Goal: Task Accomplishment & Management: Manage account settings

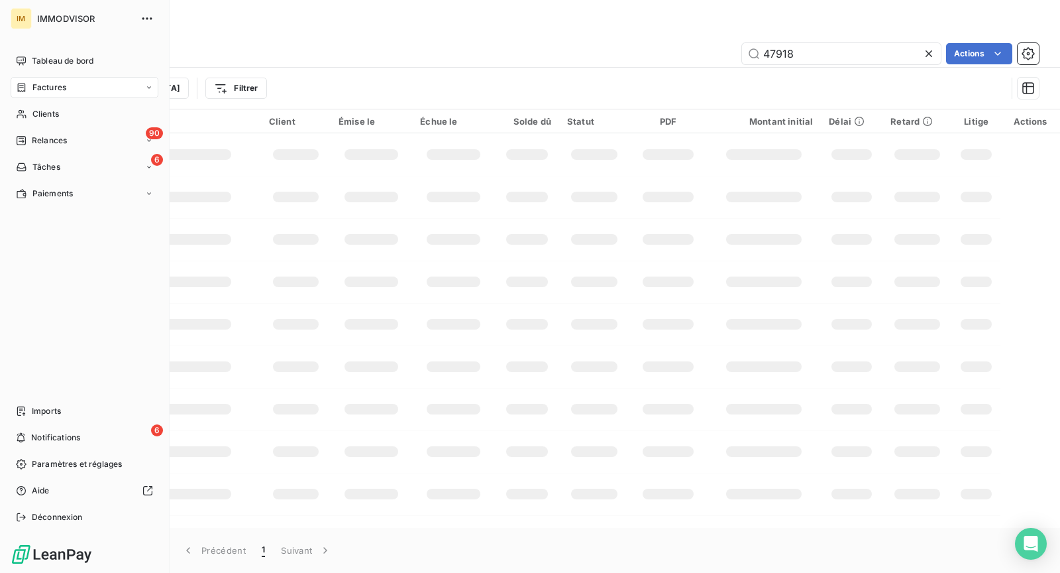
drag, startPoint x: 95, startPoint y: 461, endPoint x: 145, endPoint y: 371, distance: 102.3
click at [145, 371] on div "Tableau de bord Factures Clients 90 Relances 6 Tâches Paiements Imports 6 Notif…" at bounding box center [85, 288] width 148 height 477
click at [54, 119] on span "Clients" at bounding box center [45, 114] width 27 height 12
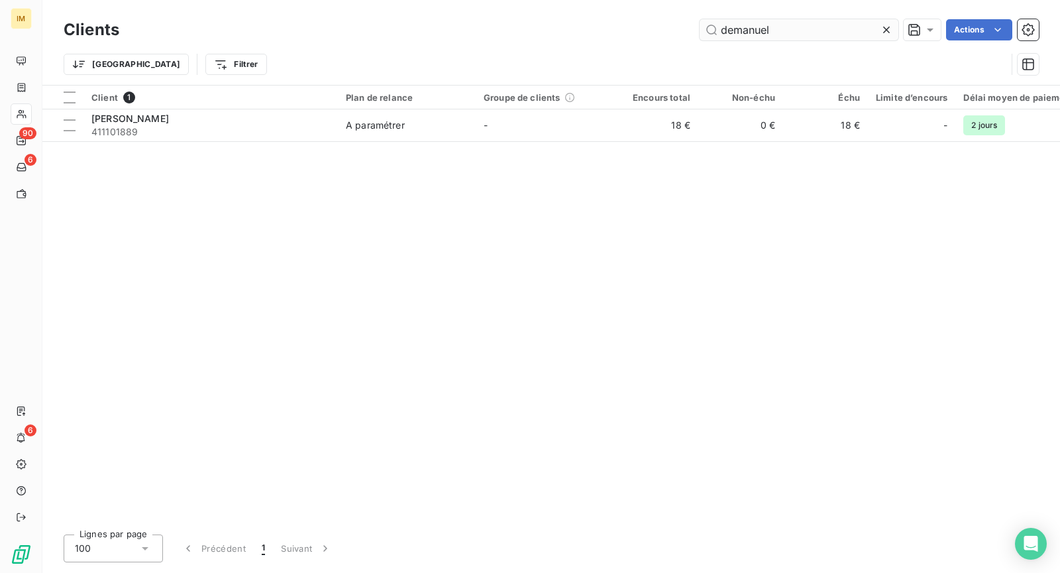
click at [807, 27] on input "demanuel" at bounding box center [799, 29] width 199 height 21
click at [806, 26] on input "demanuel" at bounding box center [799, 29] width 199 height 21
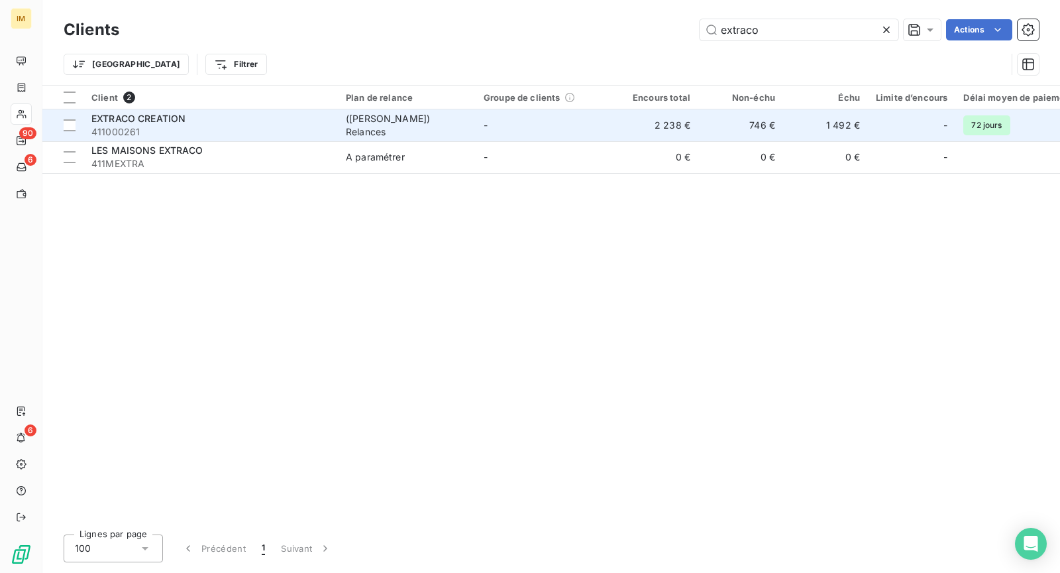
type input "extraco"
click at [259, 127] on span "411000261" at bounding box center [210, 131] width 239 height 13
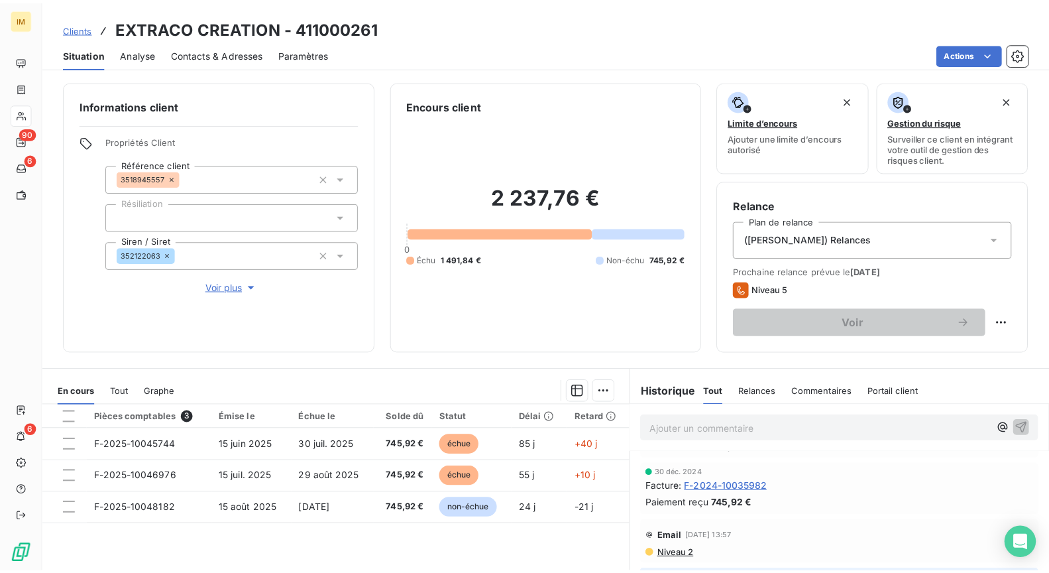
scroll to position [857, 0]
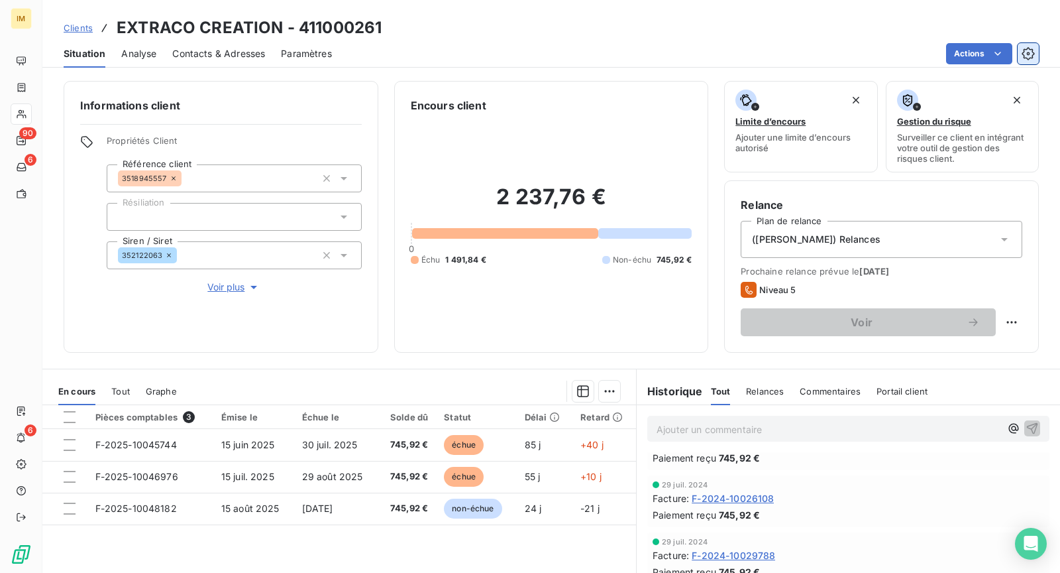
click at [1029, 47] on icon "button" at bounding box center [1028, 53] width 13 height 13
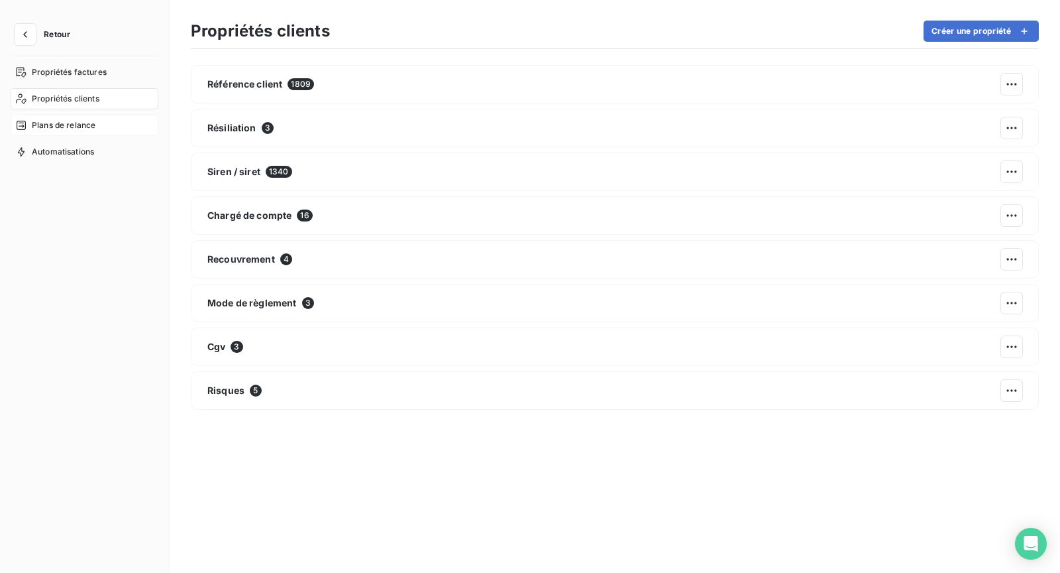
click at [88, 123] on span "Plans de relance" at bounding box center [64, 125] width 64 height 12
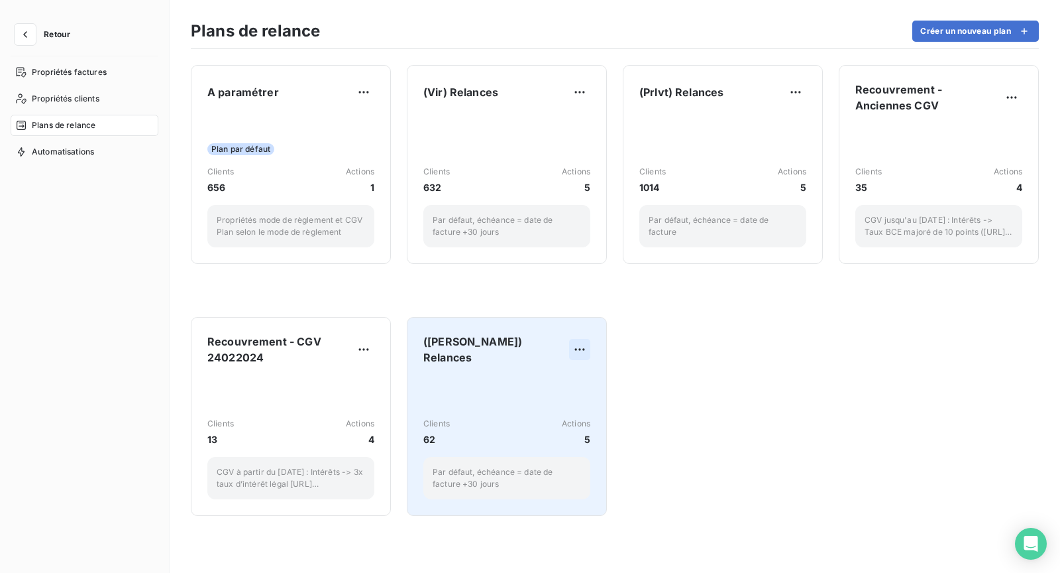
click at [584, 342] on html "Retour Propriétés factures Propriétés clients Plans de relance Automatisations …" at bounding box center [530, 286] width 1060 height 573
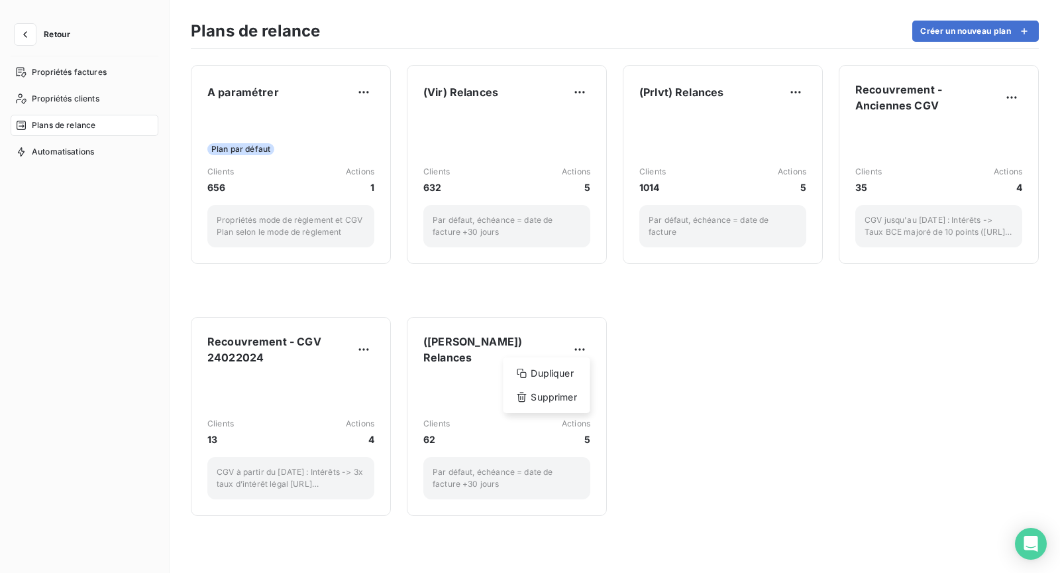
click at [708, 398] on html "Retour Propriétés factures Propriétés clients Plans de relance Automatisations …" at bounding box center [530, 286] width 1060 height 573
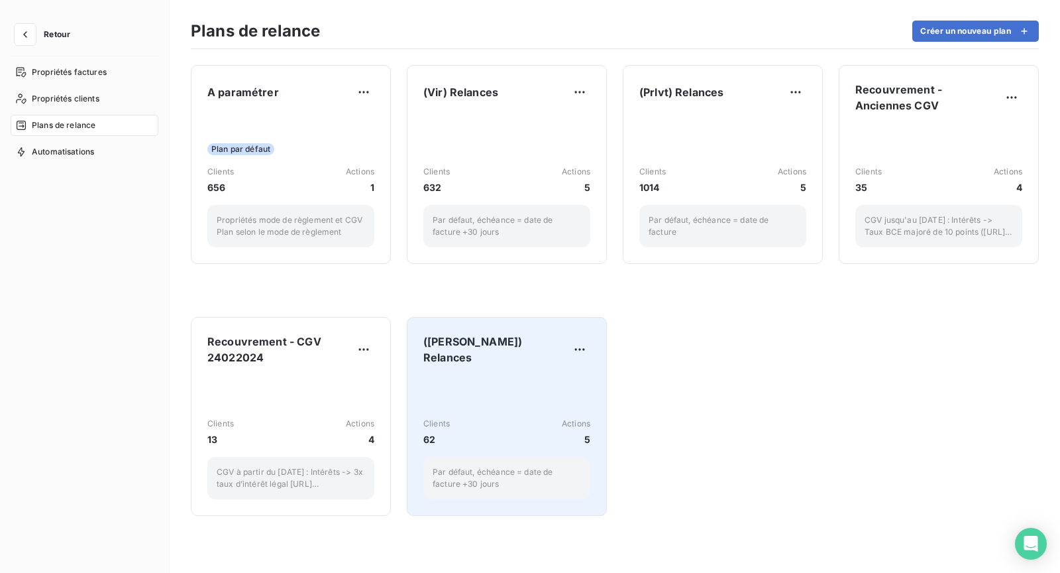
click at [522, 385] on div "Clients 62 Actions 5 Par défaut, échéance = date de facture +30 jours" at bounding box center [506, 437] width 167 height 123
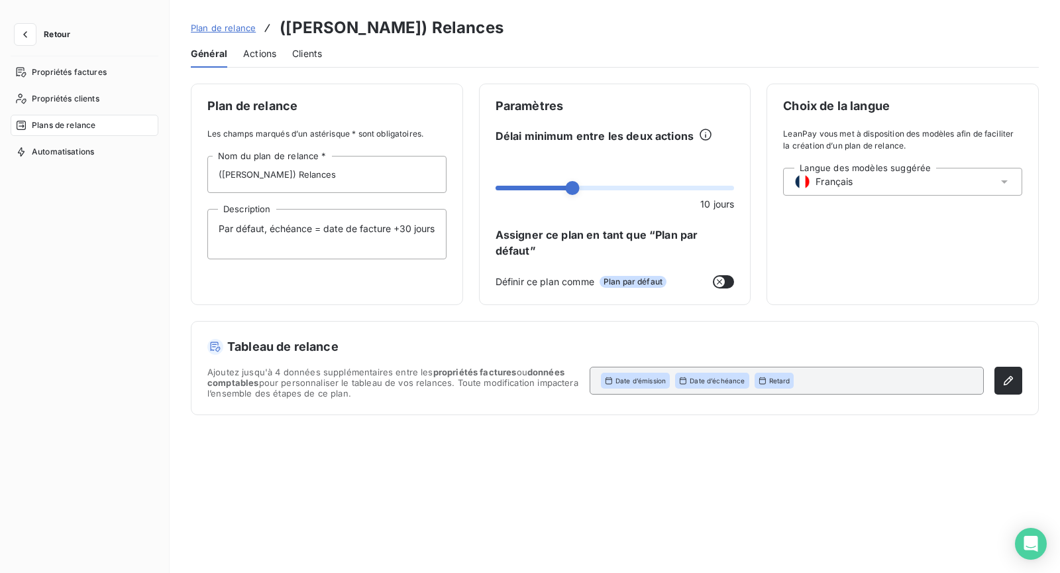
click at [256, 61] on div "Actions" at bounding box center [259, 54] width 33 height 28
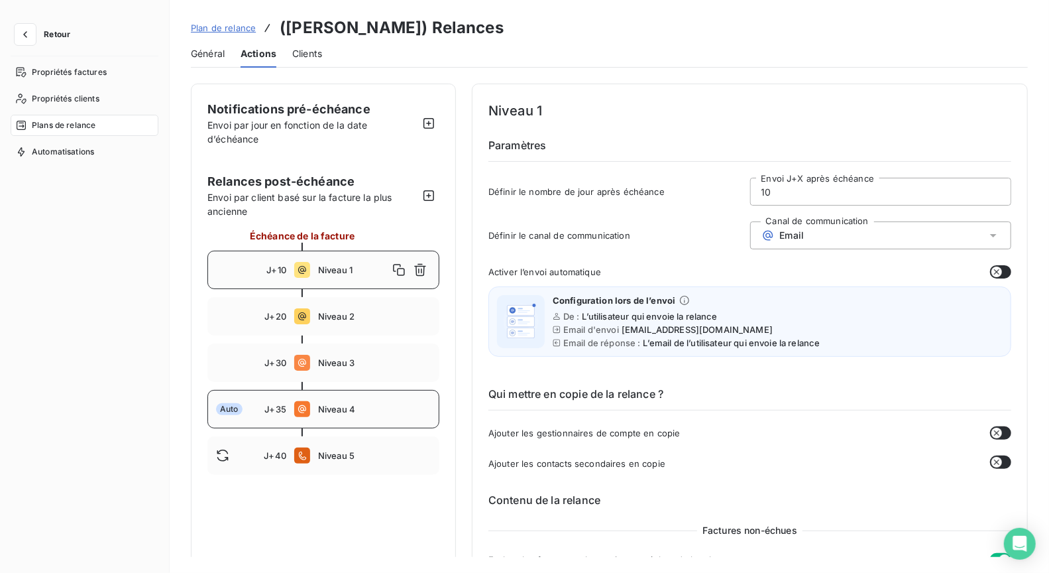
click at [374, 411] on span "Niveau 4" at bounding box center [374, 409] width 113 height 11
type input "35"
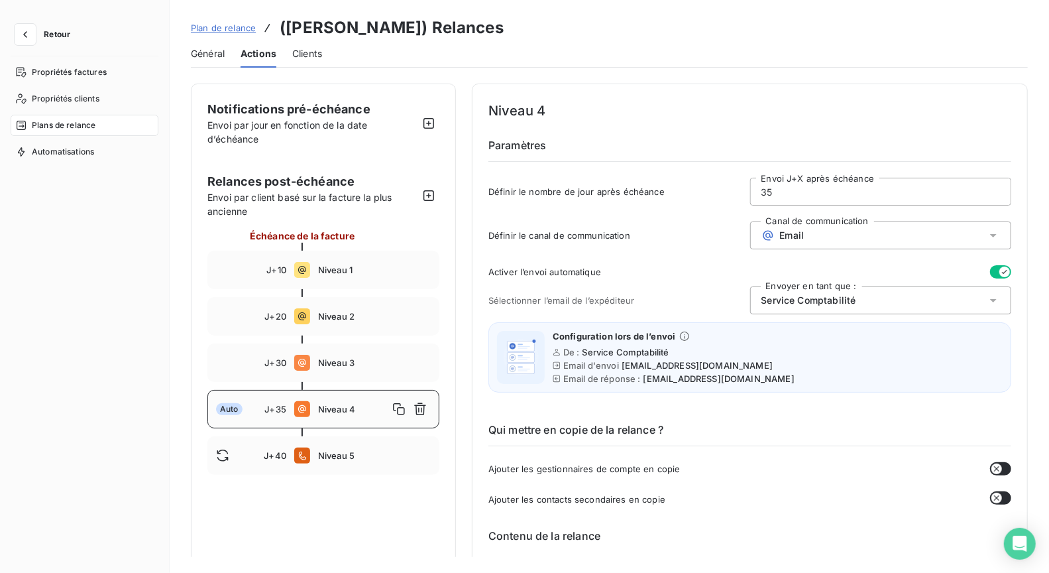
click at [999, 272] on icon "button" at bounding box center [1004, 271] width 11 height 11
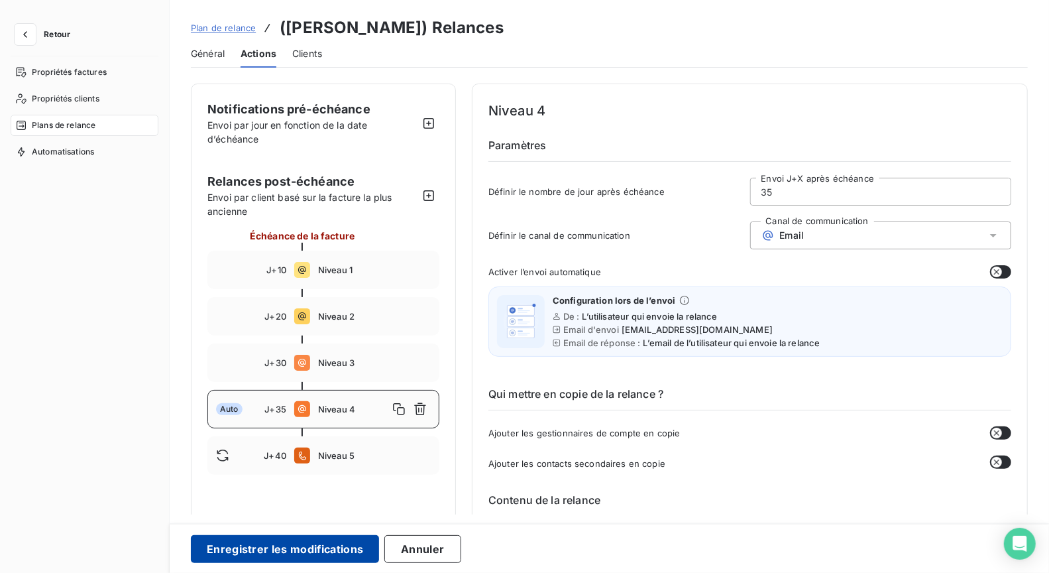
click at [305, 547] on button "Enregistrer les modifications" at bounding box center [285, 549] width 188 height 28
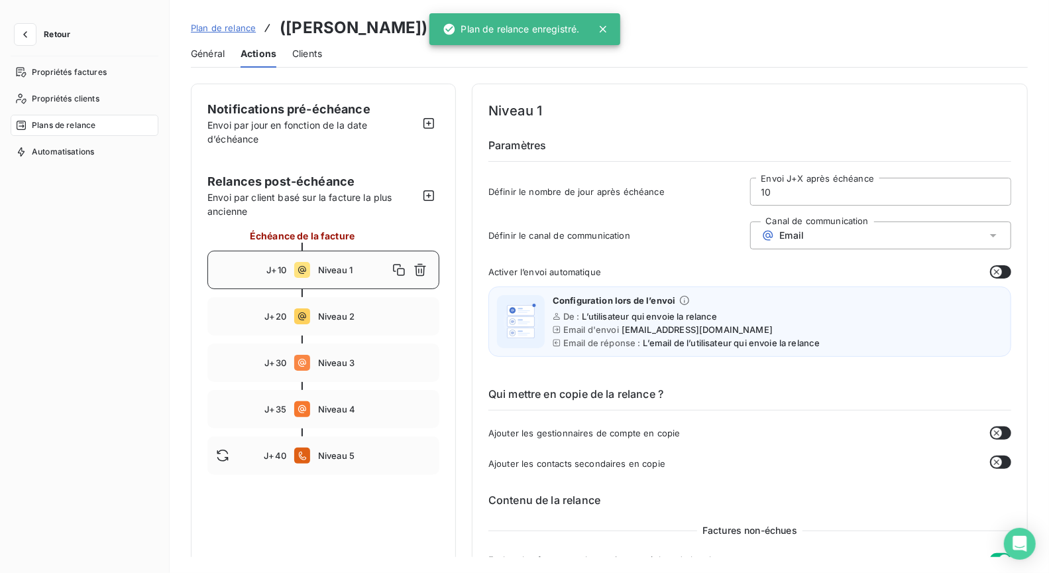
click at [245, 34] on link "Plan de relance" at bounding box center [223, 27] width 65 height 13
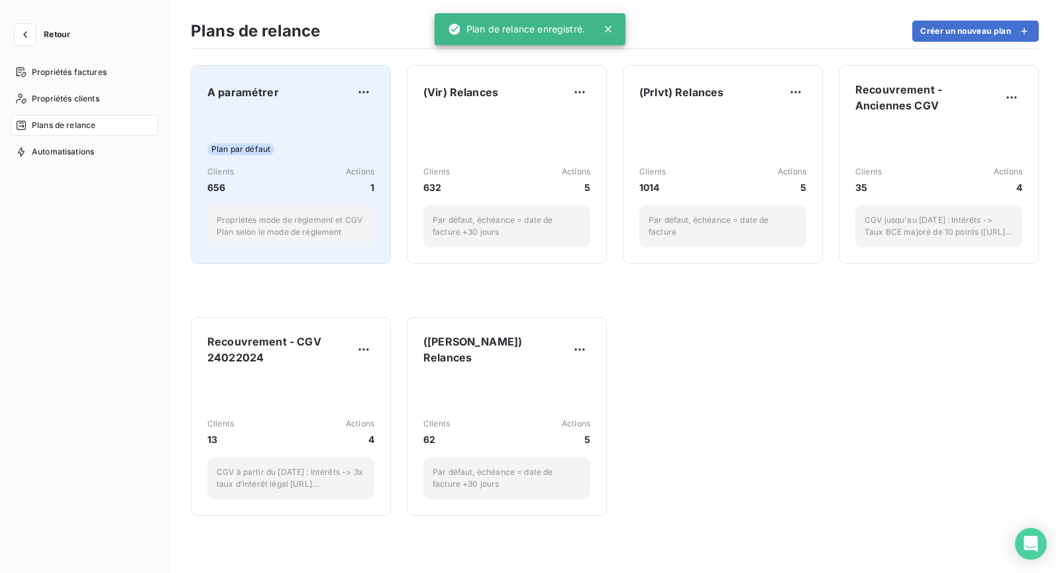
click at [339, 127] on div "Plan par défaut Clients 656 Actions 1 Propriétés mode de règlement et CGV Plan …" at bounding box center [290, 180] width 167 height 134
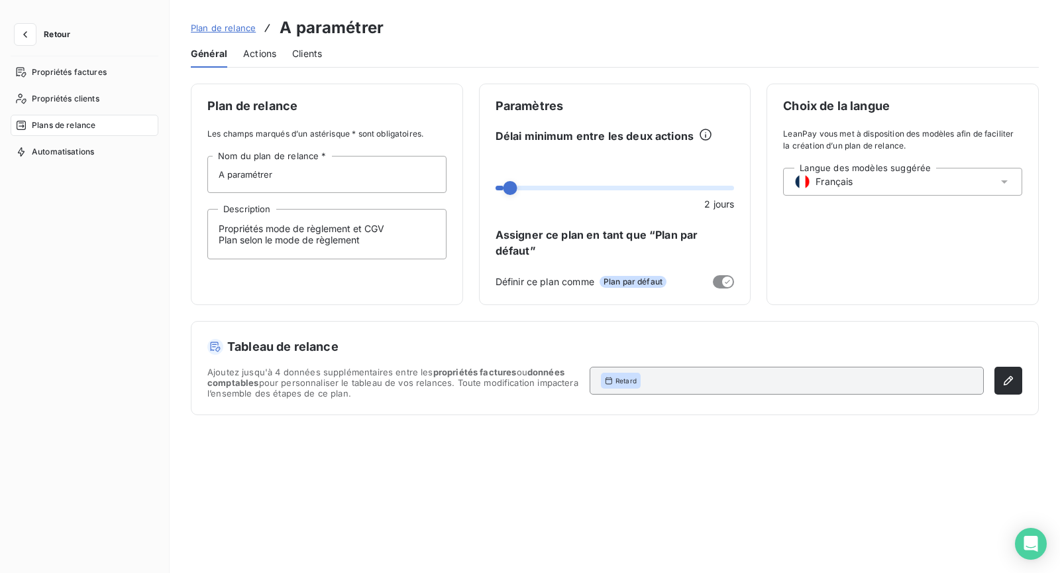
click at [246, 26] on span "Plan de relance" at bounding box center [223, 28] width 65 height 11
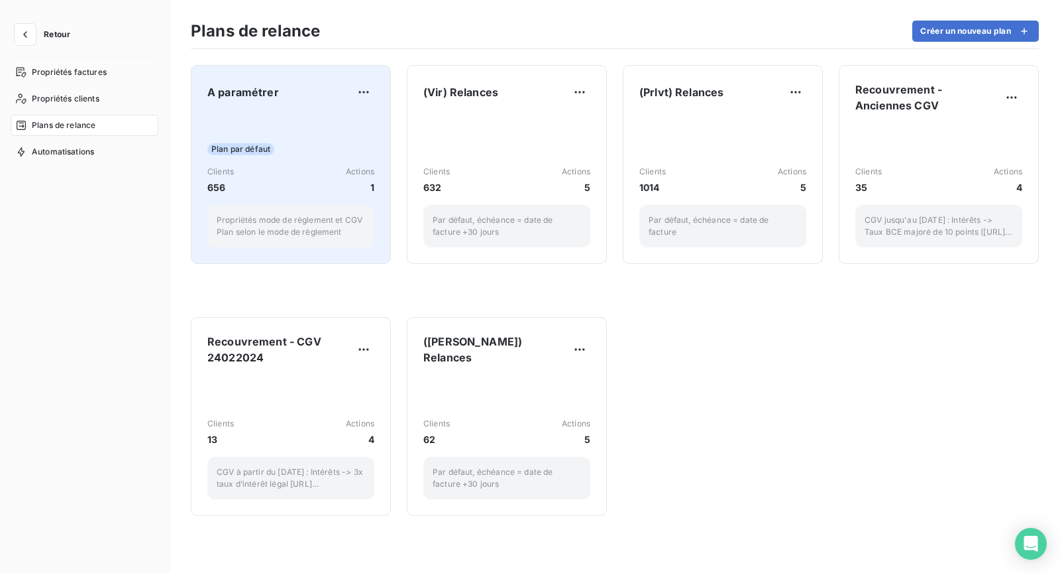
click at [343, 98] on div "A paramétrer" at bounding box center [290, 92] width 167 height 21
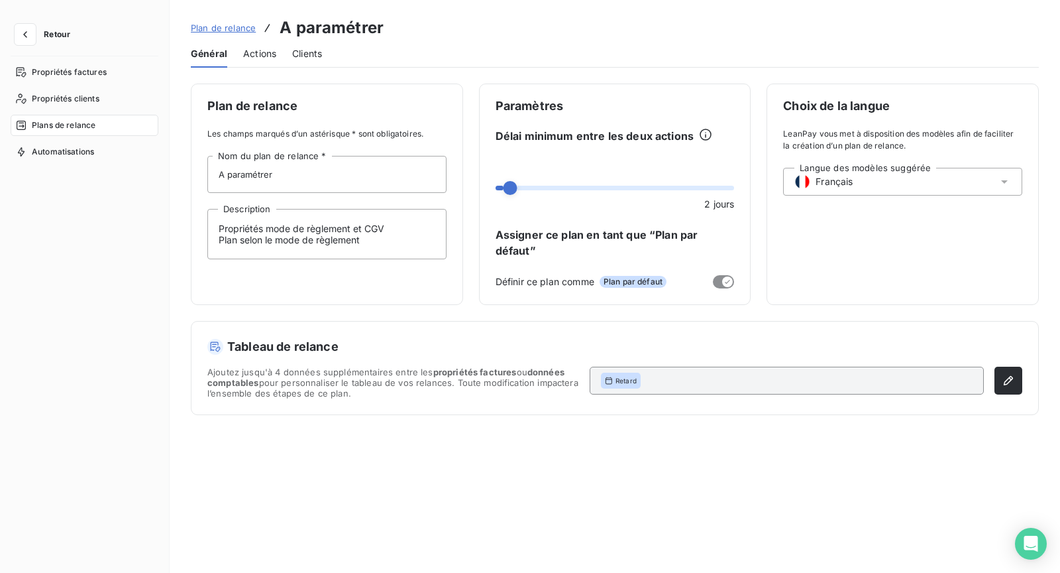
click at [272, 65] on div "Actions" at bounding box center [259, 54] width 33 height 28
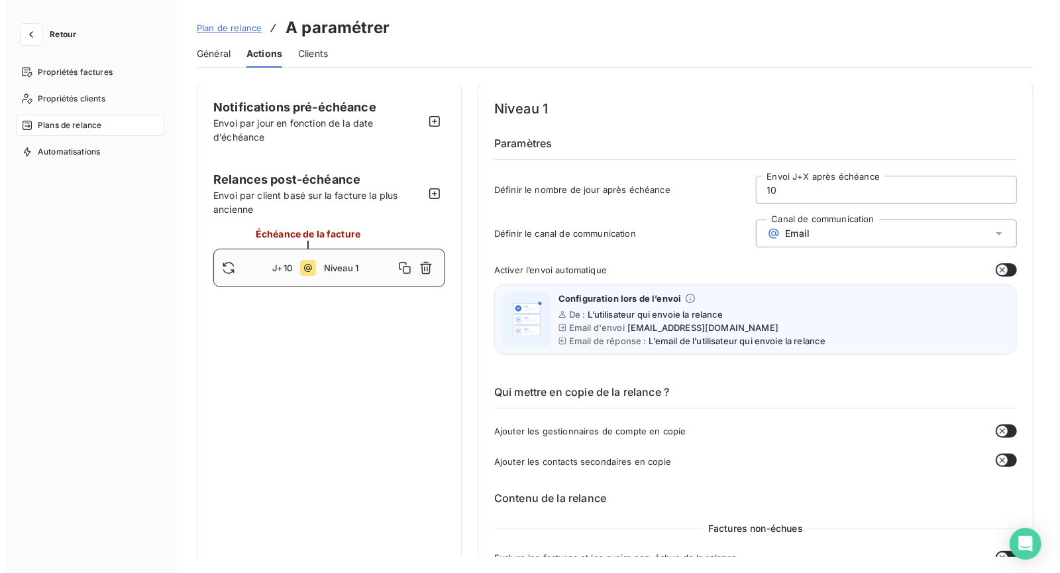
scroll to position [3, 0]
click at [303, 58] on span "Clients" at bounding box center [307, 53] width 30 height 13
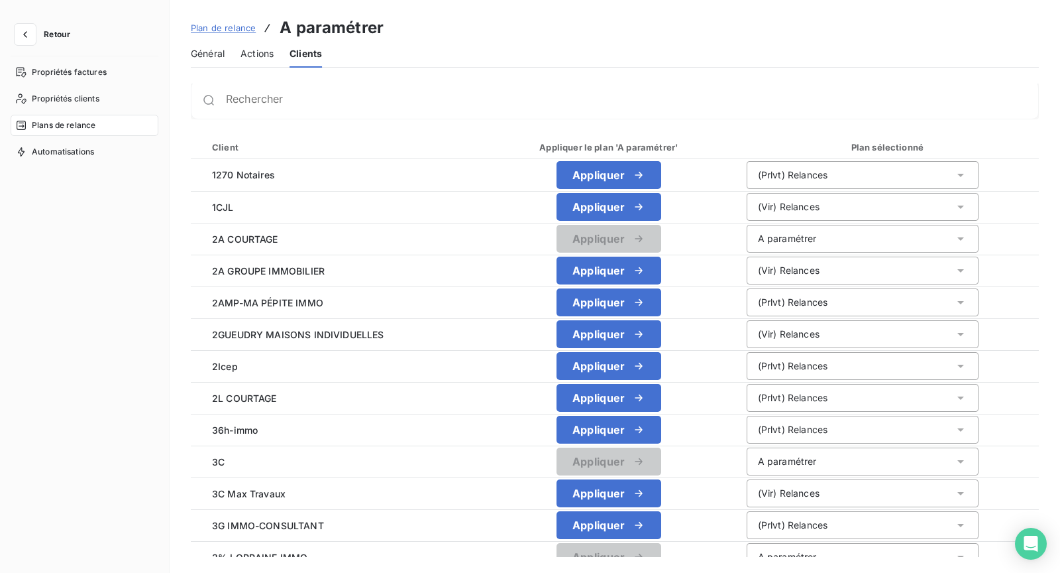
click at [201, 54] on span "Général" at bounding box center [208, 53] width 34 height 13
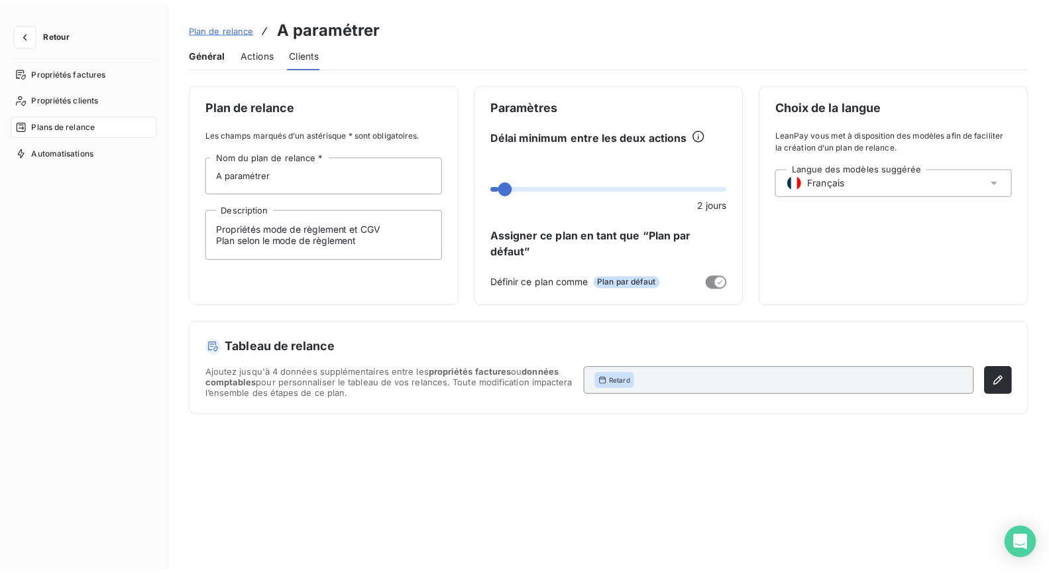
scroll to position [0, 0]
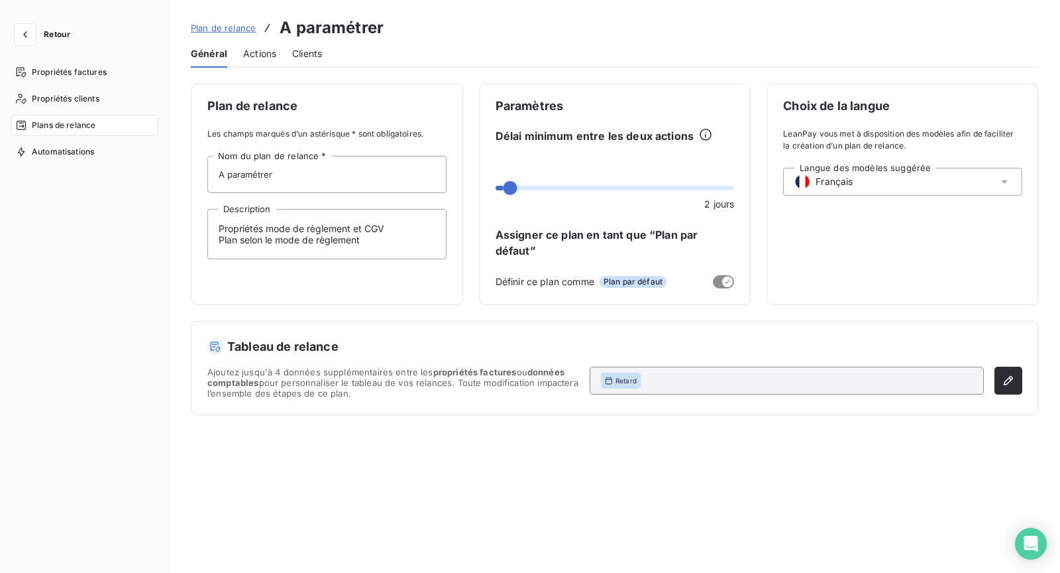
click at [280, 57] on div "Général Actions Clients" at bounding box center [615, 54] width 848 height 28
click at [271, 54] on span "Actions" at bounding box center [259, 53] width 33 height 13
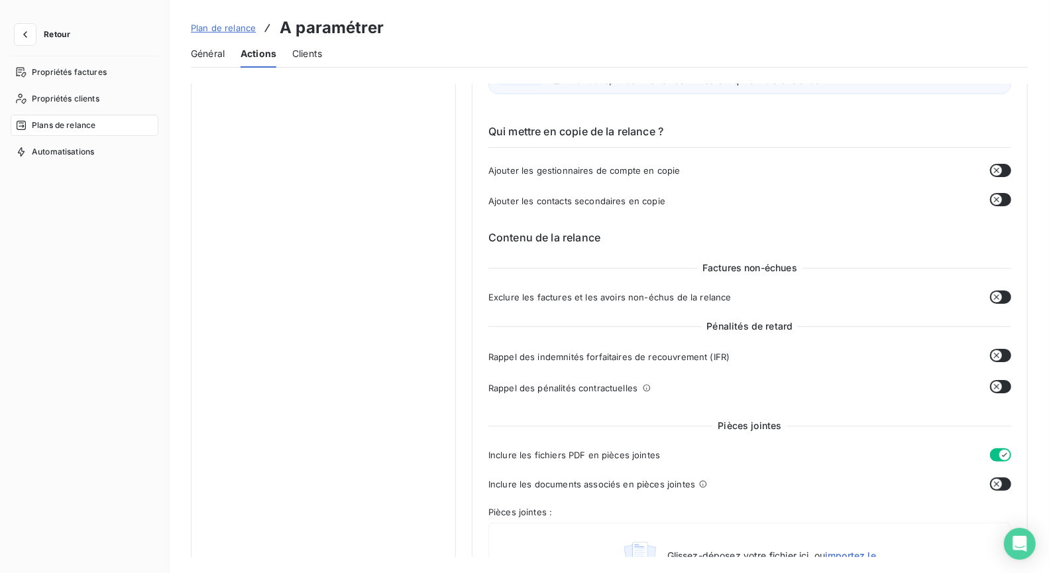
scroll to position [467, 0]
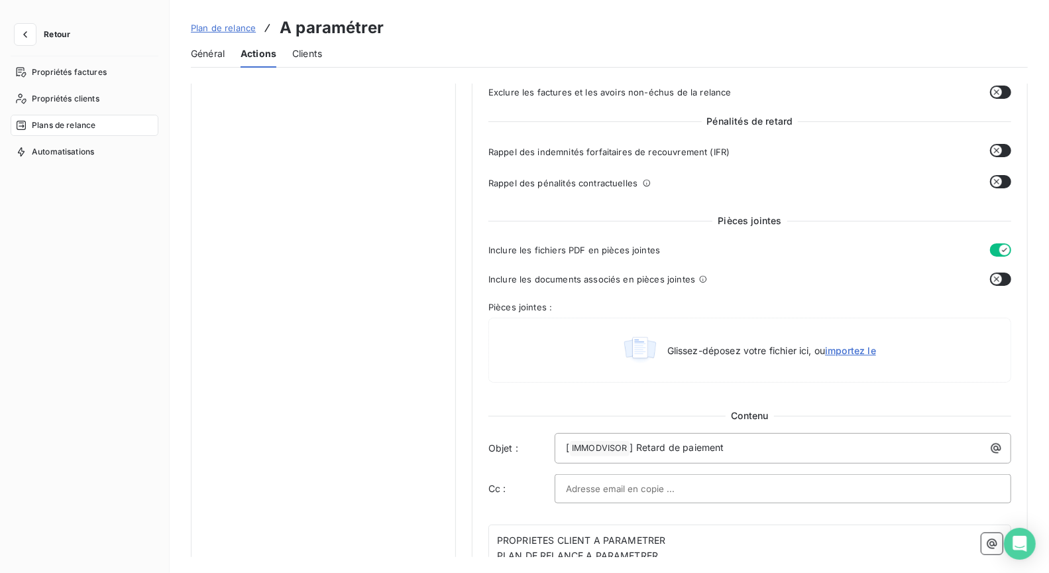
click at [213, 34] on link "Plan de relance" at bounding box center [223, 27] width 65 height 13
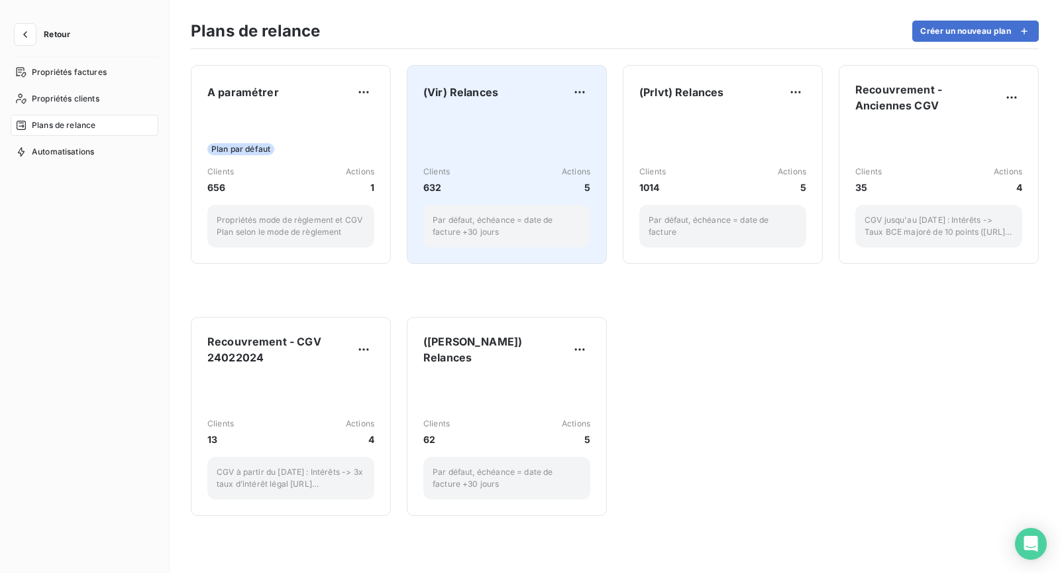
click at [522, 117] on div "Clients 632 Actions 5 Par défaut, échéance = date de facture +30 jours" at bounding box center [506, 180] width 167 height 134
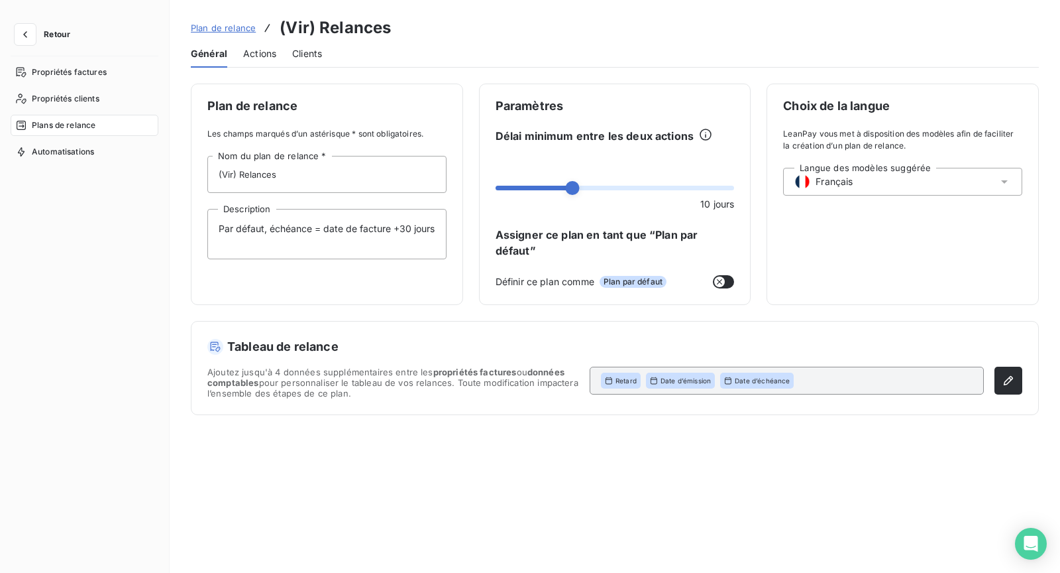
click at [240, 50] on div "Général Actions Clients" at bounding box center [615, 54] width 848 height 28
click at [248, 54] on span "Actions" at bounding box center [259, 53] width 33 height 13
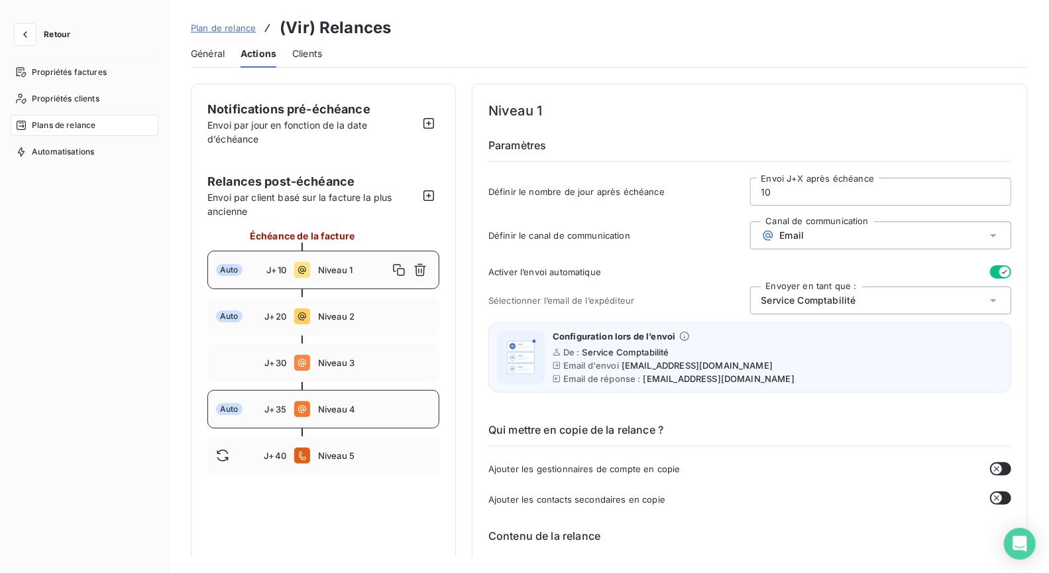
click at [368, 415] on div "Auto J+35 Niveau 4" at bounding box center [323, 409] width 232 height 38
type input "35"
click at [321, 404] on span "Niveau 4" at bounding box center [353, 409] width 70 height 11
click at [1001, 274] on icon "button" at bounding box center [1004, 271] width 11 height 11
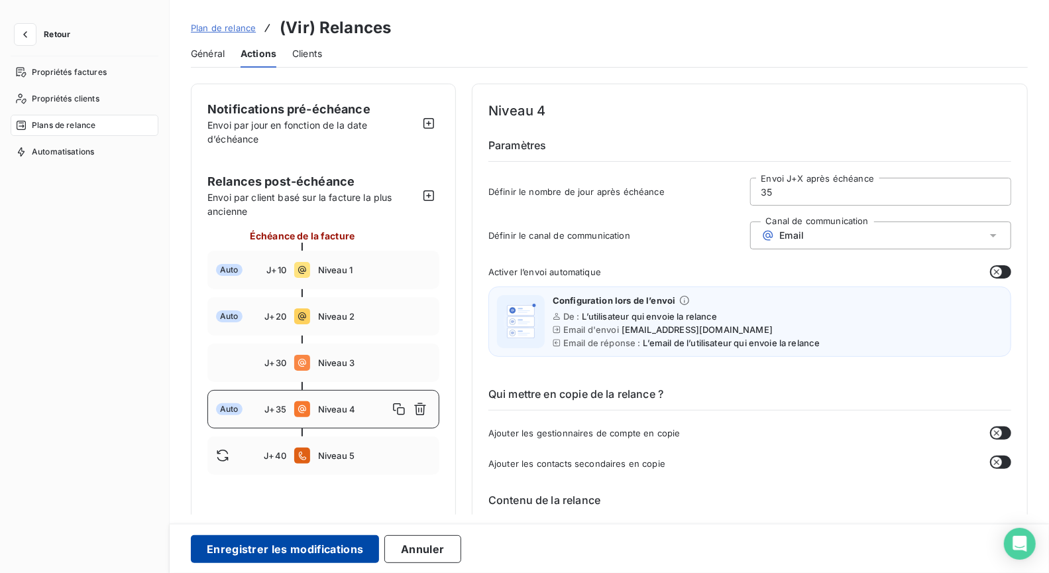
click at [285, 547] on button "Enregistrer les modifications" at bounding box center [285, 549] width 188 height 28
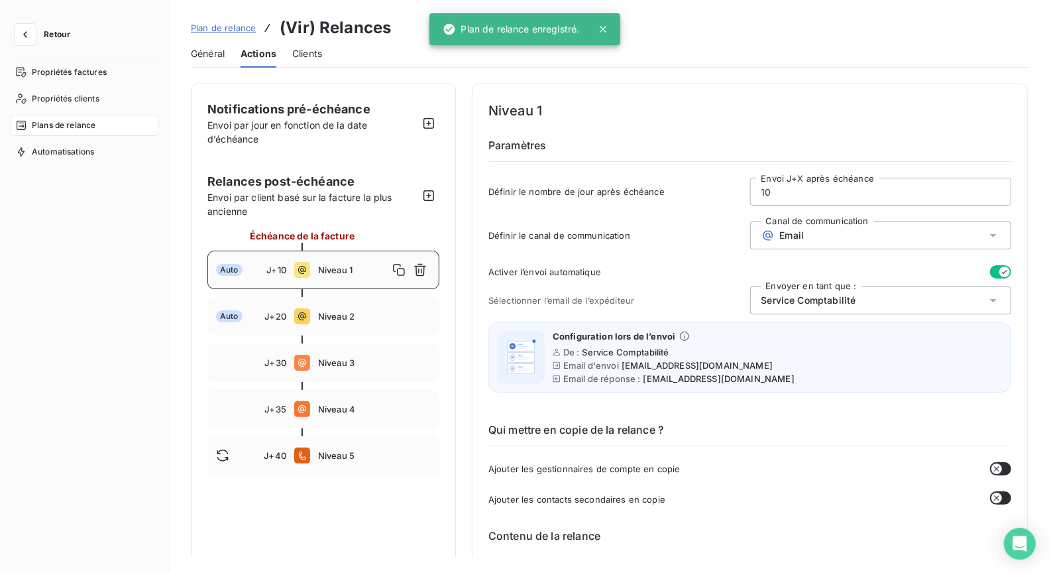
click at [210, 24] on span "Plan de relance" at bounding box center [223, 28] width 65 height 11
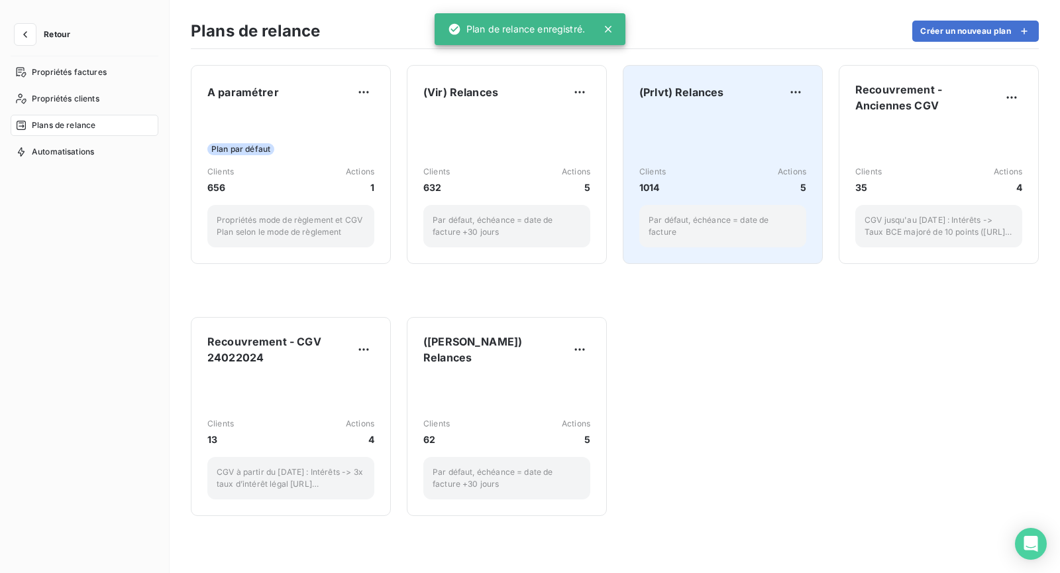
click at [671, 125] on div "Clients 1014 Actions 5 Par défaut, échéance = date de facture" at bounding box center [722, 180] width 167 height 134
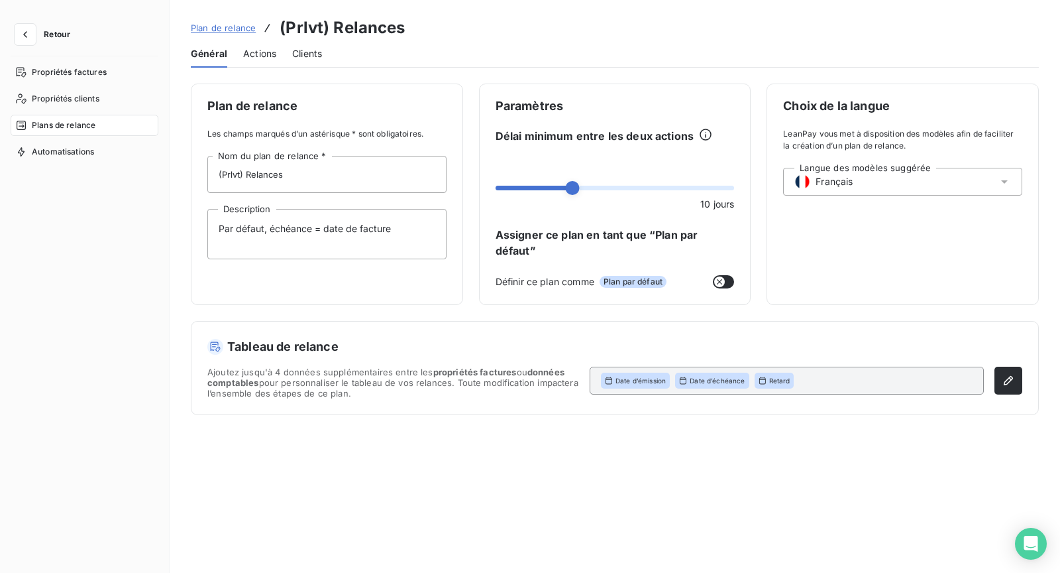
click at [258, 52] on span "Actions" at bounding box center [259, 53] width 33 height 13
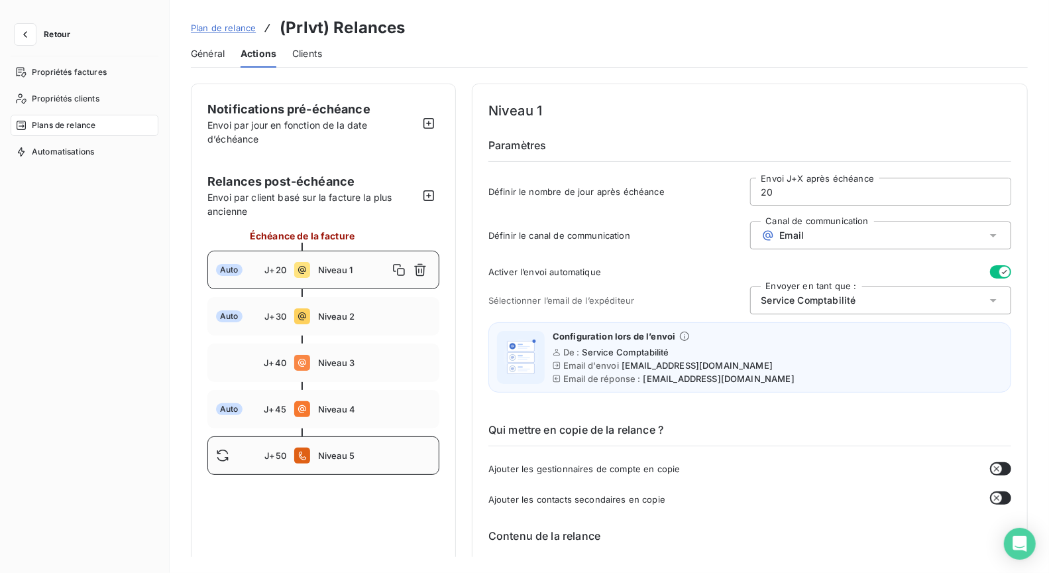
drag, startPoint x: 349, startPoint y: 421, endPoint x: 394, endPoint y: 435, distance: 47.2
click at [349, 421] on div "Auto J+45 Niveau 4" at bounding box center [323, 409] width 232 height 38
type input "45"
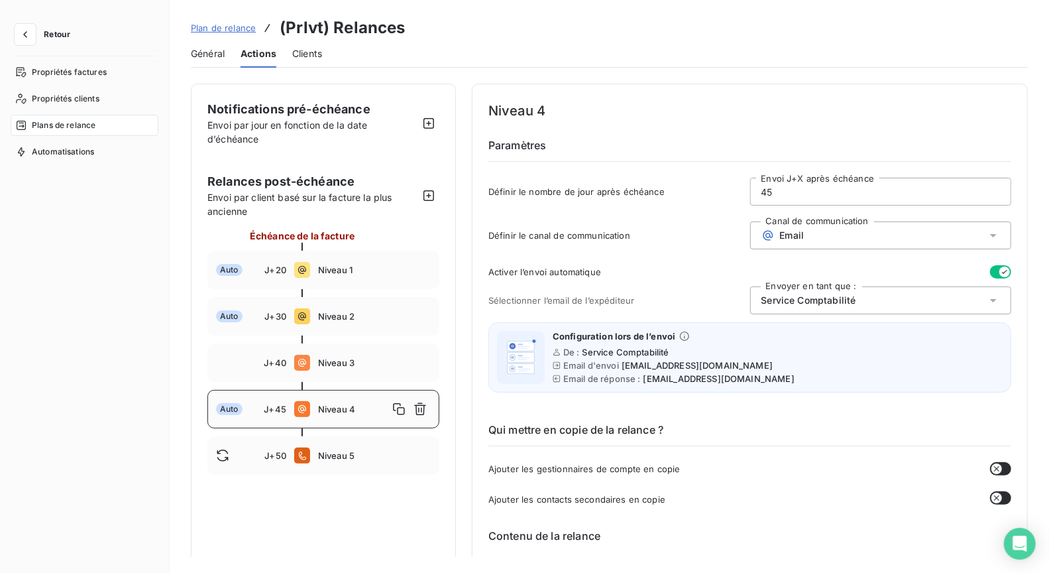
click at [993, 268] on button "button" at bounding box center [1000, 271] width 21 height 13
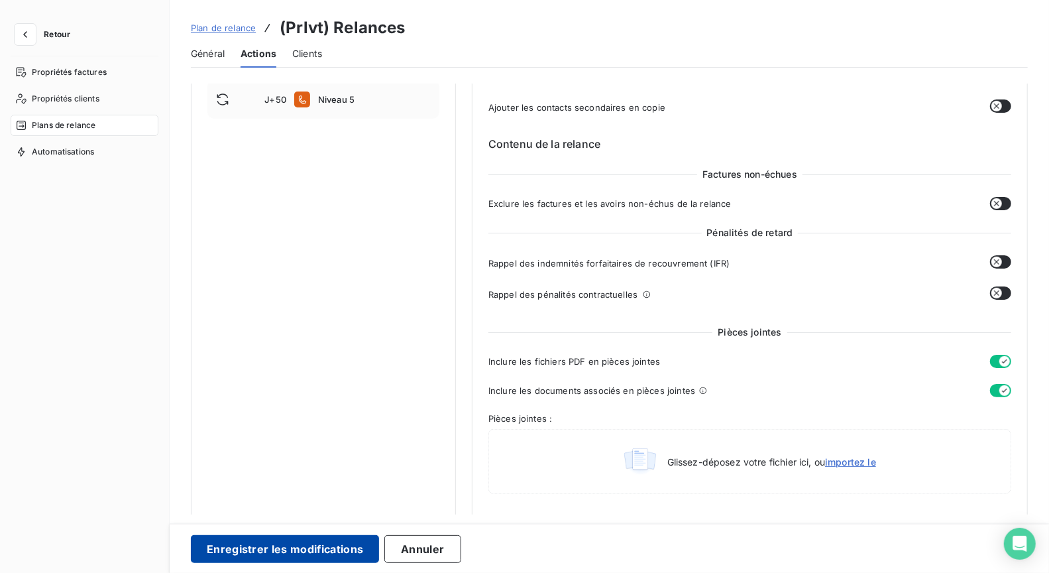
scroll to position [702, 0]
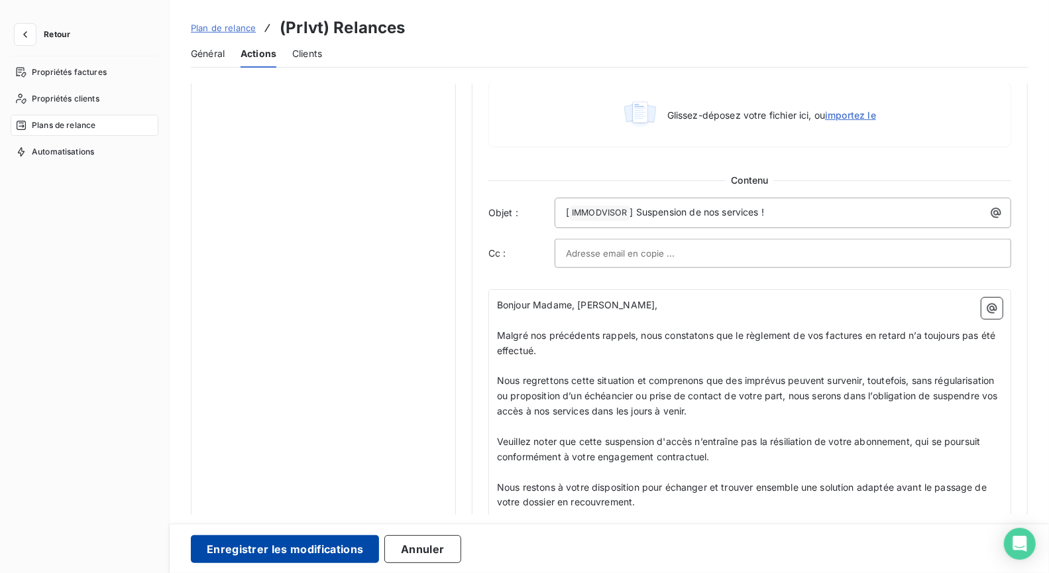
click at [283, 543] on button "Enregistrer les modifications" at bounding box center [285, 549] width 188 height 28
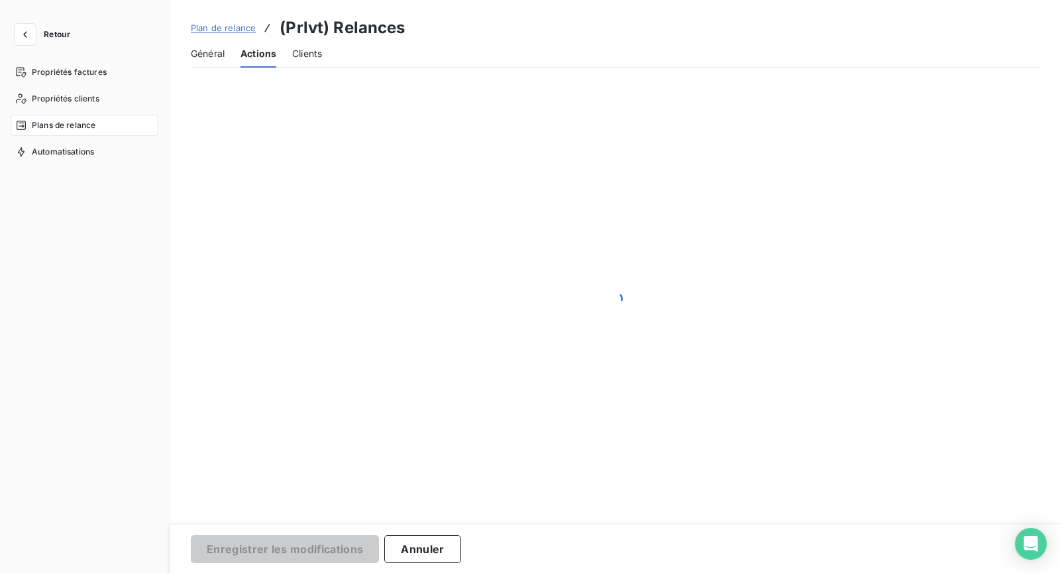
scroll to position [0, 0]
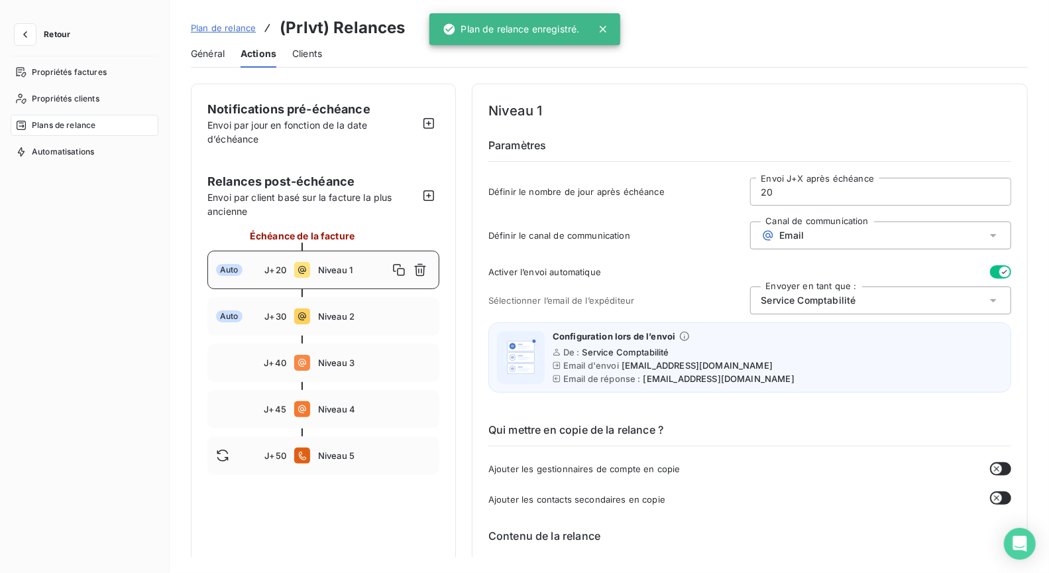
click at [239, 31] on span "Plan de relance" at bounding box center [223, 28] width 65 height 11
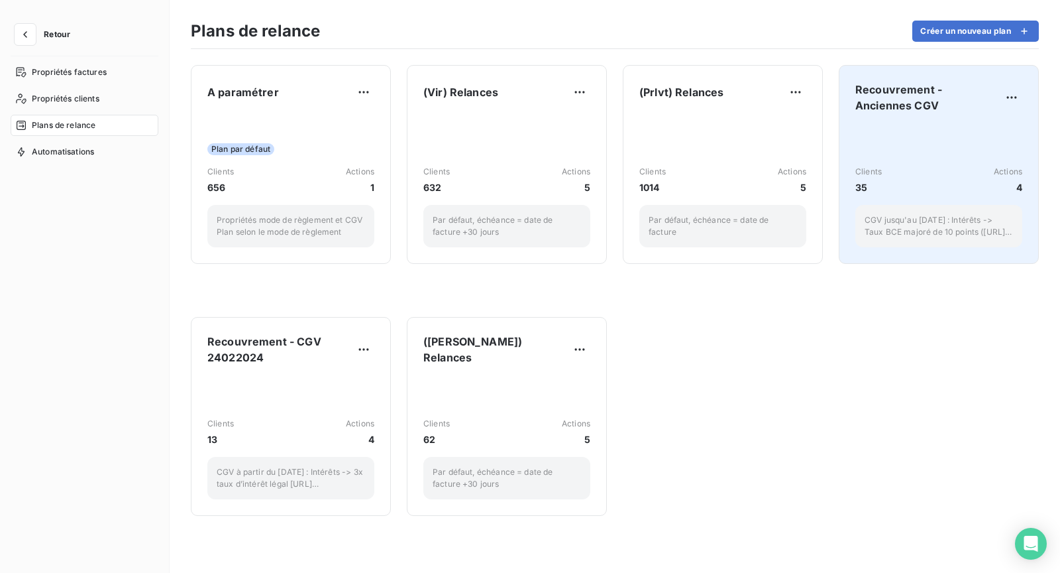
click at [890, 111] on span "Recouvrement - Anciennes CGV" at bounding box center [928, 98] width 146 height 32
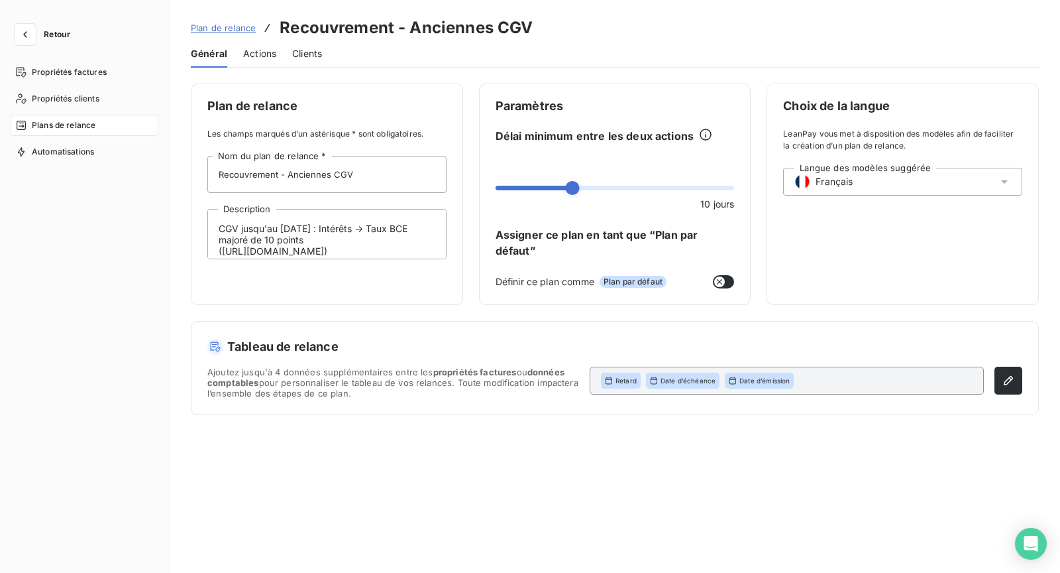
click at [258, 44] on div "Actions" at bounding box center [259, 54] width 33 height 28
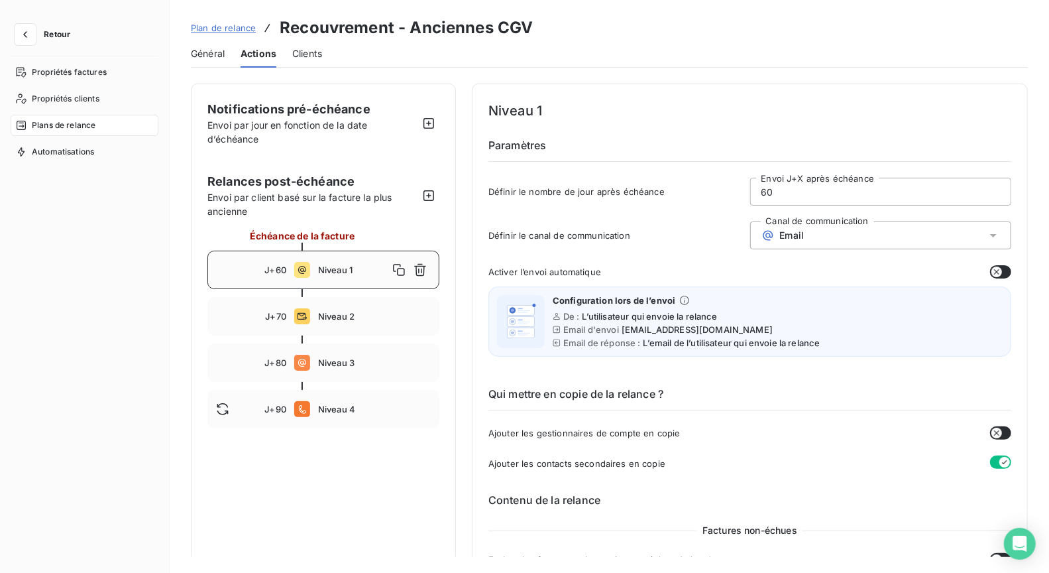
click at [211, 56] on span "Général" at bounding box center [208, 53] width 34 height 13
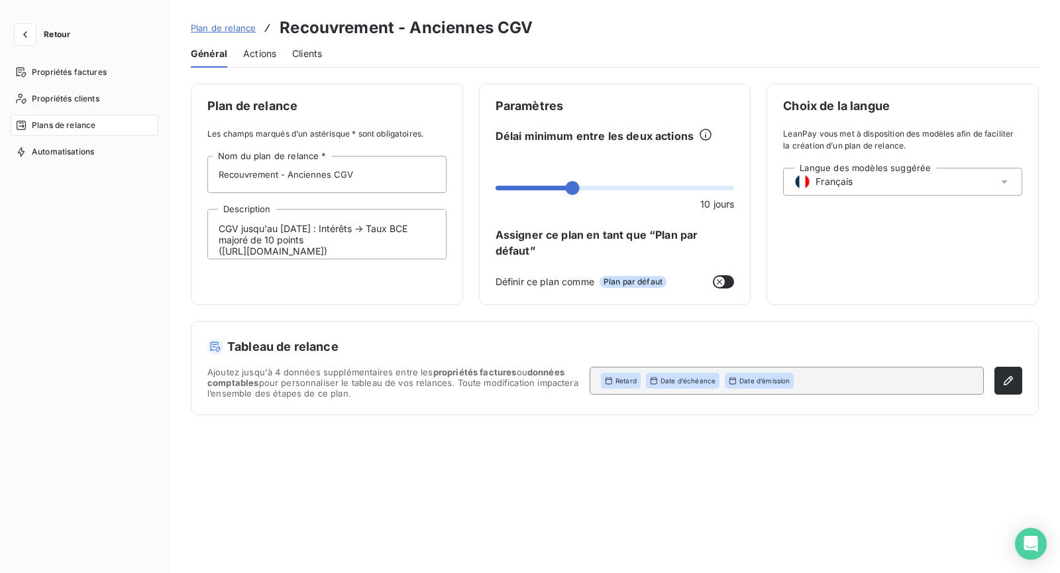
click at [268, 62] on div "Actions" at bounding box center [259, 54] width 33 height 28
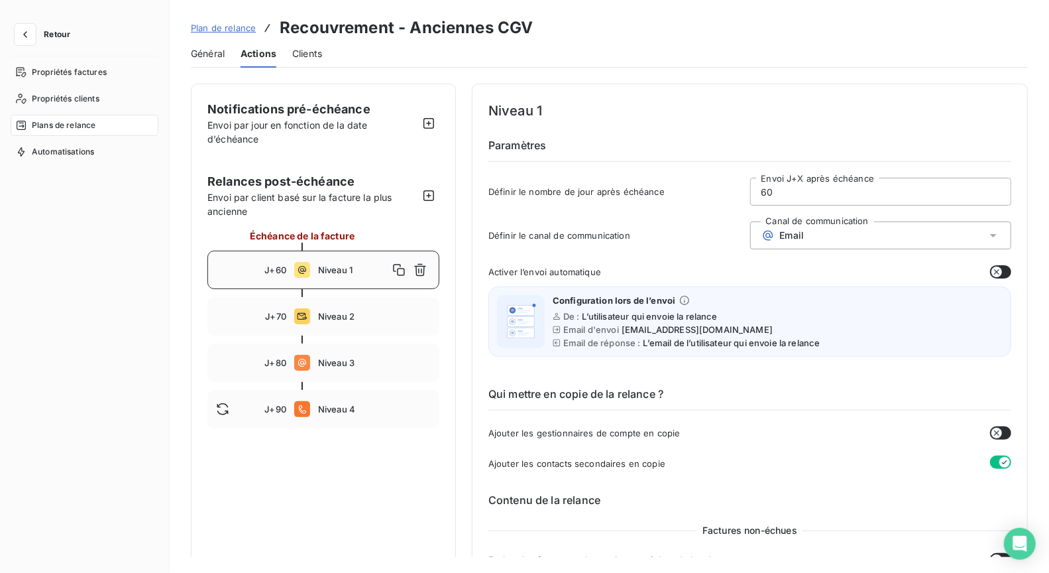
click at [222, 56] on span "Général" at bounding box center [208, 53] width 34 height 13
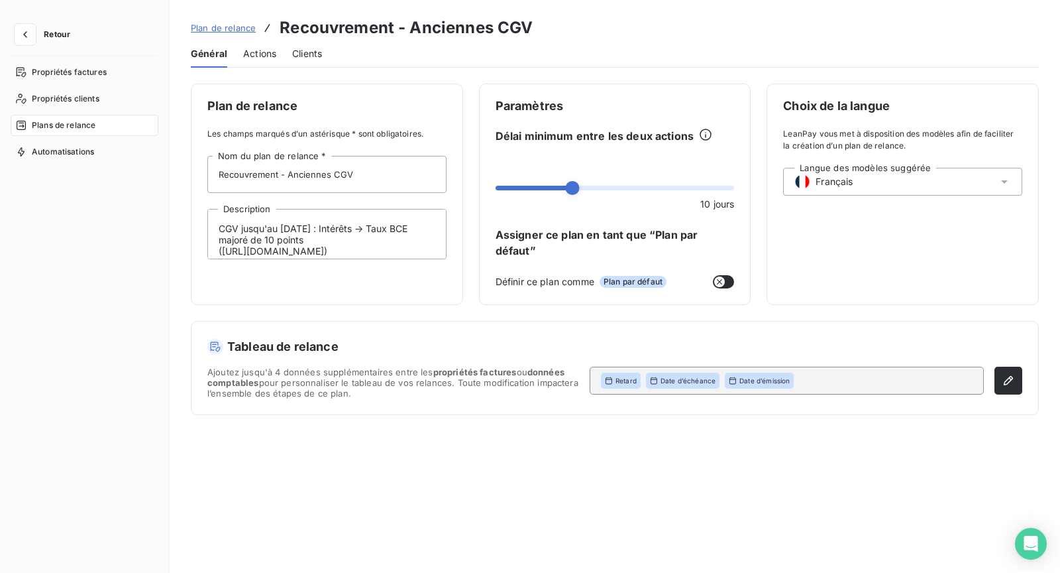
click at [239, 30] on span "Plan de relance" at bounding box center [223, 28] width 65 height 11
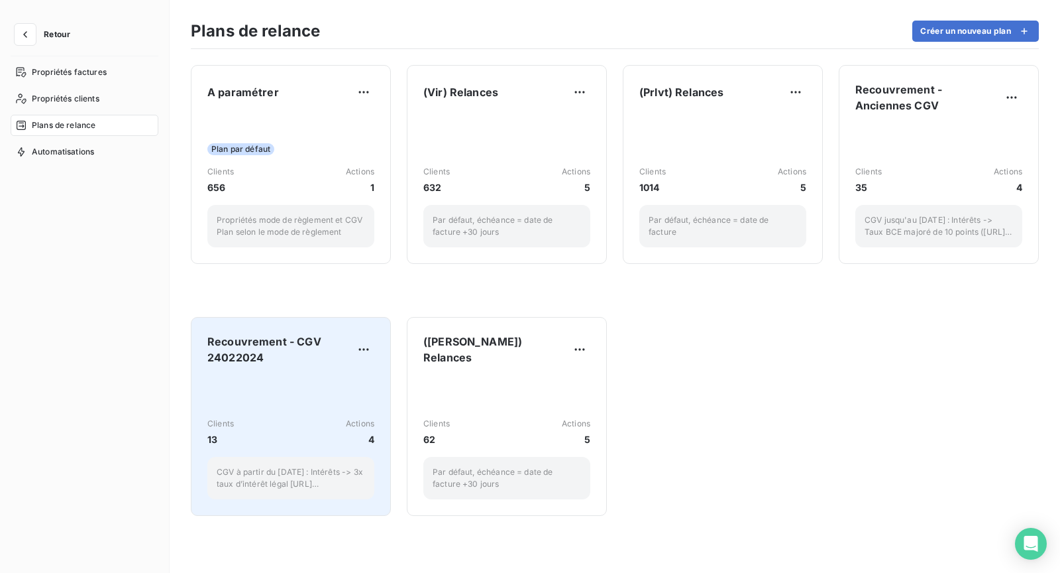
click at [291, 401] on div "Clients 13 Actions 4 CGV à partir du [DATE] : Intérêts -> 3x taux d’intérêt lég…" at bounding box center [290, 437] width 167 height 123
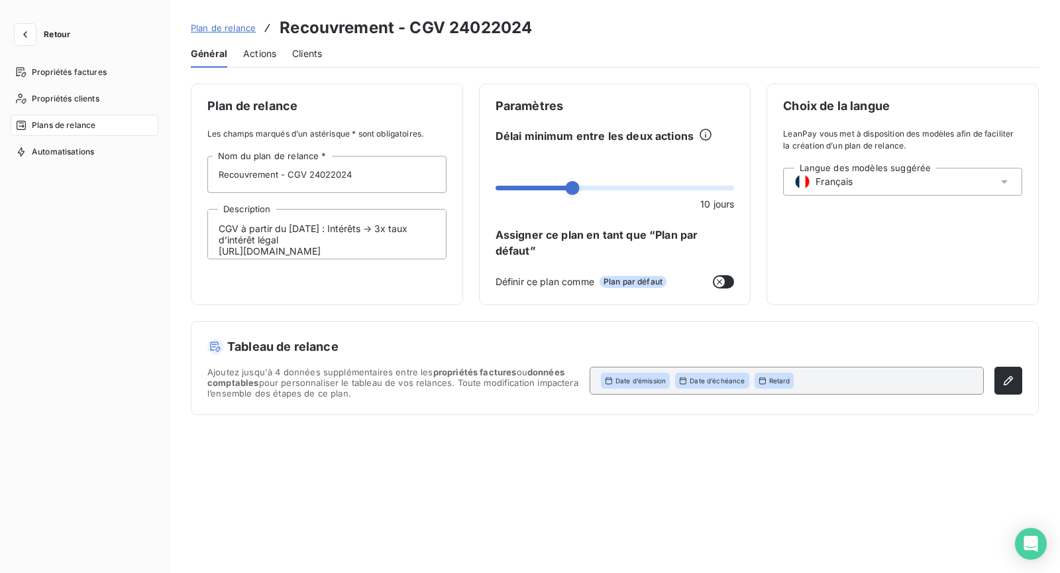
click at [270, 50] on span "Actions" at bounding box center [259, 53] width 33 height 13
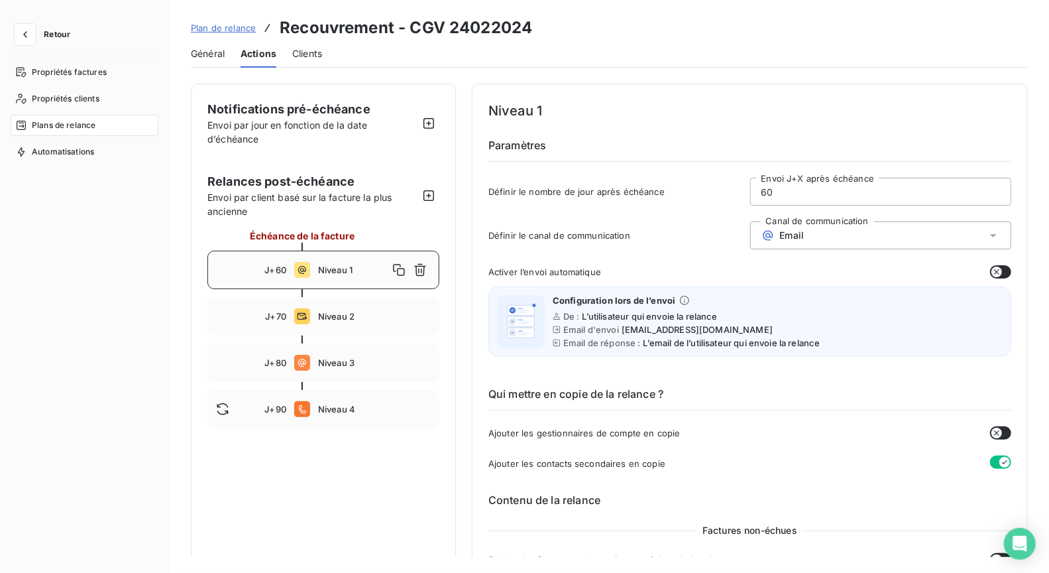
click at [12, 34] on button "Retour" at bounding box center [46, 34] width 70 height 21
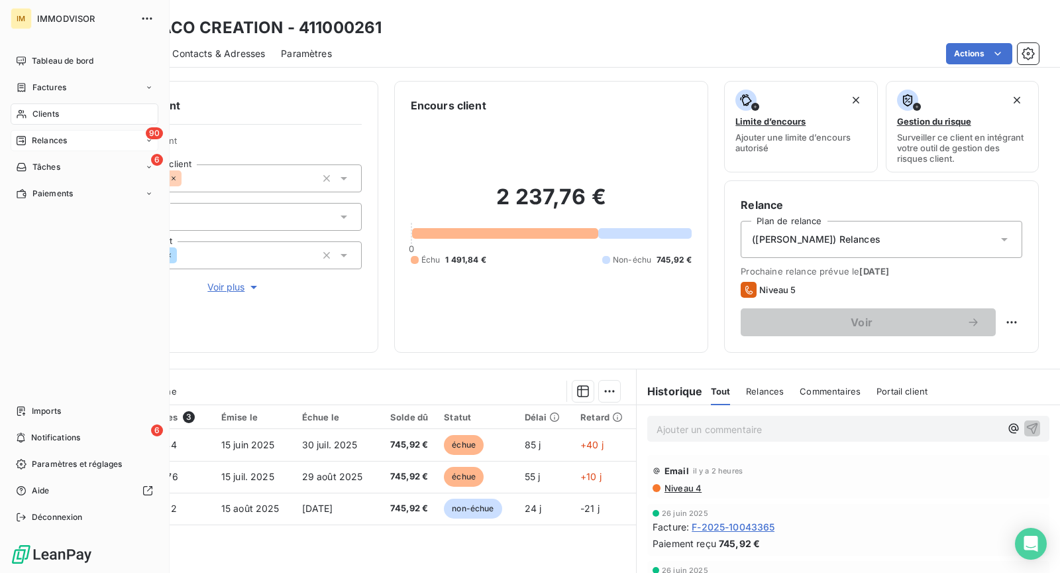
click at [95, 133] on div "90 Relances" at bounding box center [85, 140] width 148 height 21
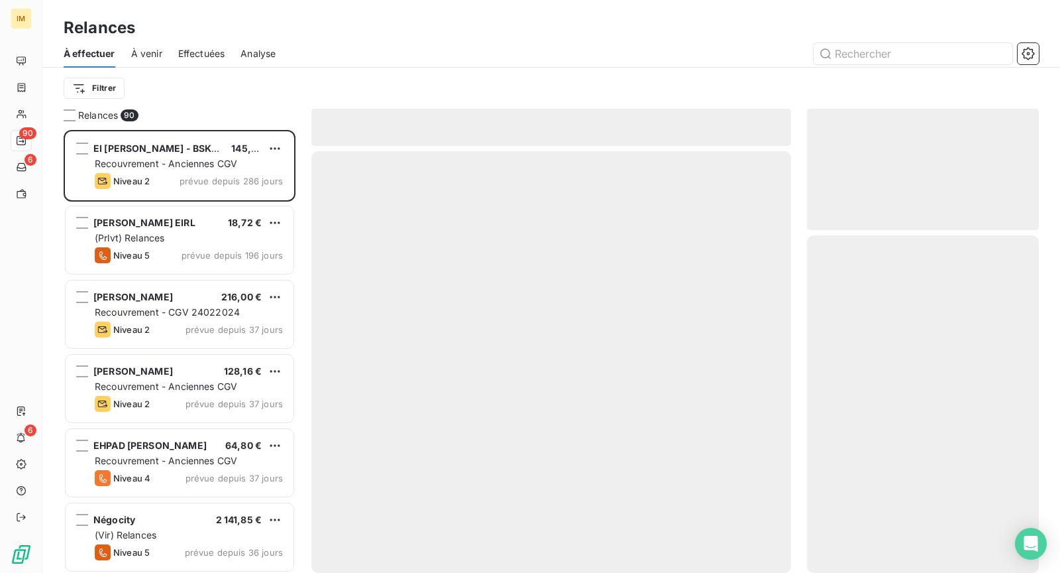
scroll to position [432, 221]
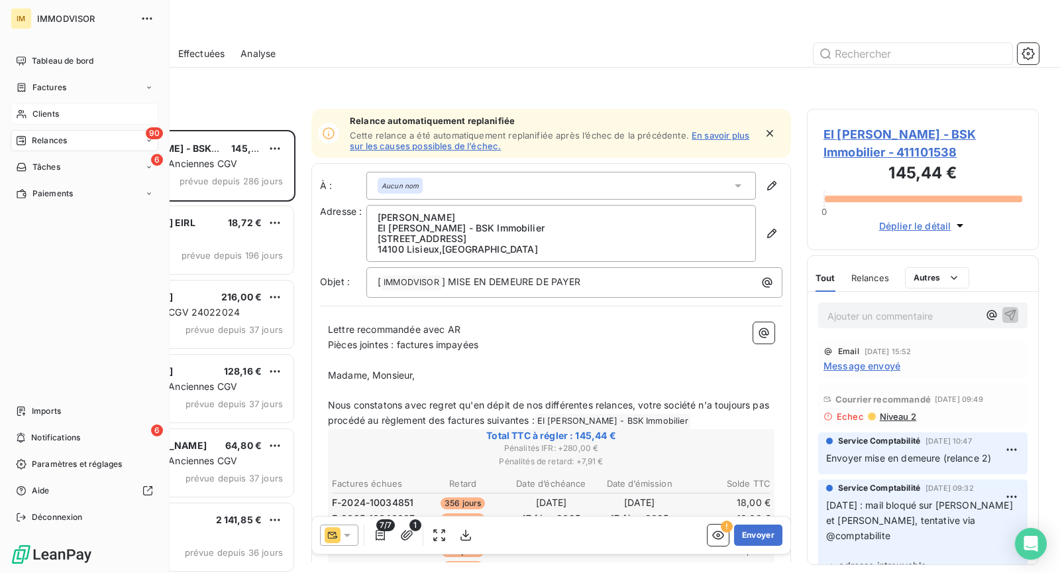
click at [25, 118] on icon at bounding box center [21, 114] width 11 height 11
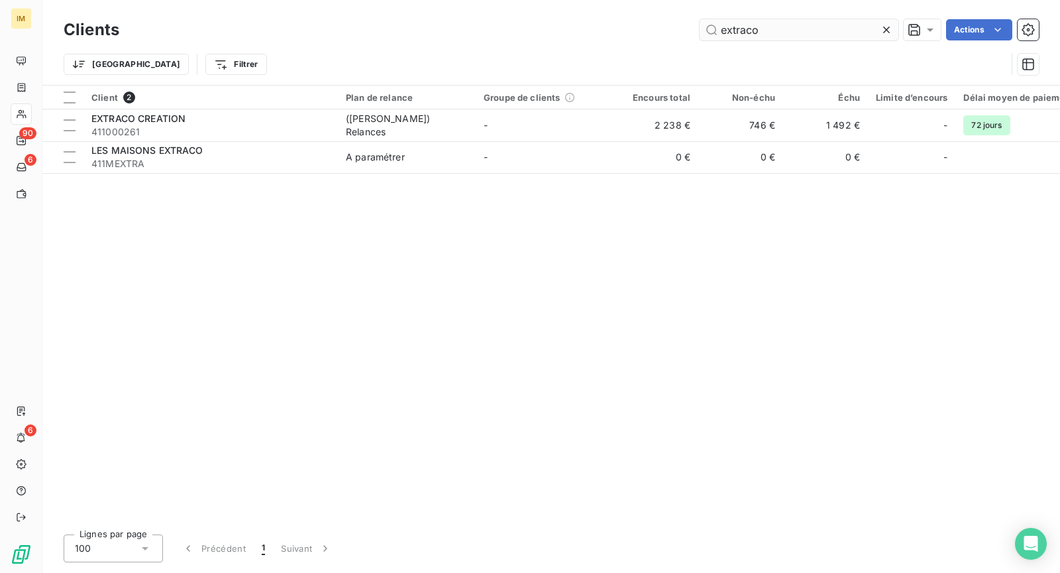
click at [744, 19] on input "extraco" at bounding box center [799, 29] width 199 height 21
click at [743, 27] on input "extraco" at bounding box center [799, 29] width 199 height 21
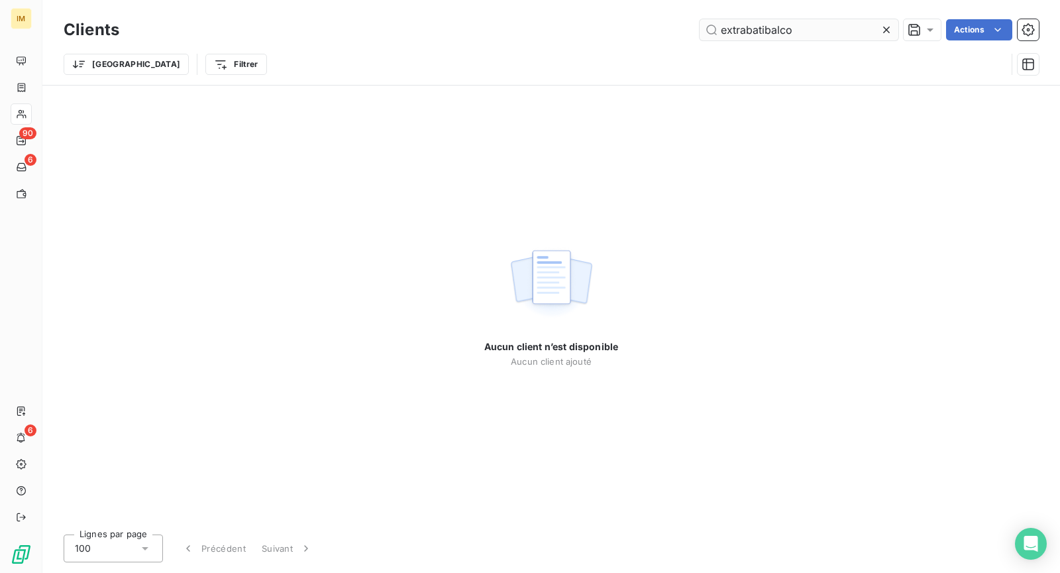
click at [781, 21] on input "extrabatibalco" at bounding box center [799, 29] width 199 height 21
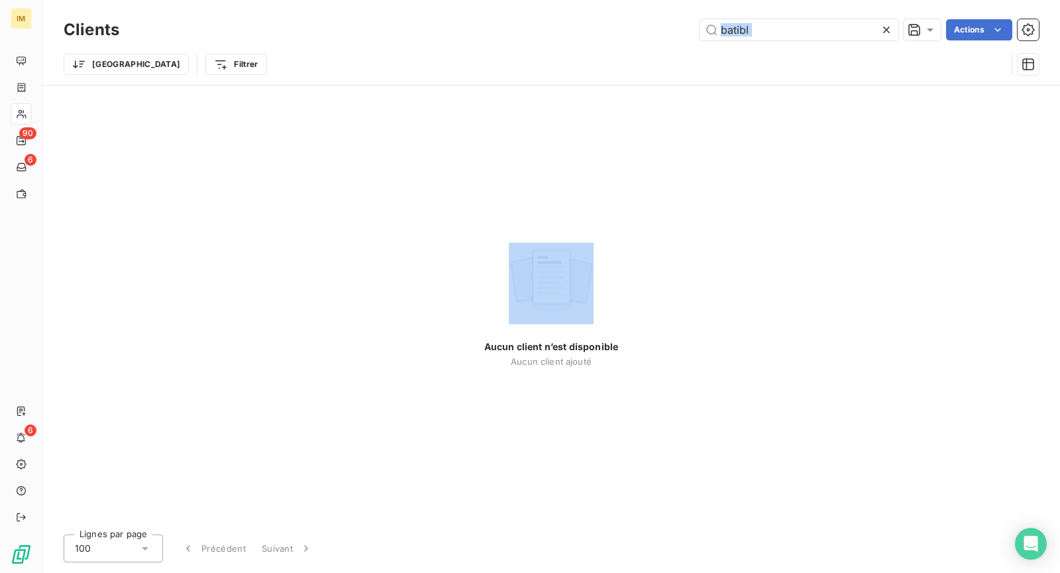
click at [775, 44] on div "Clients batibl Actions Trier Filtrer" at bounding box center [551, 50] width 975 height 69
click at [807, 44] on div "Trier Filtrer" at bounding box center [551, 64] width 975 height 41
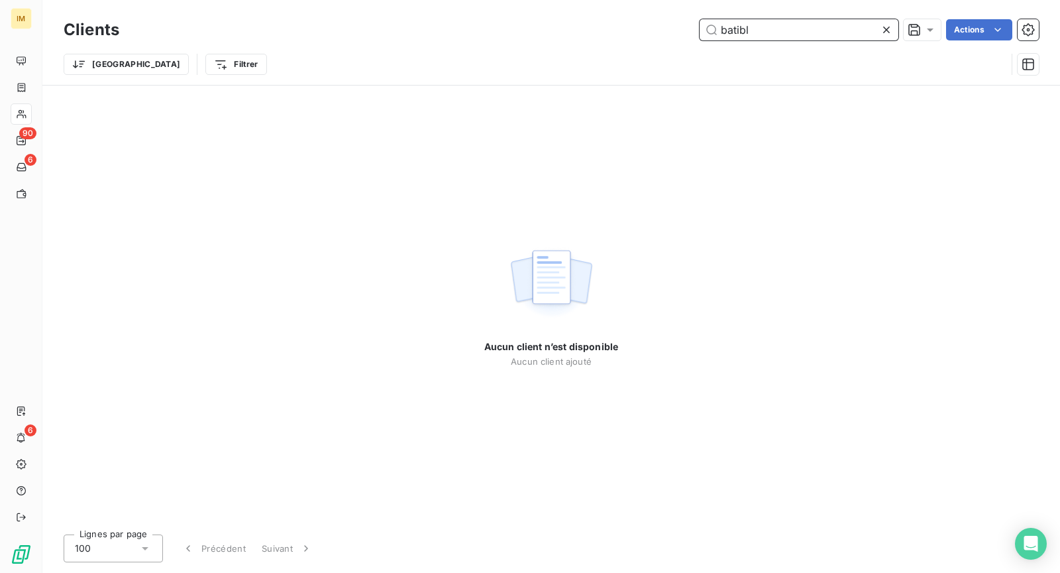
click at [799, 23] on input "batibl" at bounding box center [799, 29] width 199 height 21
click at [797, 34] on input "batibl" at bounding box center [799, 29] width 199 height 21
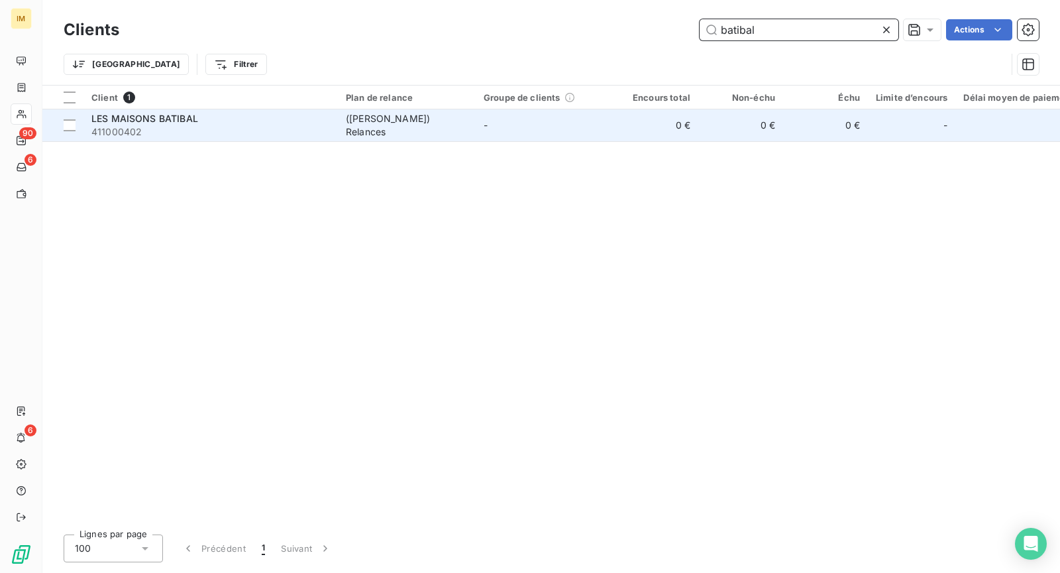
type input "batibal"
click at [353, 116] on td "([PERSON_NAME]) Relances" at bounding box center [407, 125] width 138 height 32
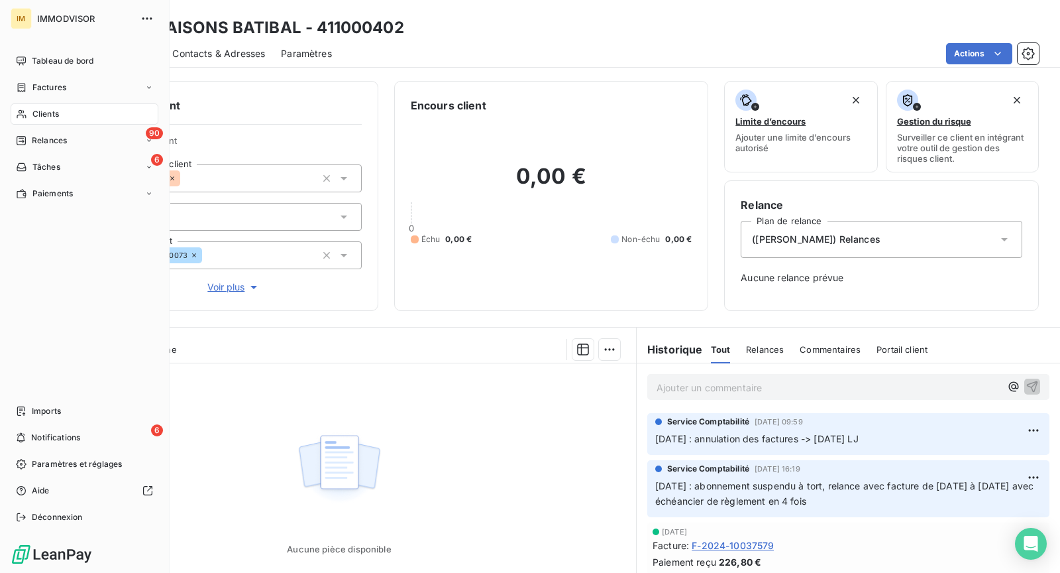
click at [28, 115] on div "Clients" at bounding box center [85, 113] width 148 height 21
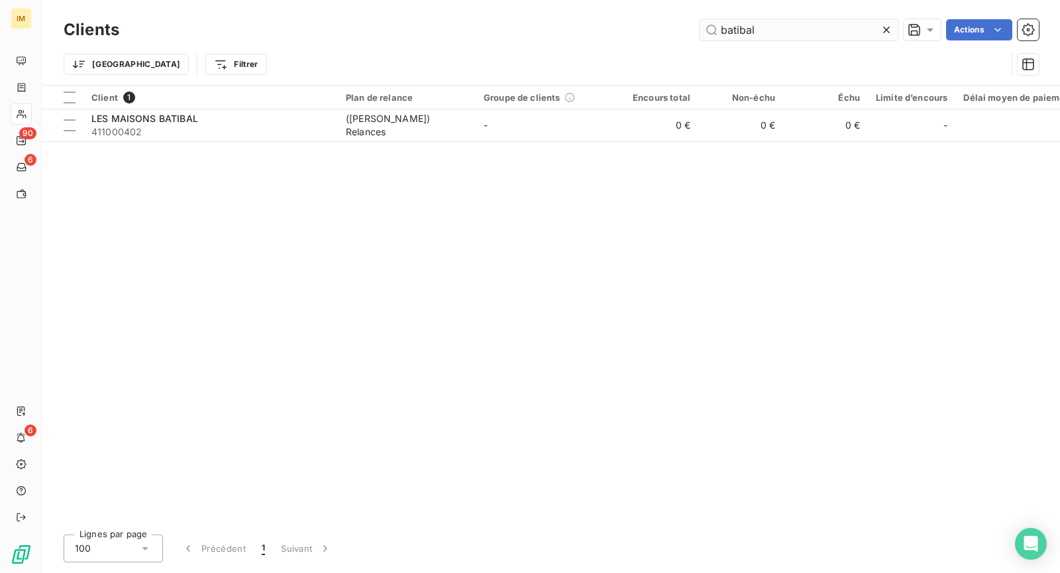
click at [798, 21] on input "batibal" at bounding box center [799, 29] width 199 height 21
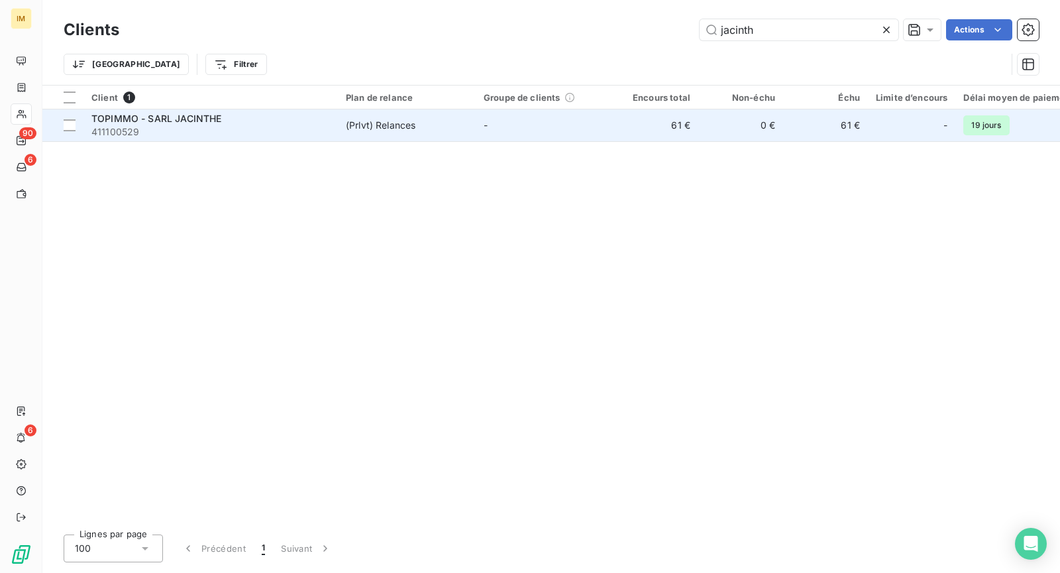
type input "jacinth"
click at [246, 136] on span "411100529" at bounding box center [210, 131] width 239 height 13
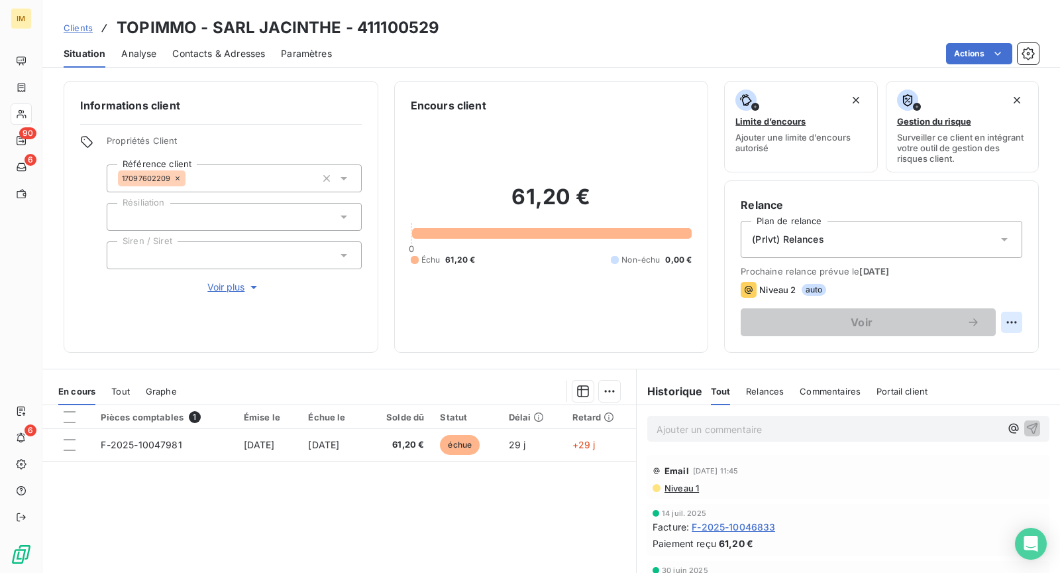
click at [1006, 325] on html "IM 90 6 6 Clients TOPIMMO - SARL JACINTHE - 411100529 Situation Analyse Contact…" at bounding box center [530, 286] width 1060 height 573
click at [991, 343] on div "Replanifier cette action" at bounding box center [946, 349] width 119 height 21
select select "8"
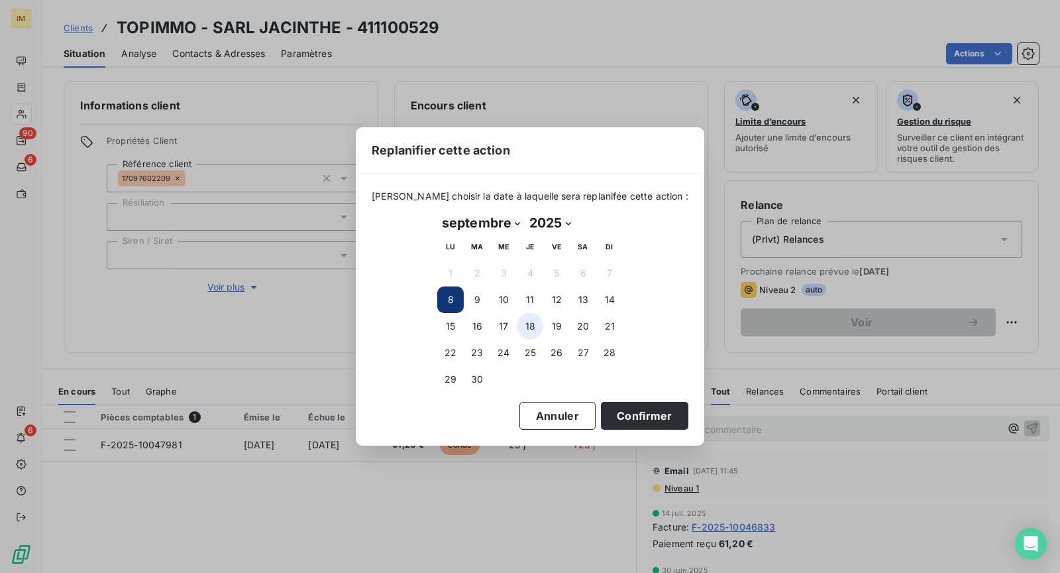
click at [534, 325] on button "18" at bounding box center [530, 326] width 27 height 27
click at [631, 418] on button "Confirmer" at bounding box center [644, 416] width 87 height 28
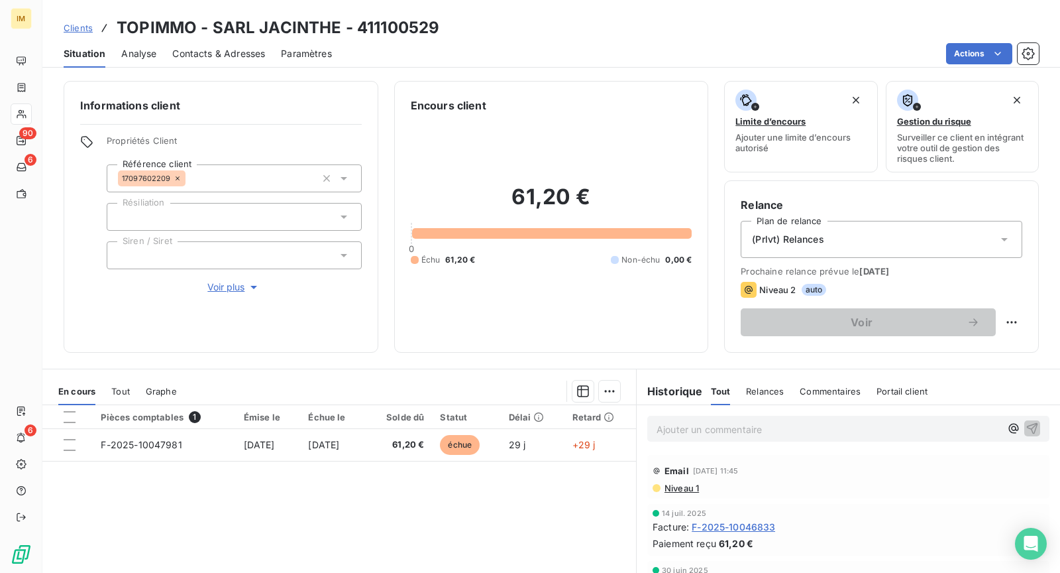
click at [30, 115] on div at bounding box center [21, 113] width 21 height 21
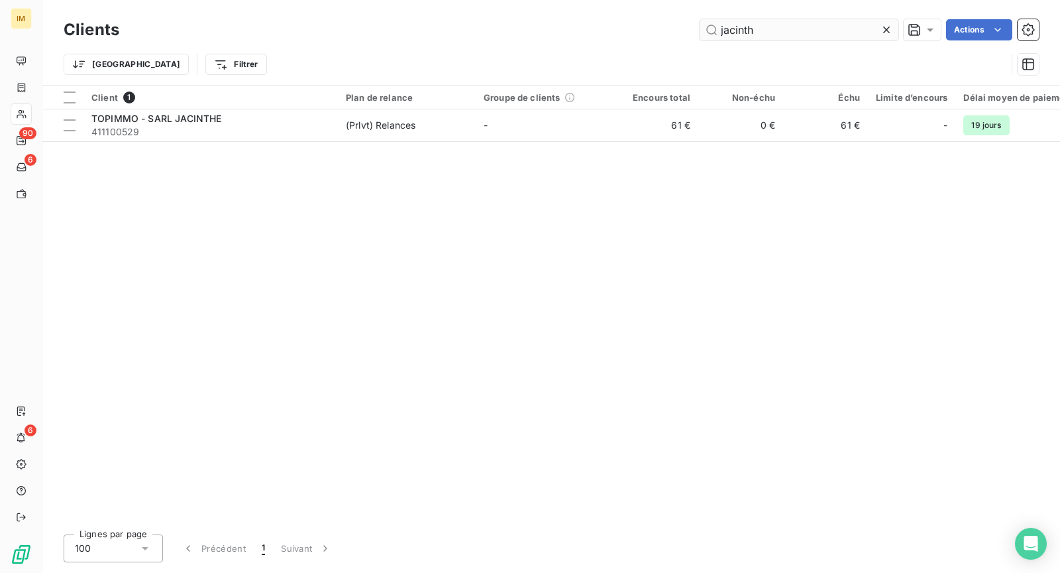
click at [753, 34] on input "jacinth" at bounding box center [799, 29] width 199 height 21
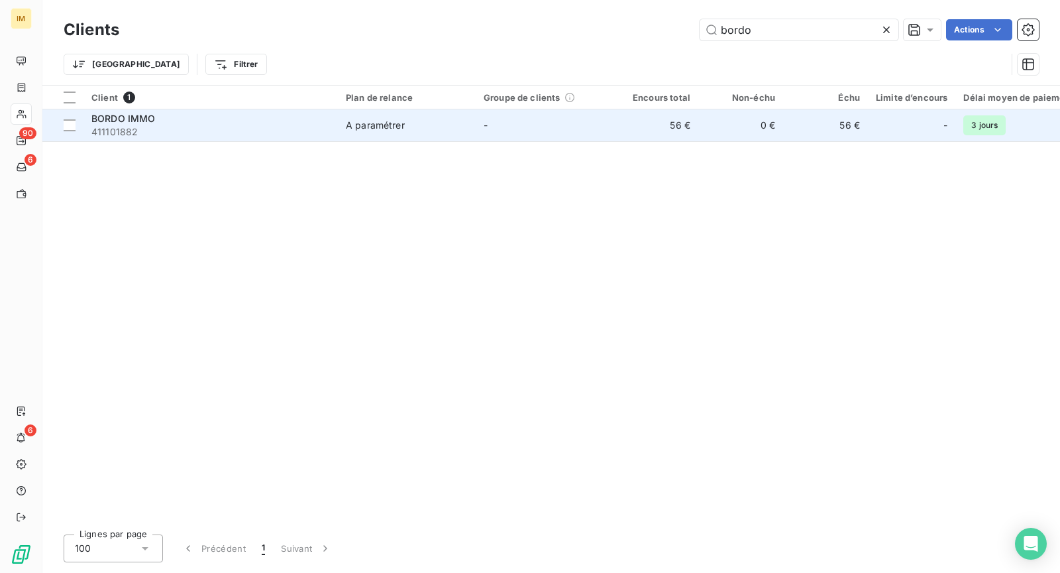
type input "bordo"
click at [372, 109] on td "A paramétrer" at bounding box center [407, 125] width 138 height 32
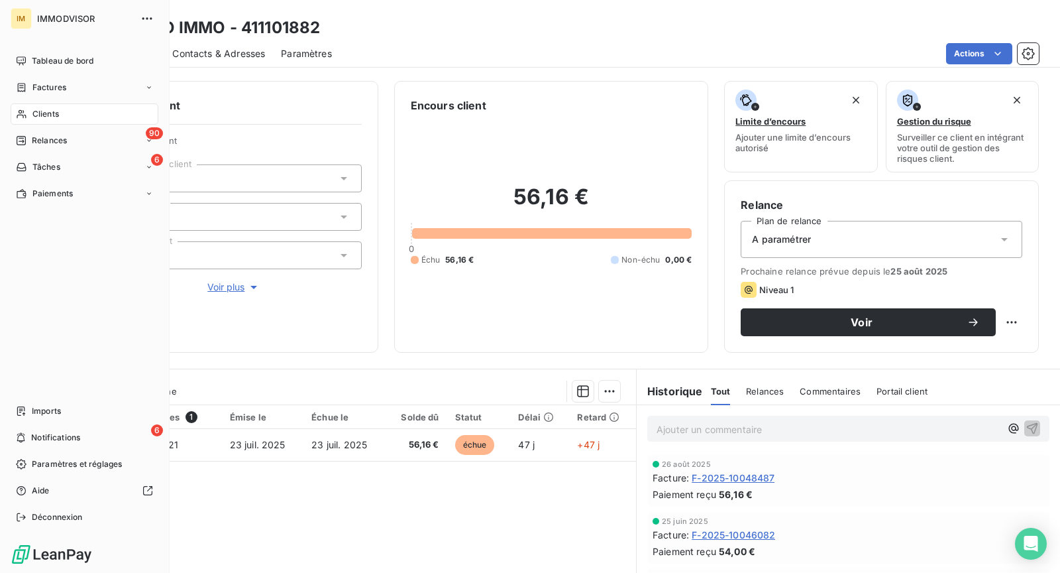
click at [18, 116] on icon at bounding box center [21, 114] width 11 height 11
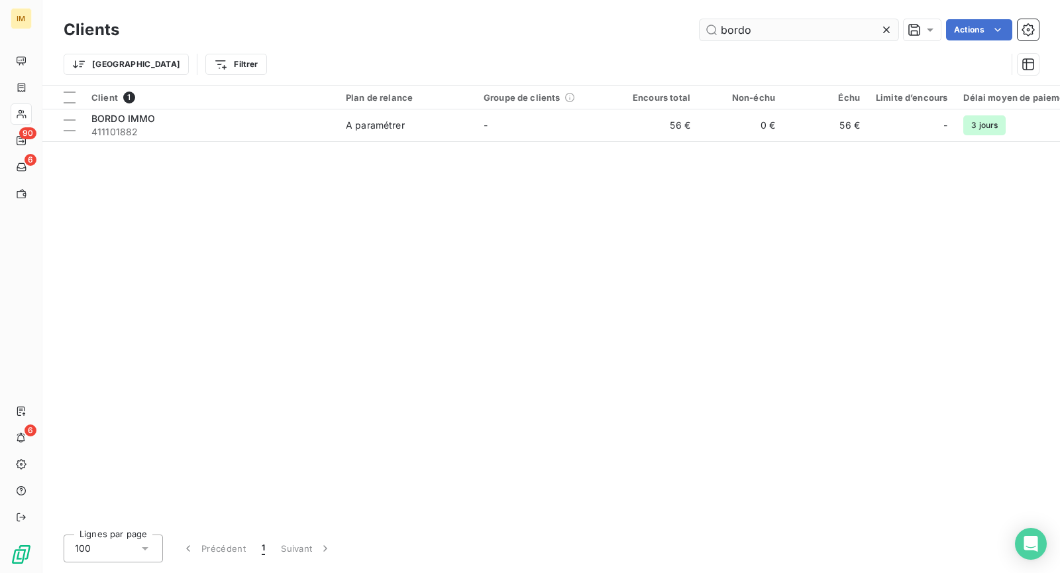
click at [776, 28] on input "bordo" at bounding box center [799, 29] width 199 height 21
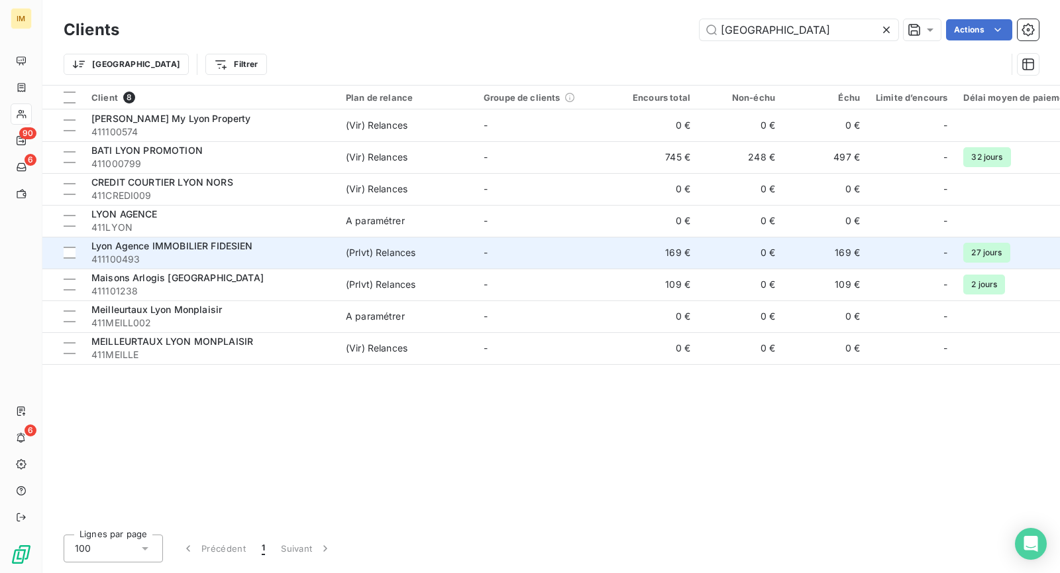
type input "[GEOGRAPHIC_DATA]"
click at [234, 252] on div "Lyon Agence IMMOBILIER FIDESIEN 411100493" at bounding box center [210, 252] width 239 height 27
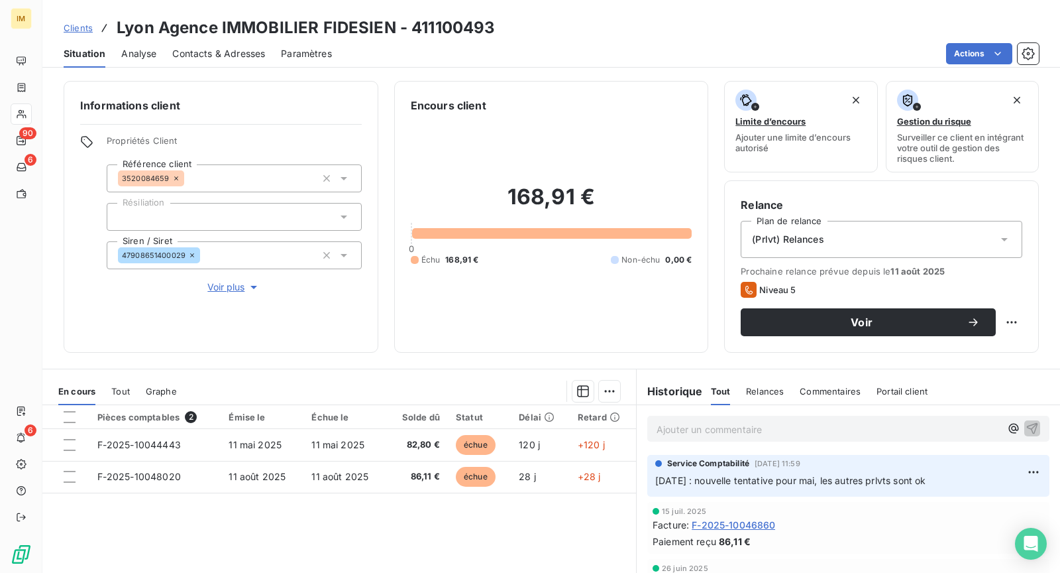
click at [994, 315] on html "IM 90 6 6 Clients Lyon Agence IMMOBILIER FIDESIEN - 411100493 Situation Analyse…" at bounding box center [530, 286] width 1060 height 573
click at [975, 345] on div "Replanifier cette action" at bounding box center [946, 349] width 119 height 21
select select "8"
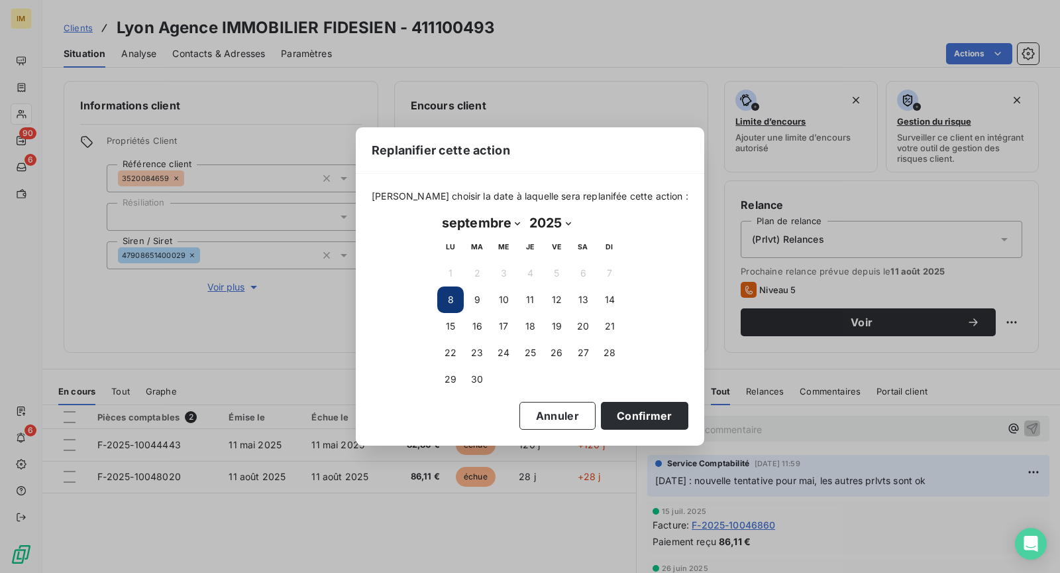
click at [346, 290] on div "Replanifier cette action [PERSON_NAME] choisir la date à laquelle sera replanif…" at bounding box center [530, 286] width 1060 height 573
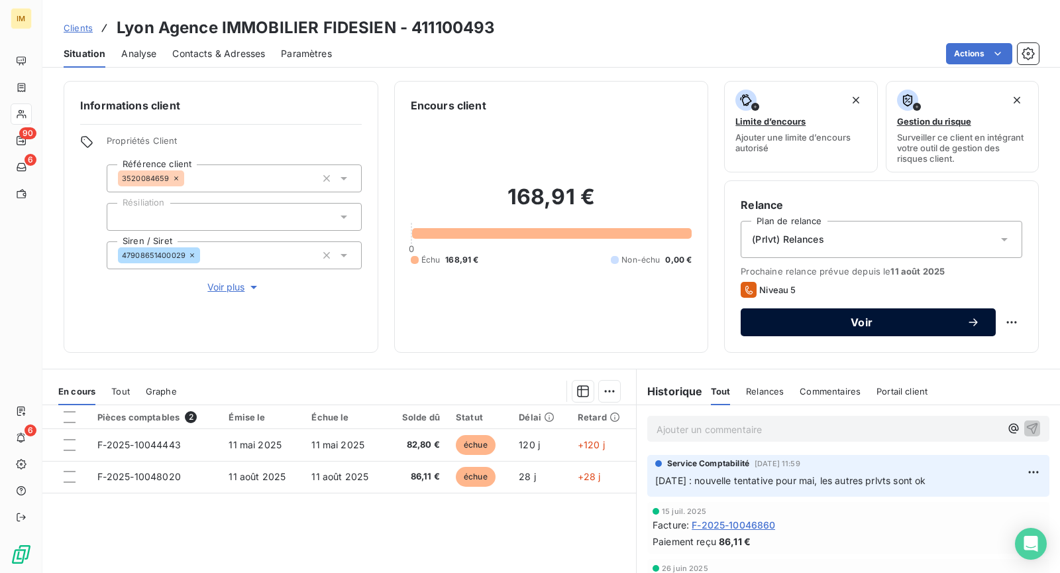
click at [798, 319] on span "Voir" at bounding box center [862, 322] width 210 height 11
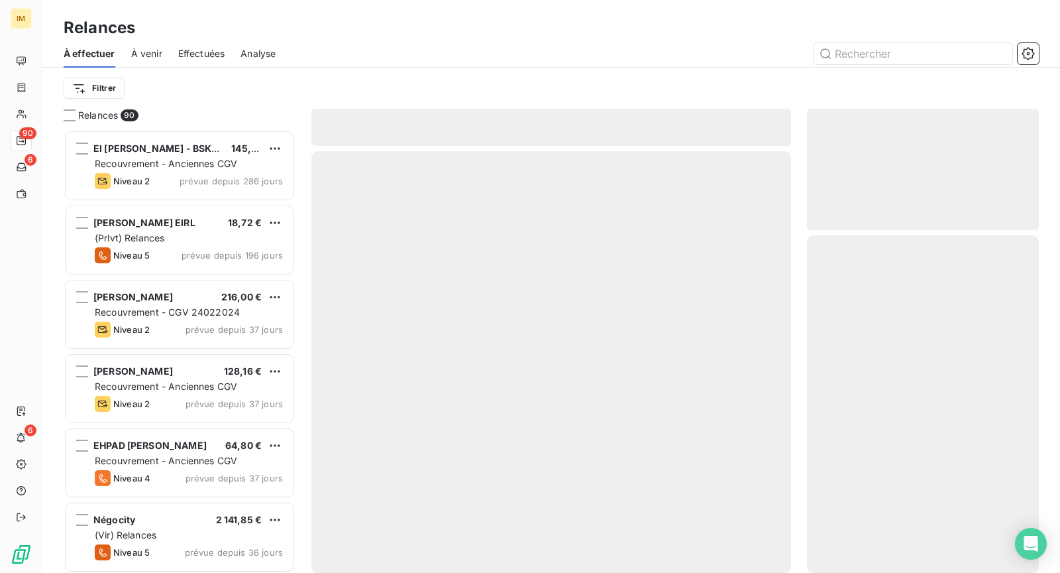
scroll to position [432, 221]
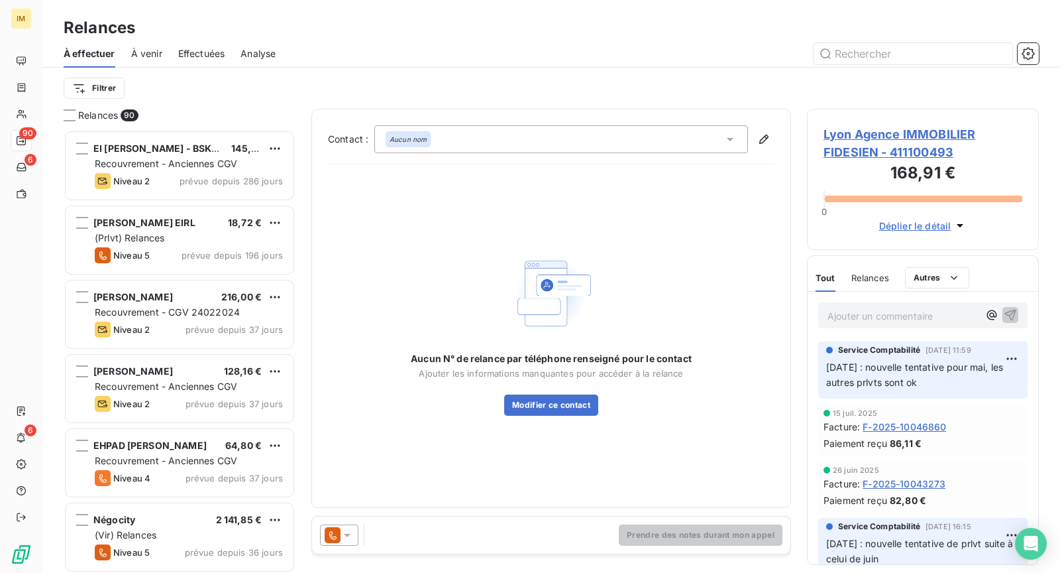
click at [335, 541] on icon at bounding box center [333, 535] width 16 height 16
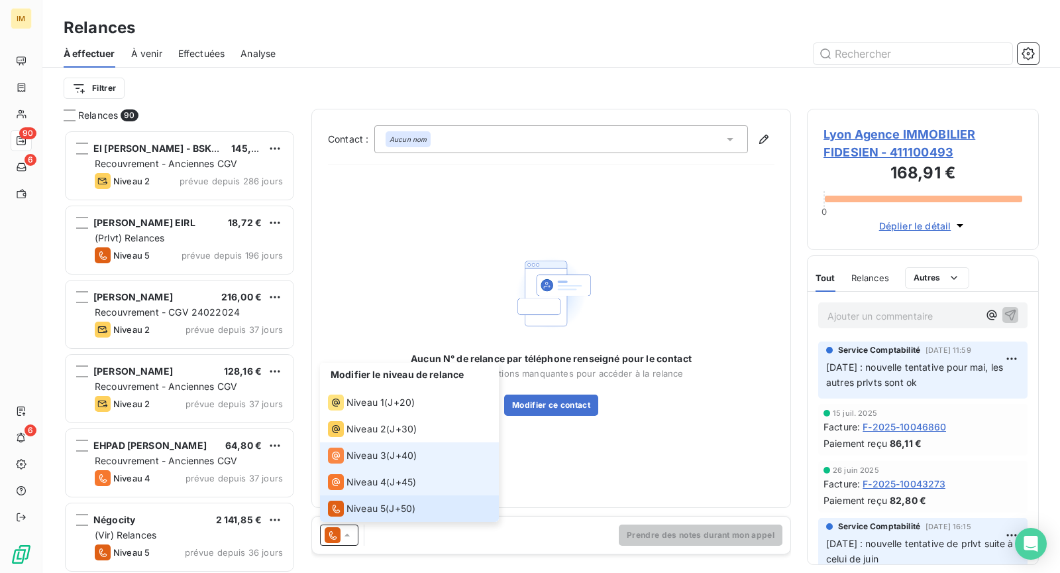
click at [393, 451] on span "J+40 )" at bounding box center [403, 455] width 27 height 13
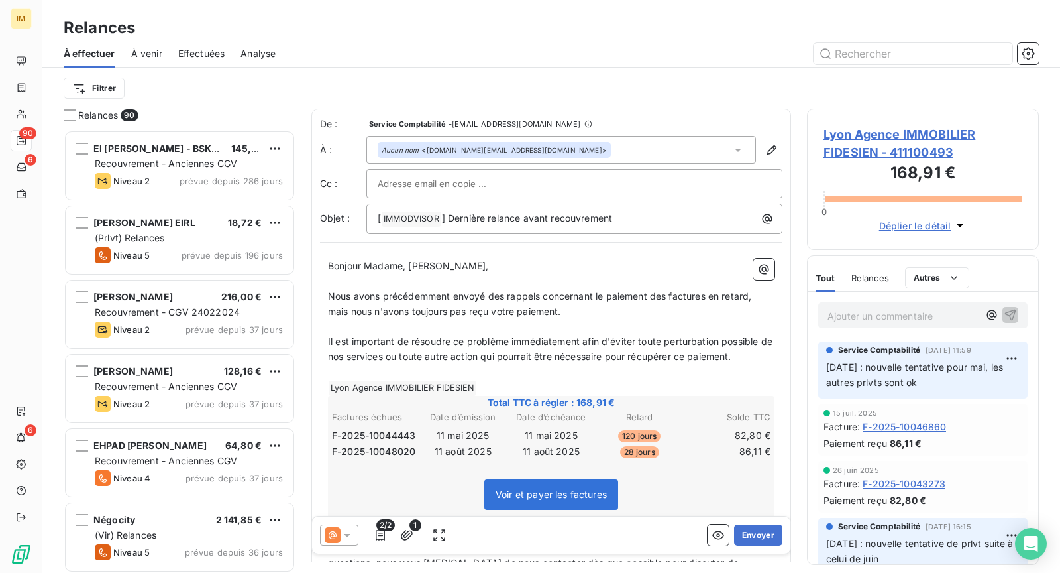
click at [492, 184] on div at bounding box center [575, 184] width 394 height 20
click at [449, 185] on input "text" at bounding box center [575, 184] width 394 height 20
click at [552, 49] on div at bounding box center [665, 53] width 747 height 21
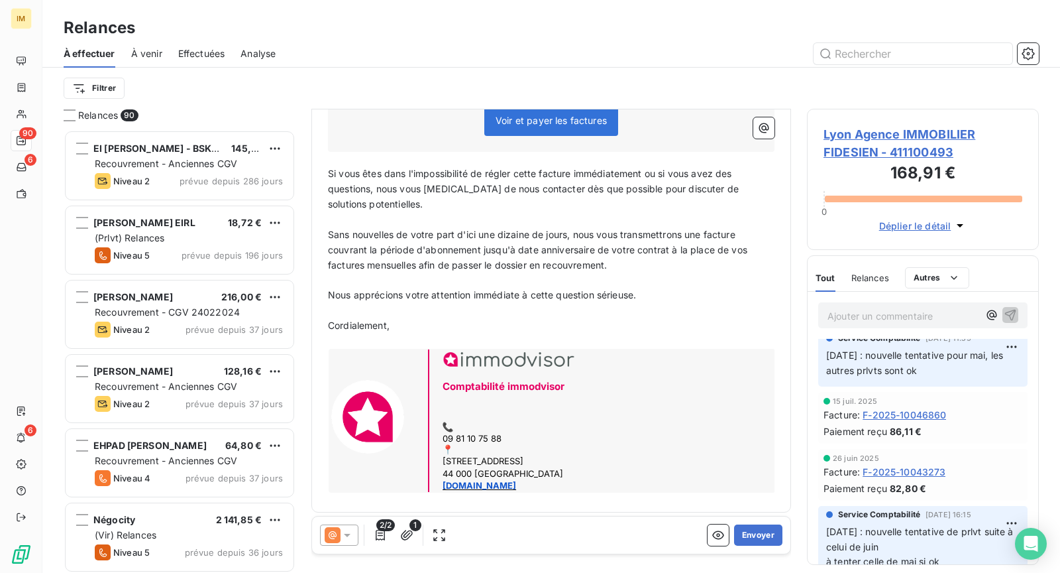
scroll to position [22, 0]
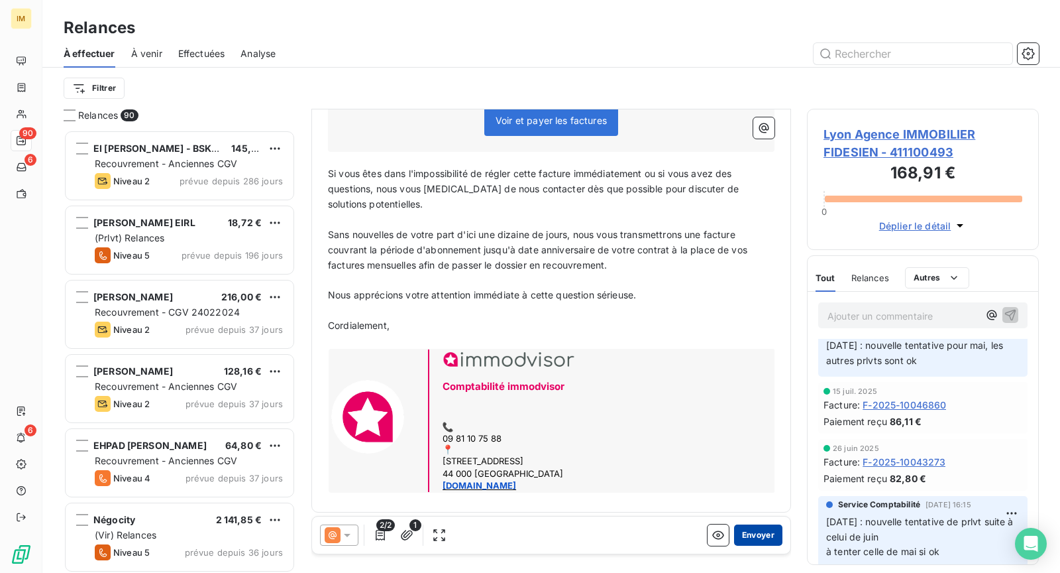
click at [760, 531] on button "Envoyer" at bounding box center [758, 534] width 48 height 21
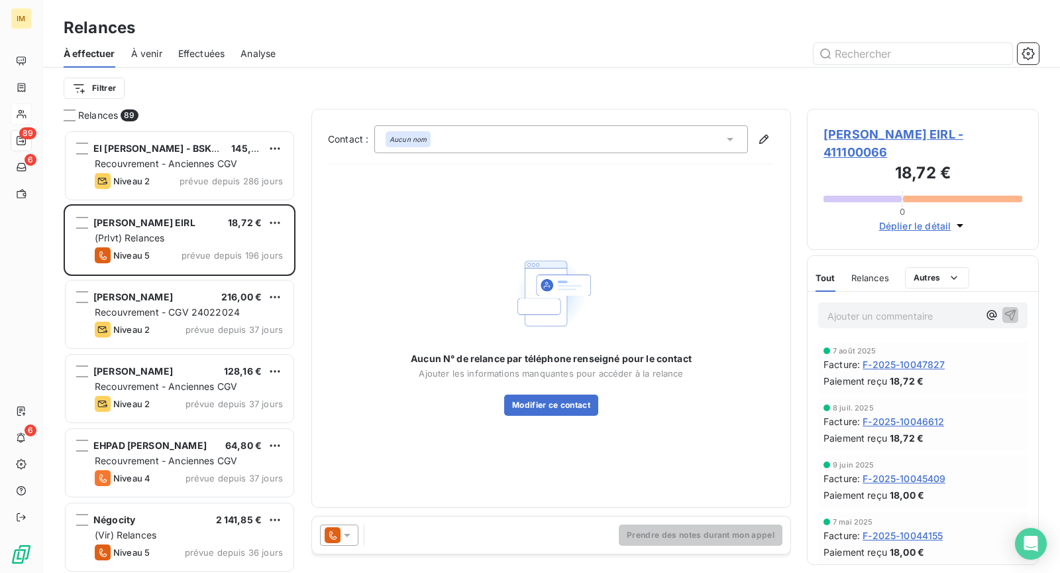
click at [27, 113] on div at bounding box center [21, 113] width 21 height 21
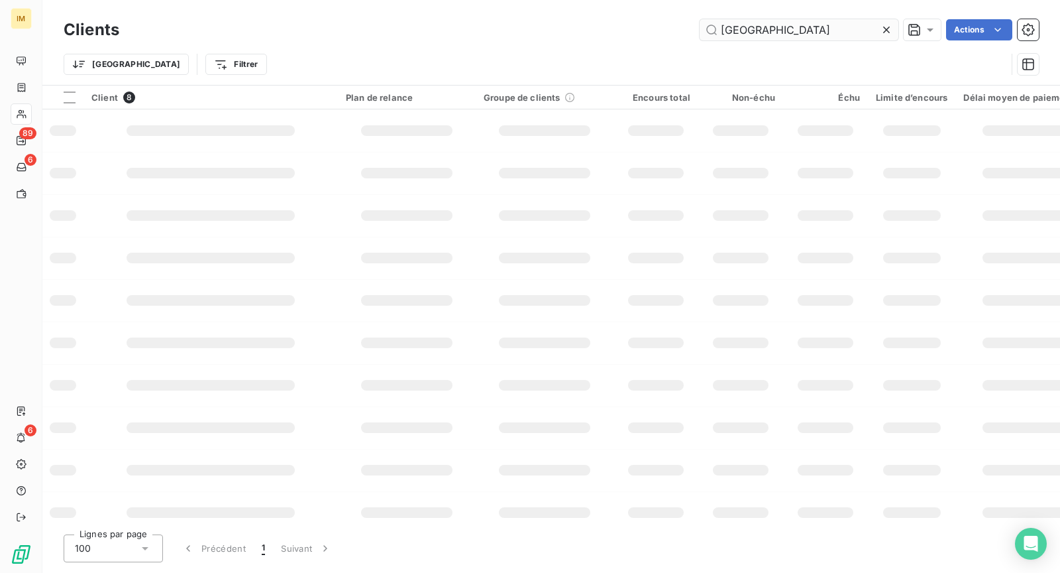
click at [750, 28] on input "[GEOGRAPHIC_DATA]" at bounding box center [799, 29] width 199 height 21
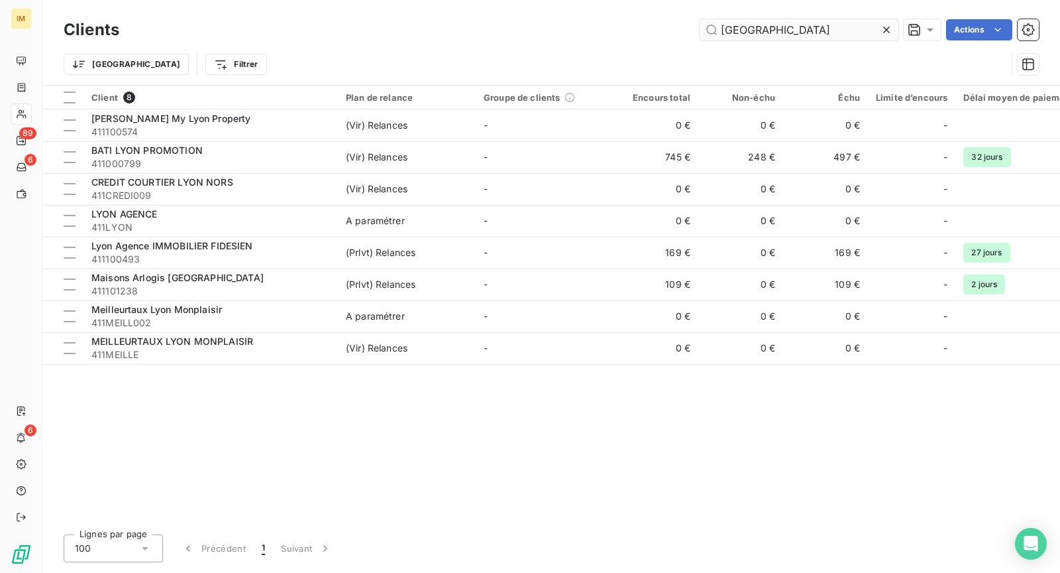
click at [750, 28] on input "[GEOGRAPHIC_DATA]" at bounding box center [799, 29] width 199 height 21
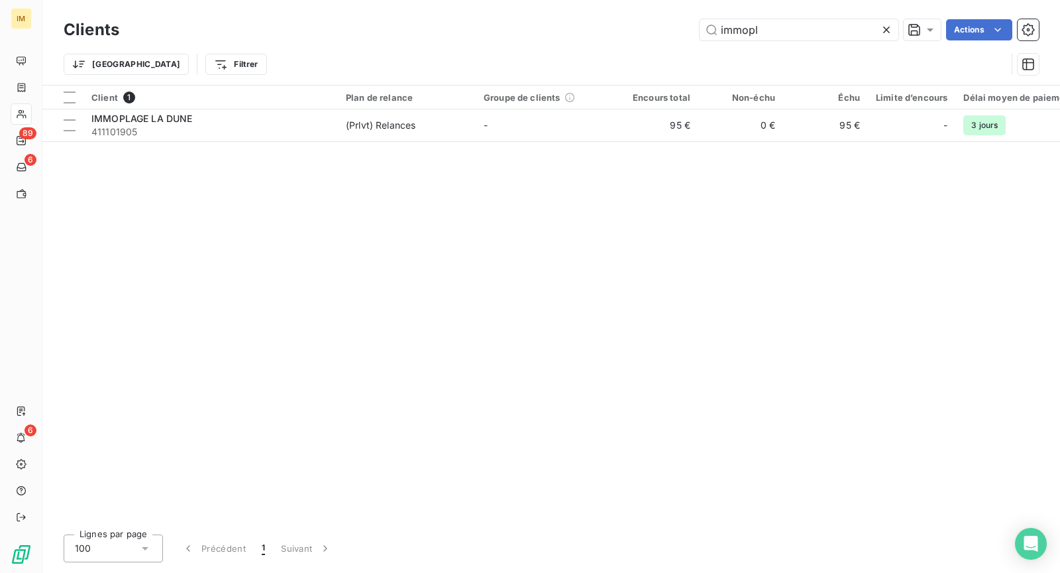
type input "immopl"
click at [280, 148] on div "Client 1 Plan de relance Groupe de clients Encours total Non-échu Échu Limite d…" at bounding box center [551, 304] width 1018 height 438
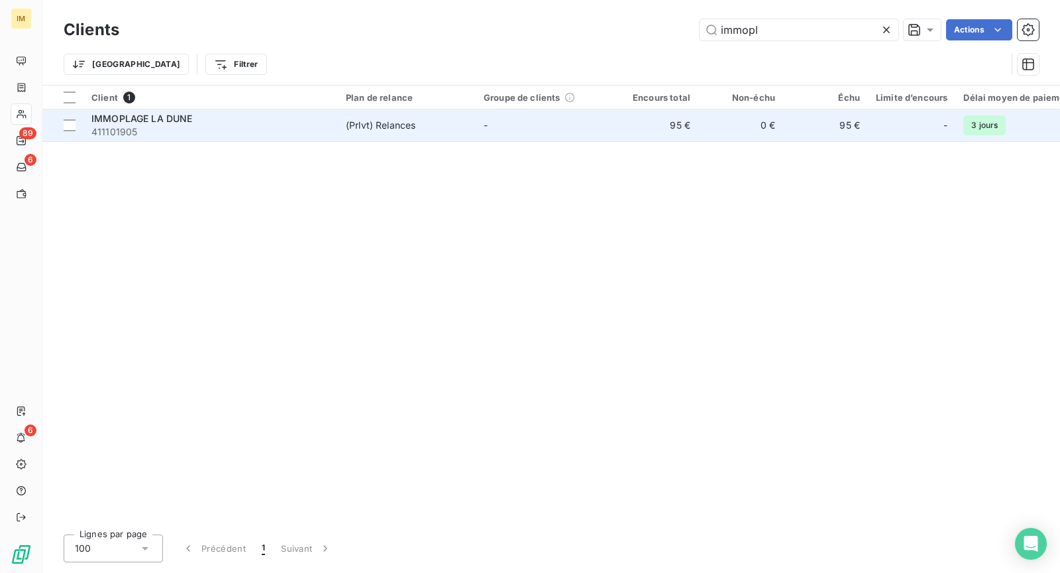
click at [284, 136] on span "411101905" at bounding box center [210, 131] width 239 height 13
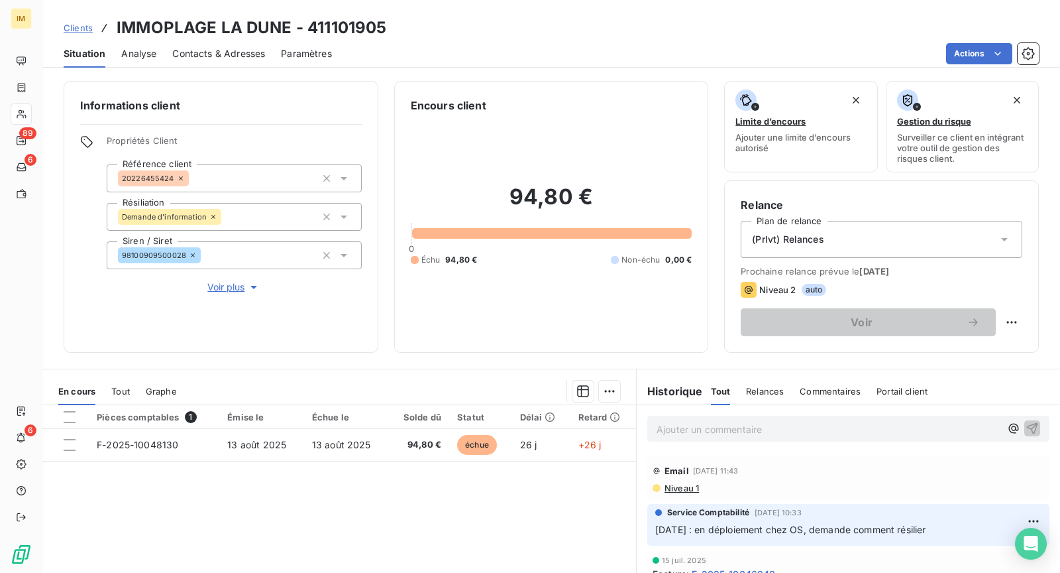
drag, startPoint x: 739, startPoint y: 531, endPoint x: 958, endPoint y: 521, distance: 219.6
click at [958, 522] on p "[DATE] : en déploiement chez OS, demande comment résilier" at bounding box center [848, 529] width 386 height 15
click at [193, 55] on span "Contacts & Adresses" at bounding box center [218, 53] width 93 height 13
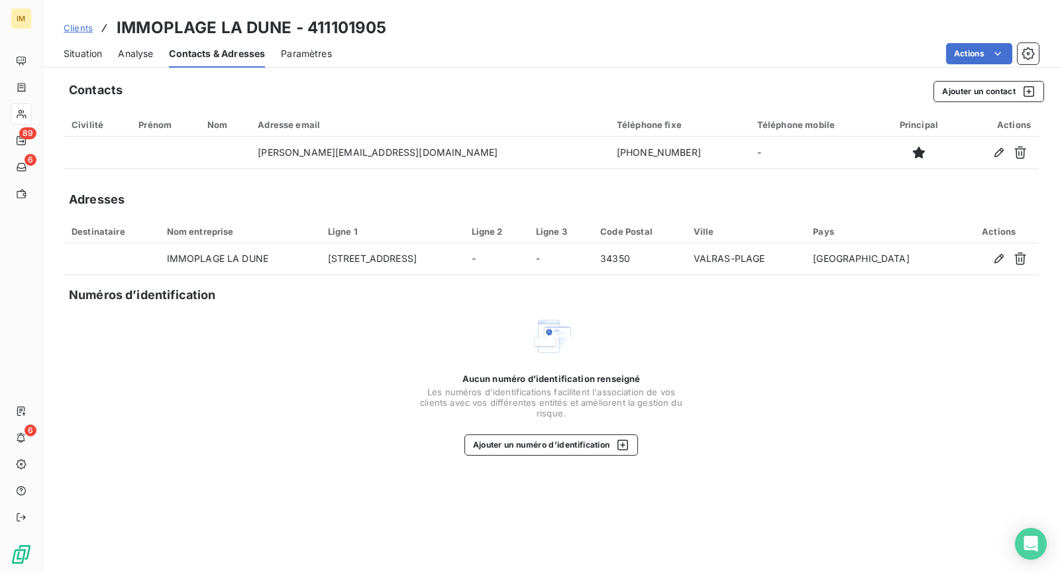
click at [83, 56] on span "Situation" at bounding box center [83, 53] width 38 height 13
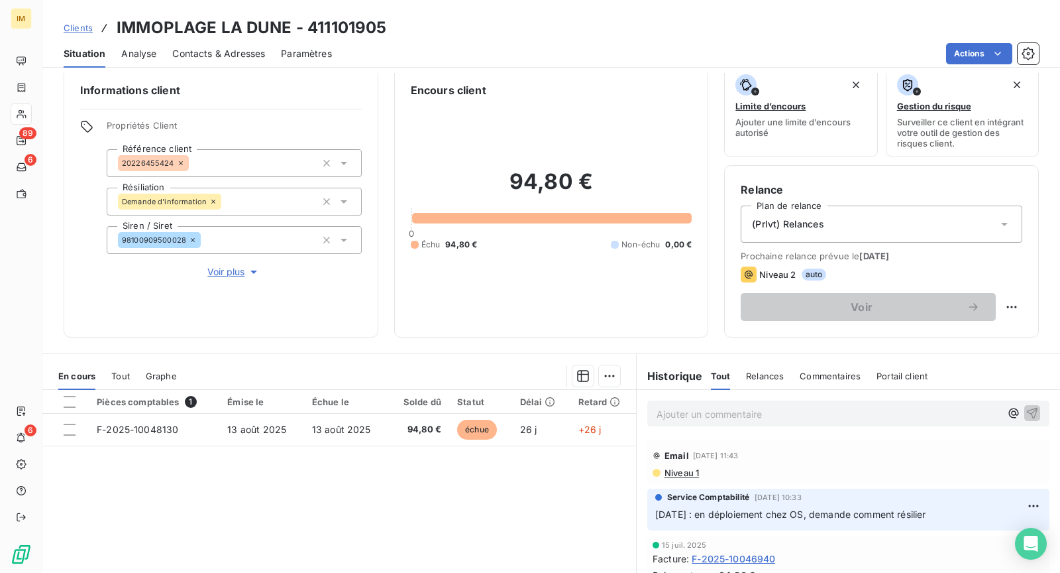
scroll to position [14, 0]
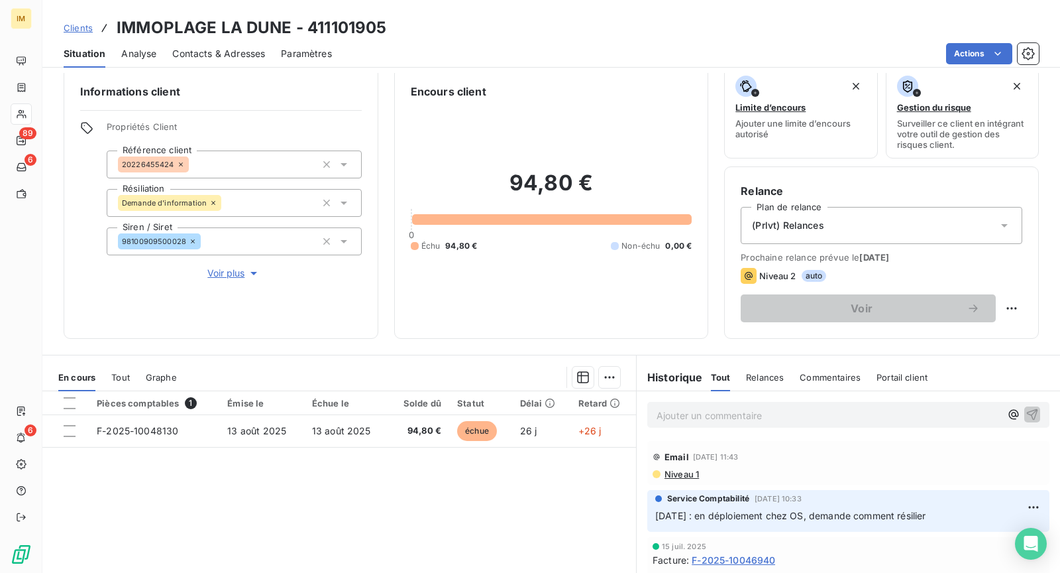
drag, startPoint x: 706, startPoint y: 515, endPoint x: 941, endPoint y: 511, distance: 234.6
click at [942, 511] on p "[DATE] : en déploiement chez OS, demande comment résilier" at bounding box center [848, 515] width 386 height 15
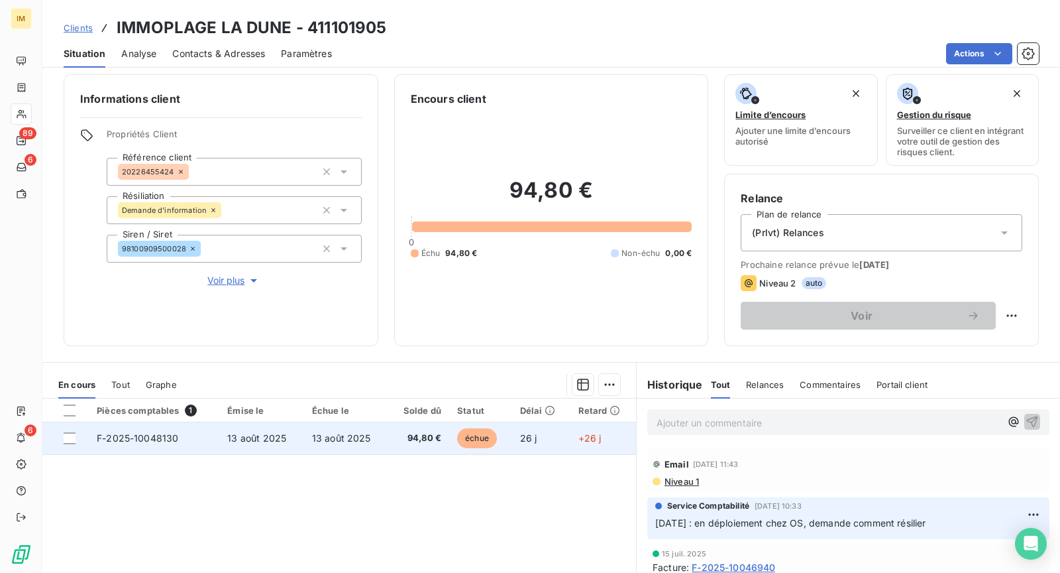
scroll to position [0, 0]
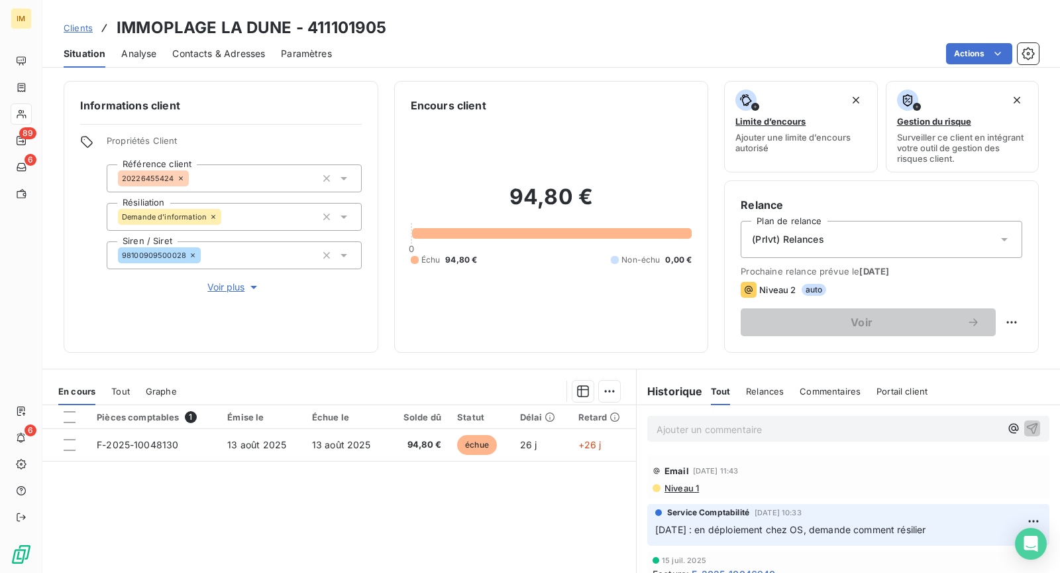
click at [724, 461] on div "Email [DATE] 11:43" at bounding box center [849, 470] width 392 height 21
click at [730, 443] on div "Ajouter un commentaire ﻿" at bounding box center [848, 428] width 423 height 47
click at [734, 429] on p "Ajouter un commentaire ﻿" at bounding box center [829, 429] width 344 height 17
click at [808, 421] on p "[DATE]" at bounding box center [829, 428] width 344 height 15
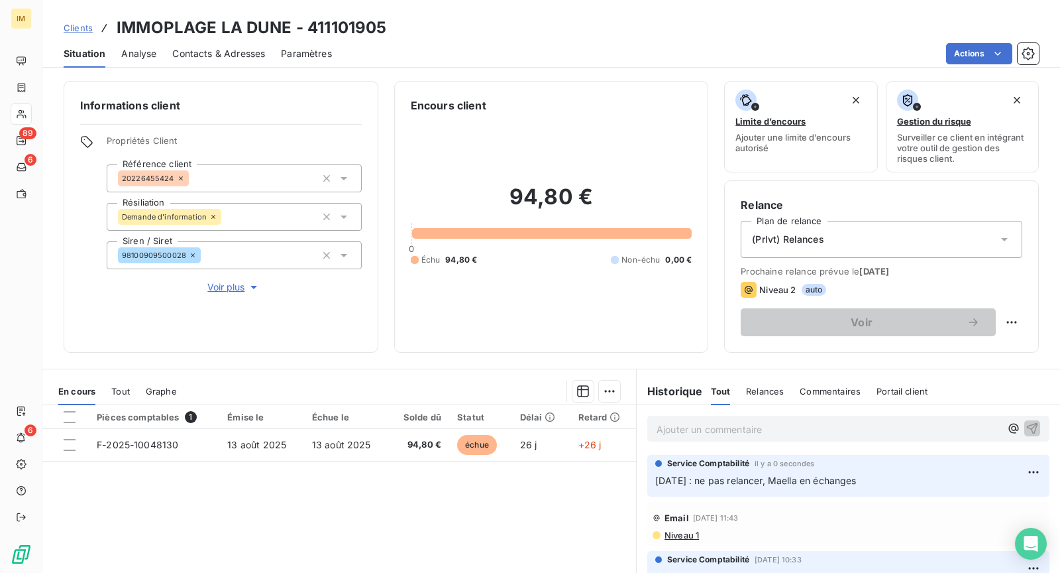
click at [994, 246] on div "(Prlvt) Relances" at bounding box center [882, 239] width 282 height 37
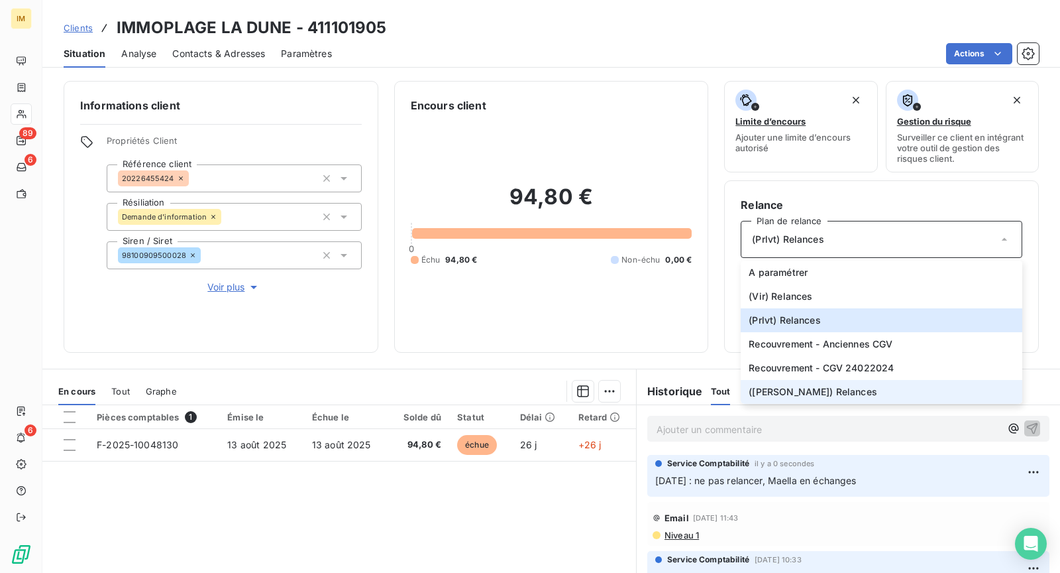
click at [832, 388] on li "([PERSON_NAME]) Relances" at bounding box center [882, 392] width 282 height 24
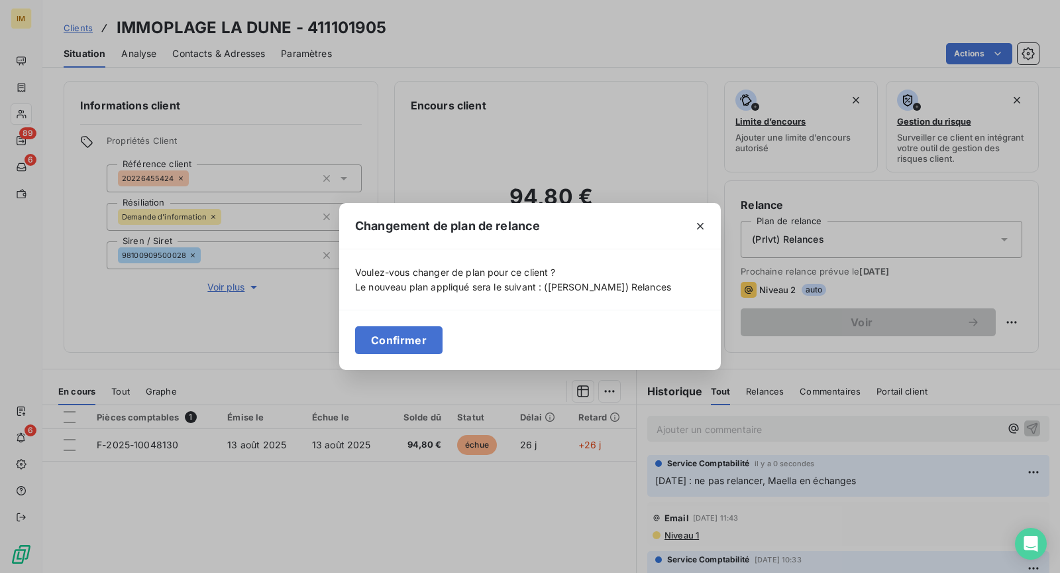
click at [410, 349] on button "Confirmer" at bounding box center [398, 340] width 87 height 28
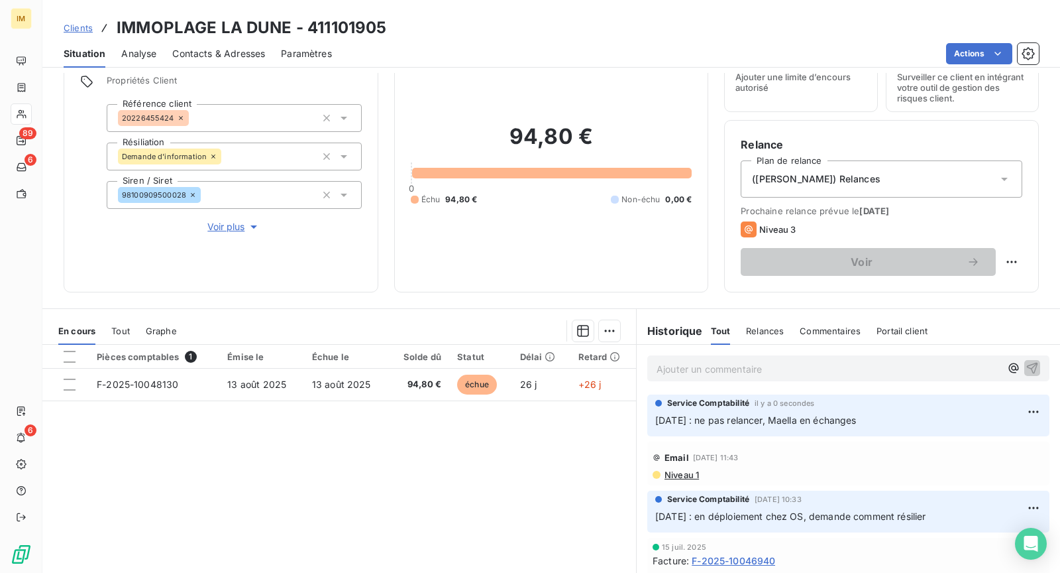
scroll to position [56, 0]
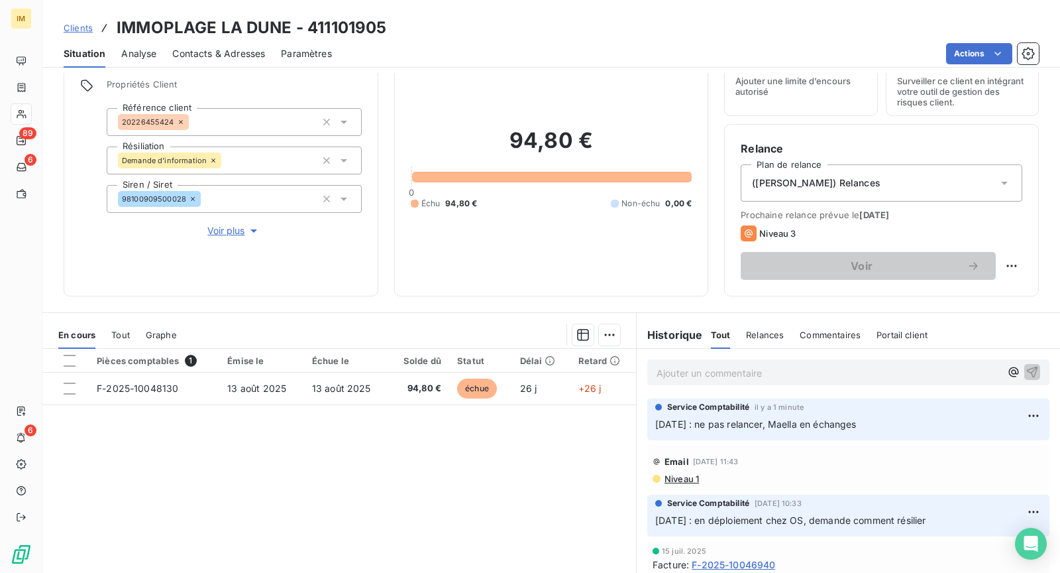
click at [1016, 433] on div "Service Comptabilité il y a 1 minute [DATE] : ne pas relancer, Maella en échang…" at bounding box center [848, 419] width 402 height 42
click at [1011, 415] on html "IM 89 6 6 Clients IMMOPLAGE LA DUNE - 411101905 Situation Analyse Contacts & Ad…" at bounding box center [530, 286] width 1060 height 573
drag, startPoint x: 1003, startPoint y: 435, endPoint x: 993, endPoint y: 448, distance: 16.6
click at [1003, 435] on div "Editer" at bounding box center [979, 443] width 74 height 21
click at [883, 417] on p "[DATE] : ne pas relancer, Maella en échanges" at bounding box center [839, 424] width 368 height 15
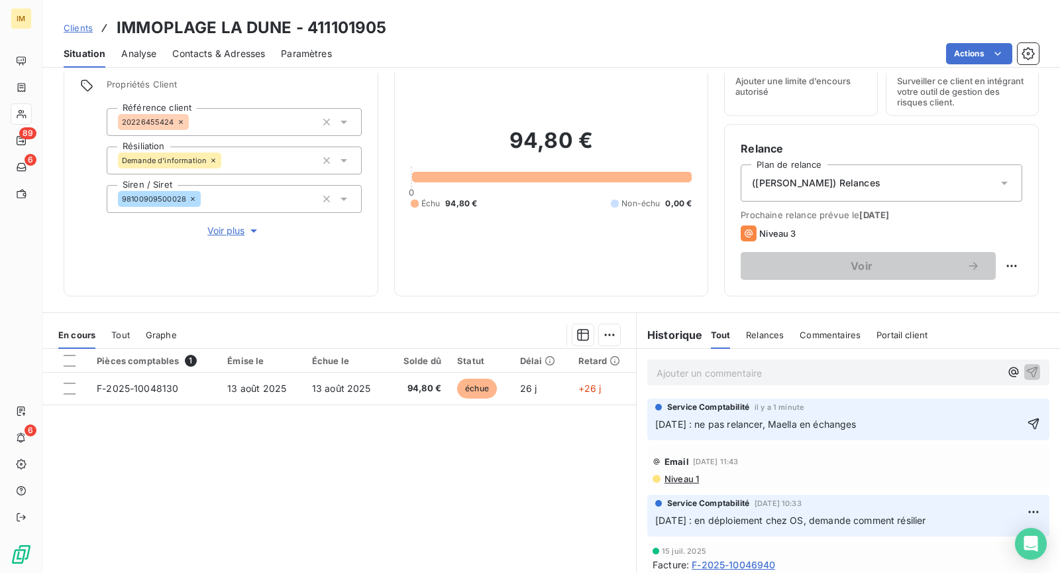
click at [884, 424] on p "[DATE] : ne pas relancer, Maella en échanges" at bounding box center [839, 424] width 368 height 15
click at [1028, 422] on icon "button" at bounding box center [1033, 423] width 11 height 11
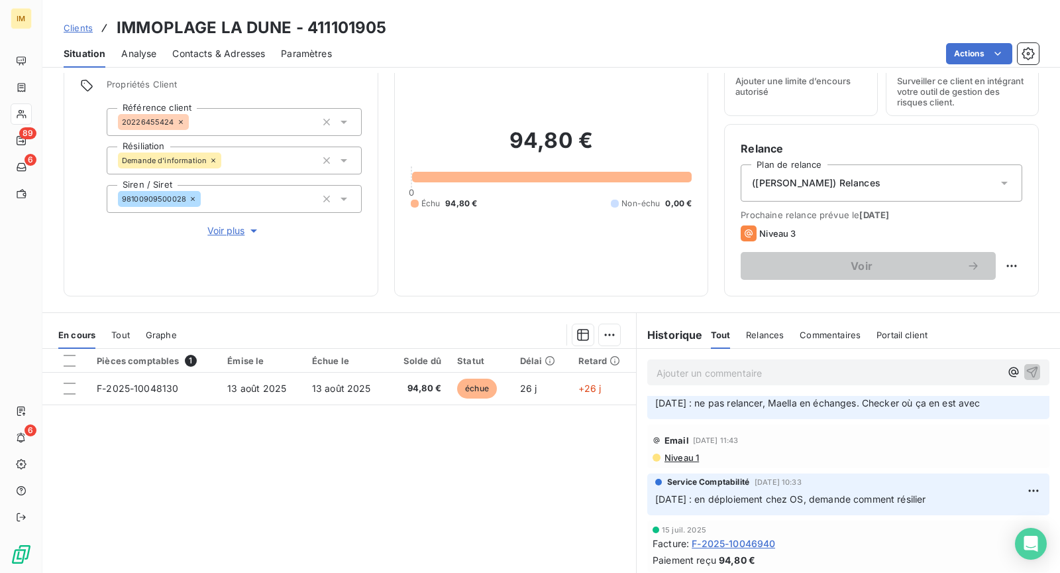
scroll to position [0, 0]
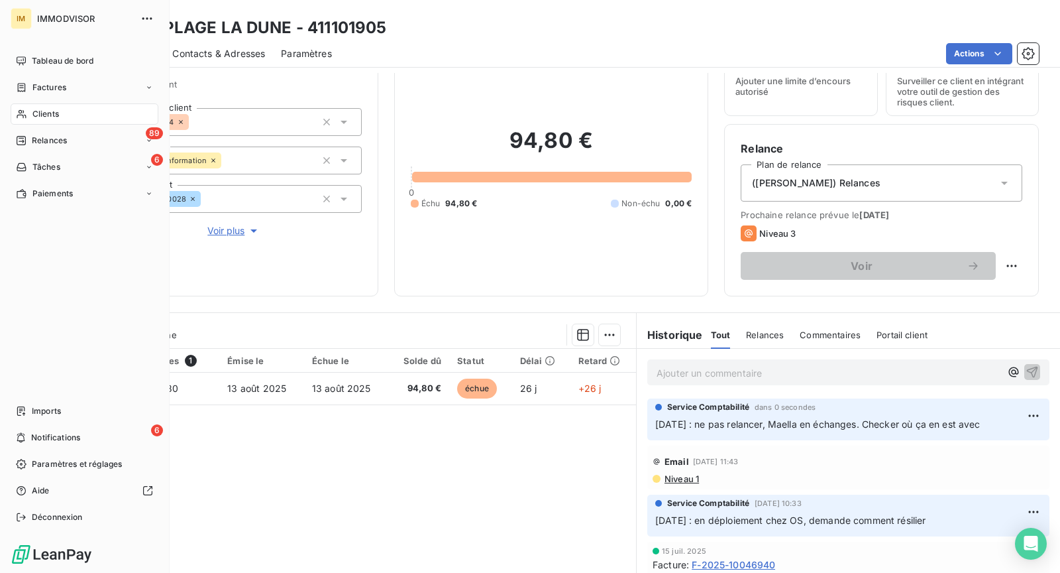
click at [21, 111] on icon at bounding box center [21, 114] width 9 height 9
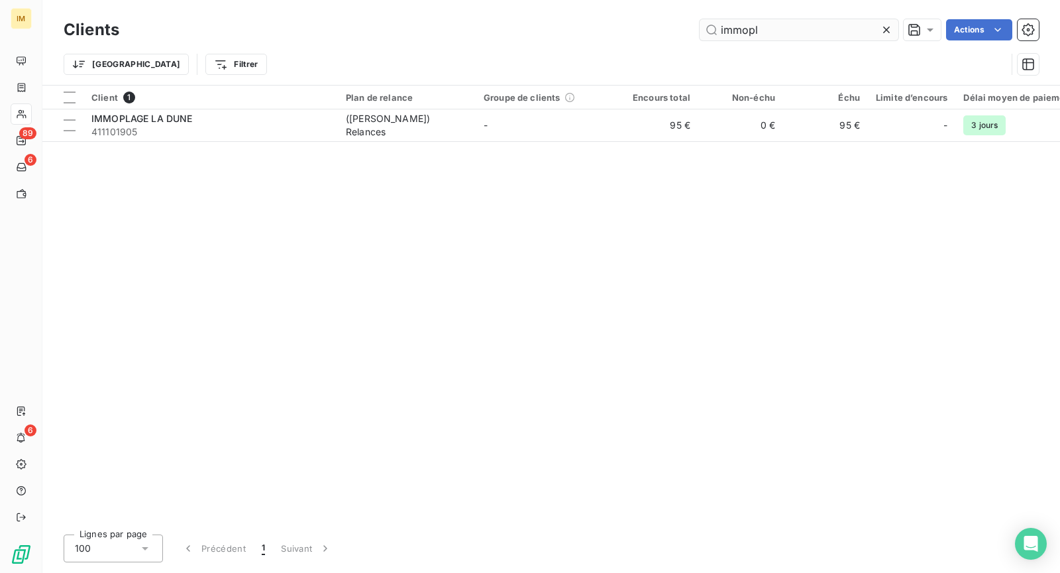
click at [797, 38] on input "immopl" at bounding box center [799, 29] width 199 height 21
click at [802, 28] on input "immopl" at bounding box center [799, 29] width 199 height 21
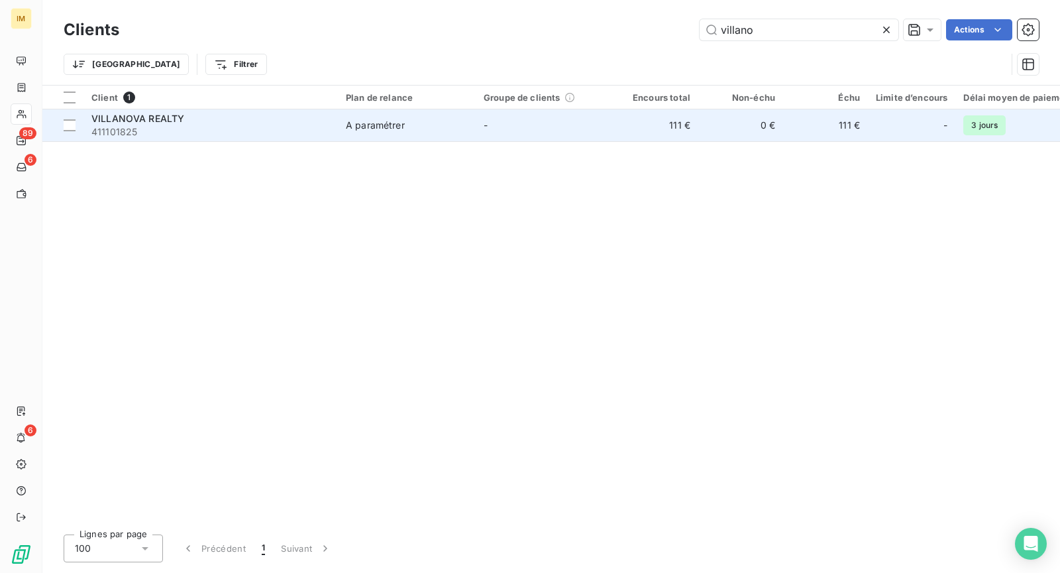
type input "villano"
click at [272, 121] on div "VILLANOVA REALTY" at bounding box center [210, 118] width 239 height 13
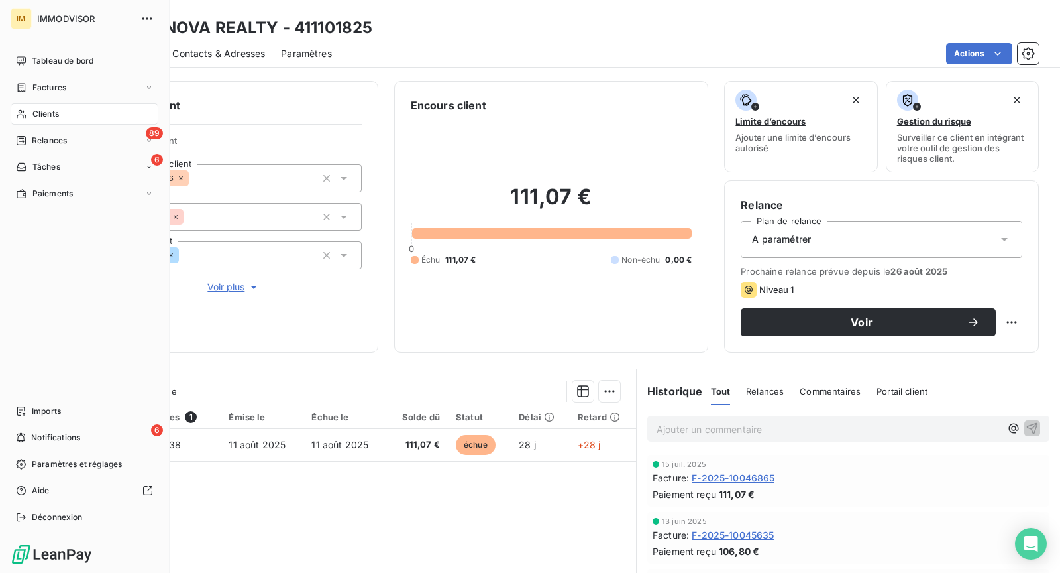
click at [24, 114] on icon at bounding box center [21, 114] width 11 height 11
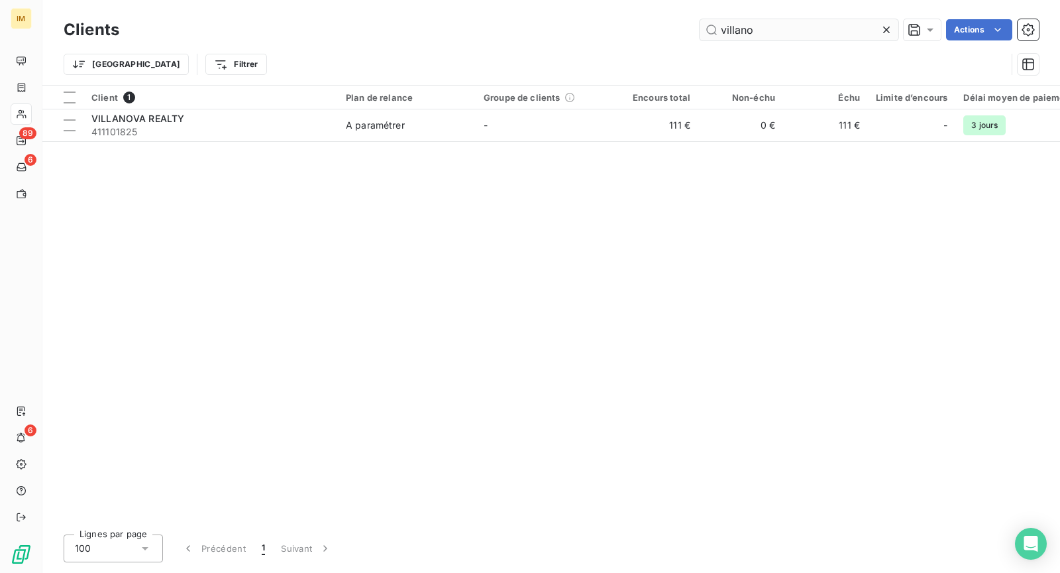
click at [798, 31] on input "villano" at bounding box center [799, 29] width 199 height 21
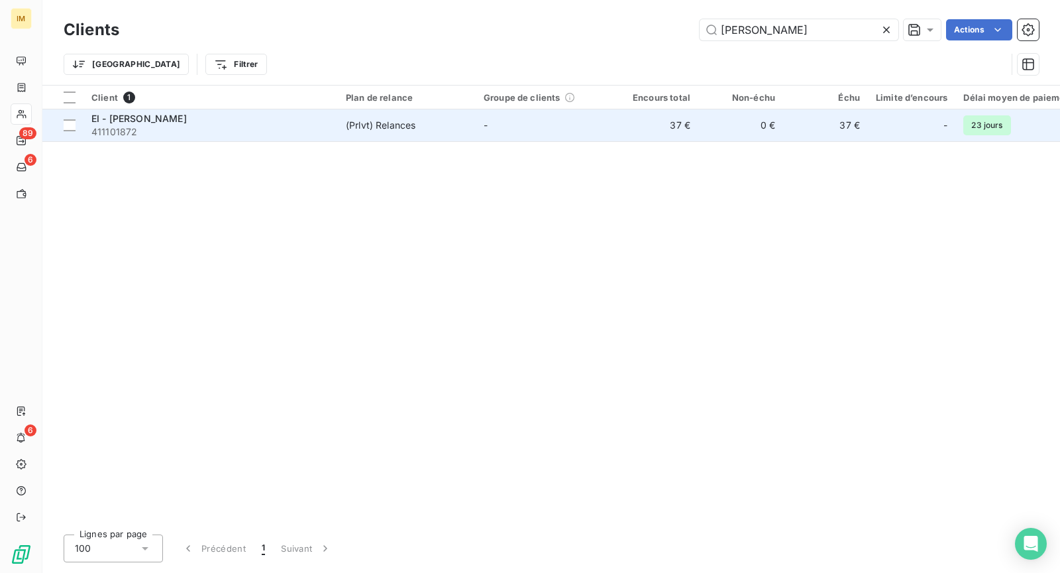
type input "[PERSON_NAME]"
click at [576, 125] on td "-" at bounding box center [545, 125] width 138 height 32
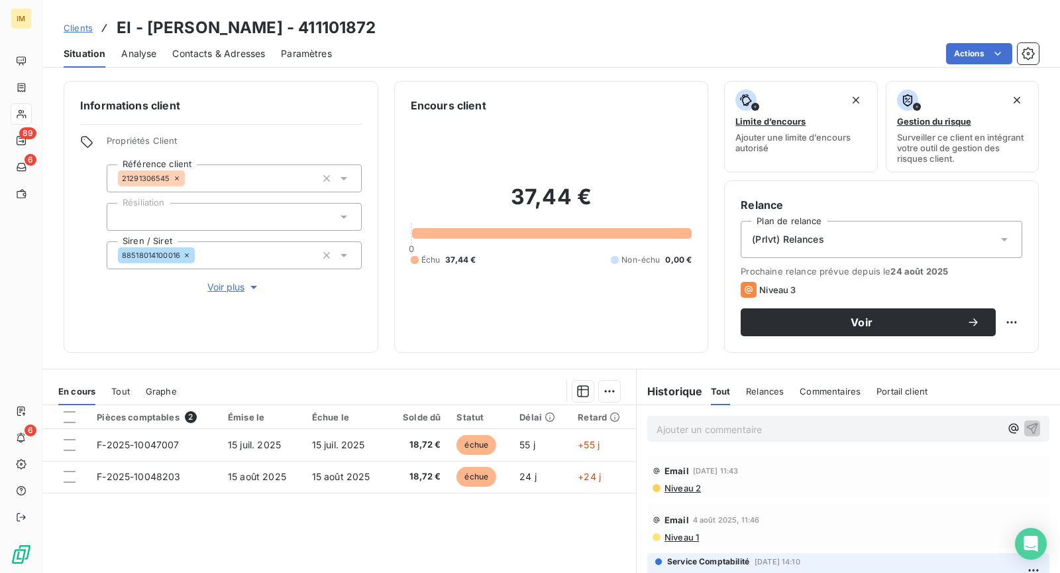
click at [1004, 322] on html "IM 89 6 6 Clients EI - [PERSON_NAME] - 411101872 Situation Analyse Contacts & A…" at bounding box center [530, 286] width 1060 height 573
click at [981, 344] on div "Replanifier cette action" at bounding box center [946, 349] width 119 height 21
select select "8"
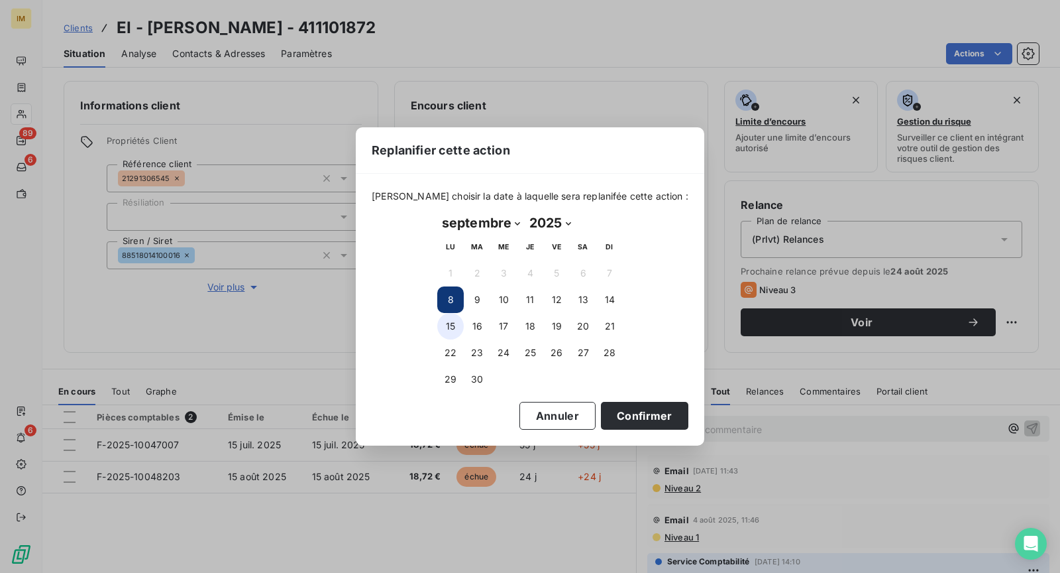
click at [445, 331] on button "15" at bounding box center [450, 326] width 27 height 27
click at [640, 408] on button "Confirmer" at bounding box center [644, 416] width 87 height 28
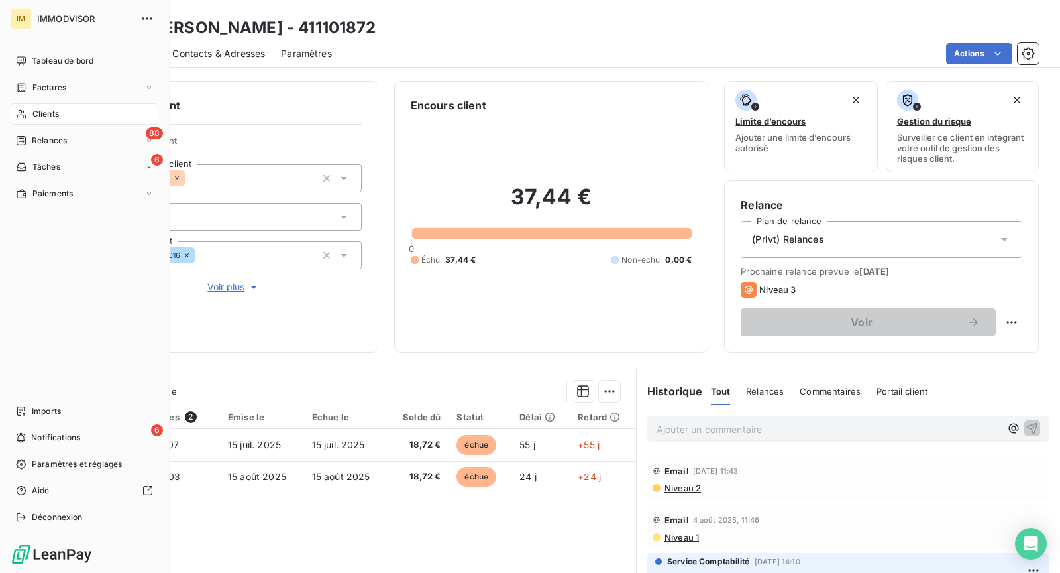
click at [23, 113] on icon at bounding box center [21, 114] width 11 height 11
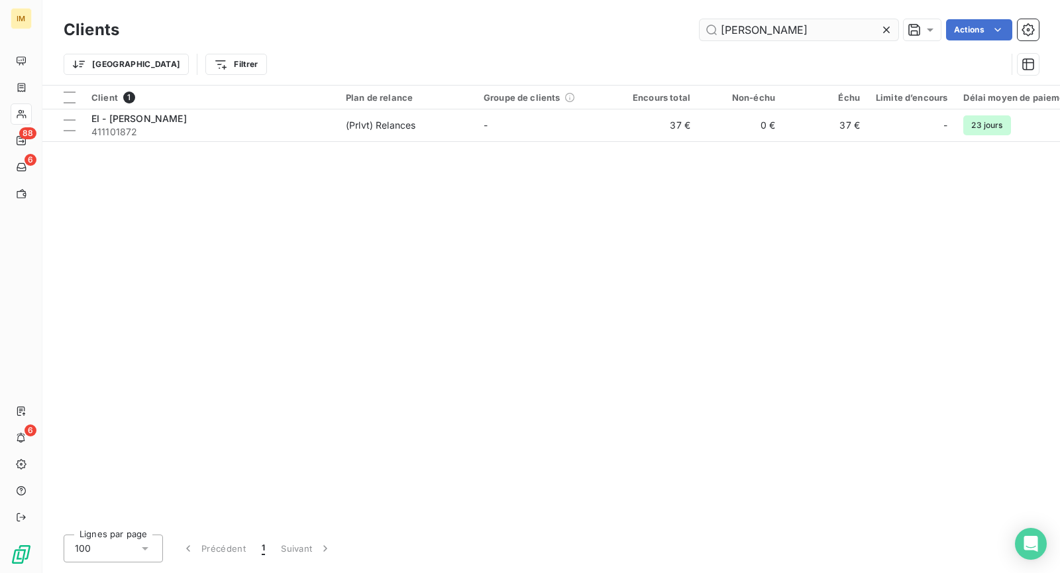
click at [804, 19] on input "[PERSON_NAME]" at bounding box center [799, 29] width 199 height 21
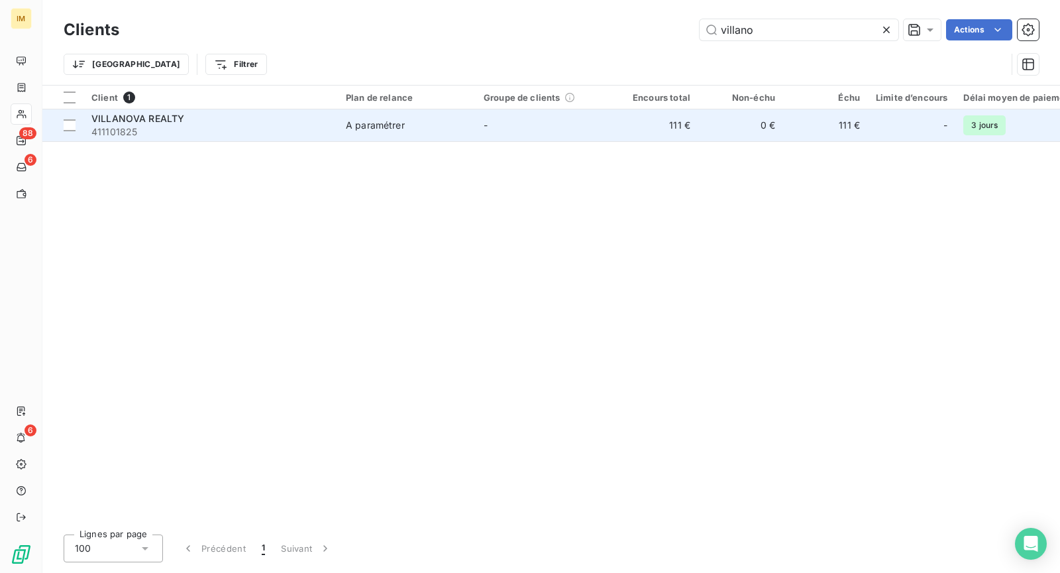
type input "villano"
click at [125, 126] on span "411101825" at bounding box center [210, 131] width 239 height 13
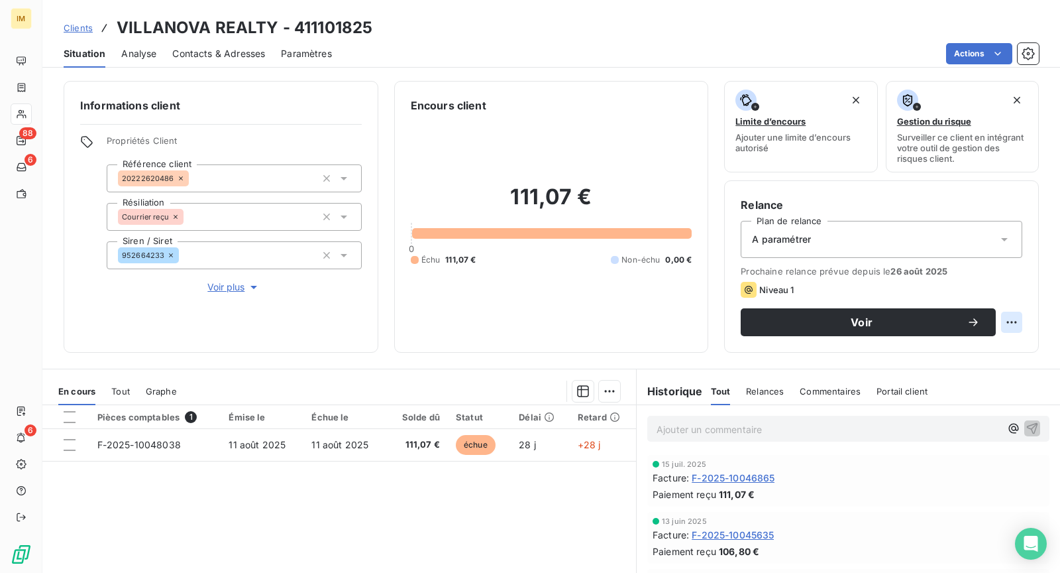
click at [1002, 319] on html "IM 88 6 6 Clients VILLANOVA REALTY - 411101825 Situation Analyse Contacts & Adr…" at bounding box center [530, 286] width 1060 height 573
click at [980, 351] on div "Replanifier cette action" at bounding box center [946, 349] width 119 height 21
select select "8"
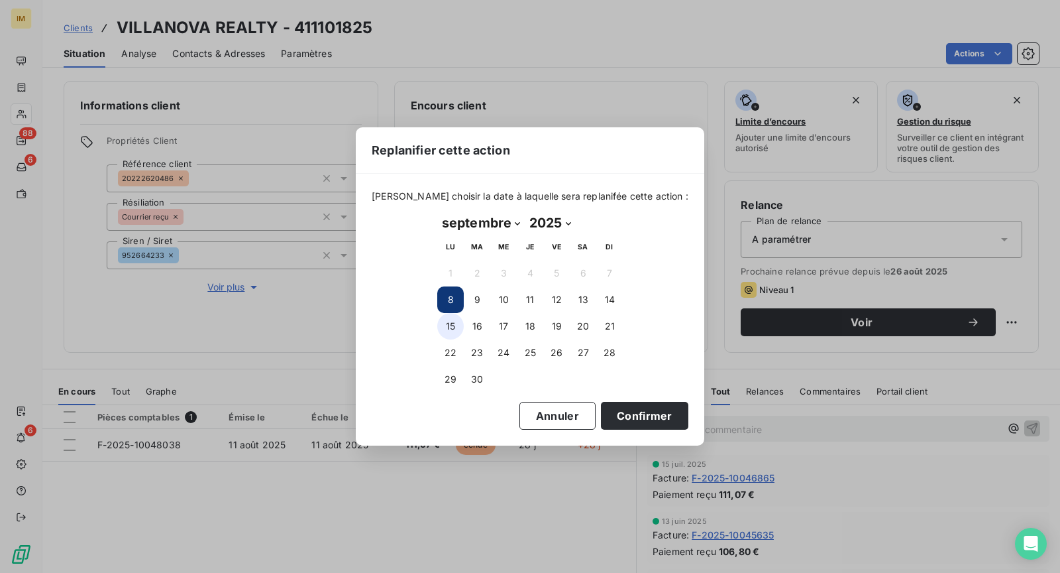
click at [451, 327] on button "15" at bounding box center [450, 326] width 27 height 27
click at [606, 407] on button "Confirmer" at bounding box center [644, 416] width 87 height 28
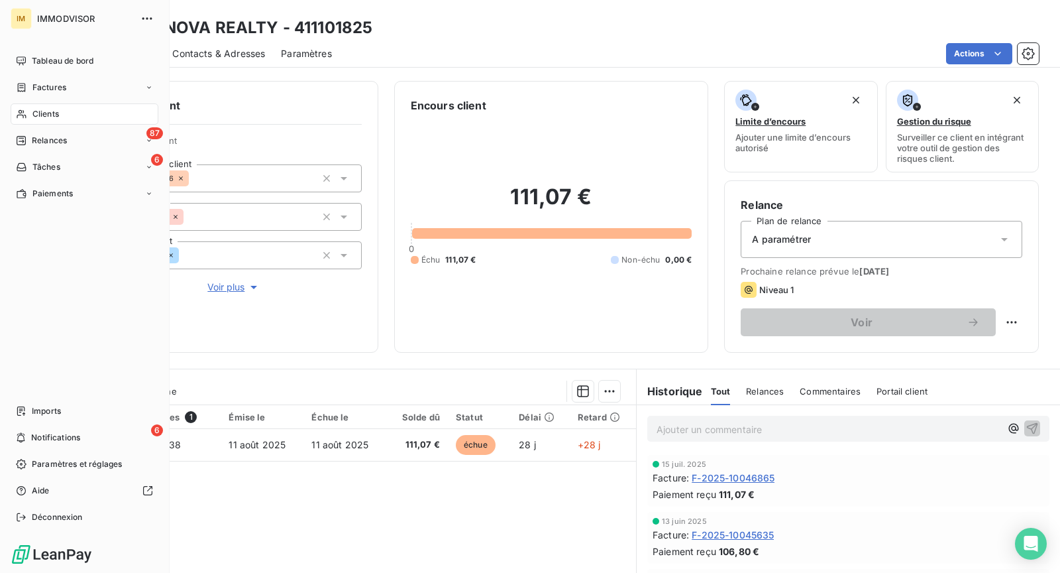
click at [26, 122] on div "Clients" at bounding box center [85, 113] width 148 height 21
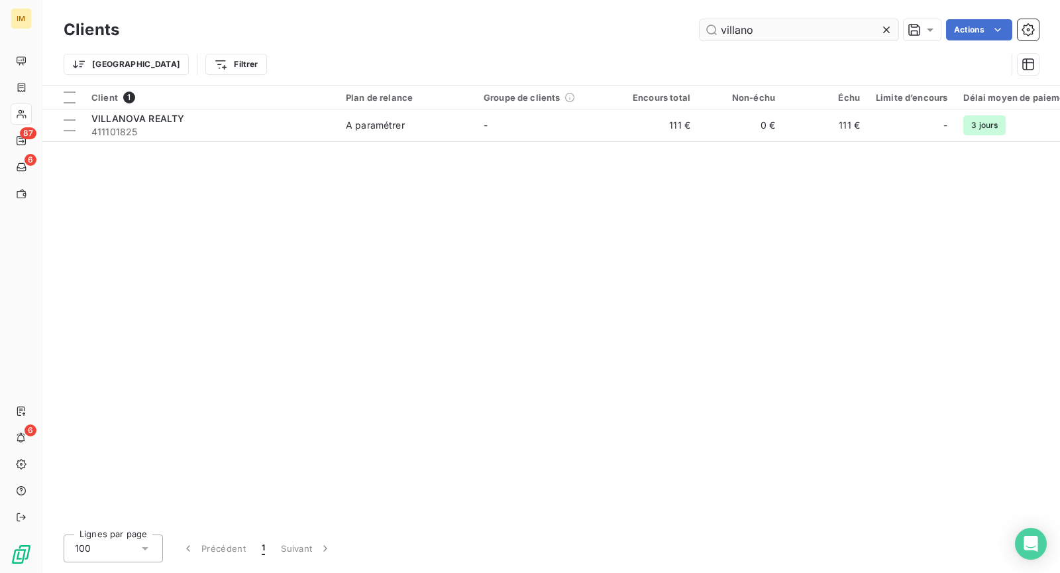
click at [798, 27] on input "villano" at bounding box center [799, 29] width 199 height 21
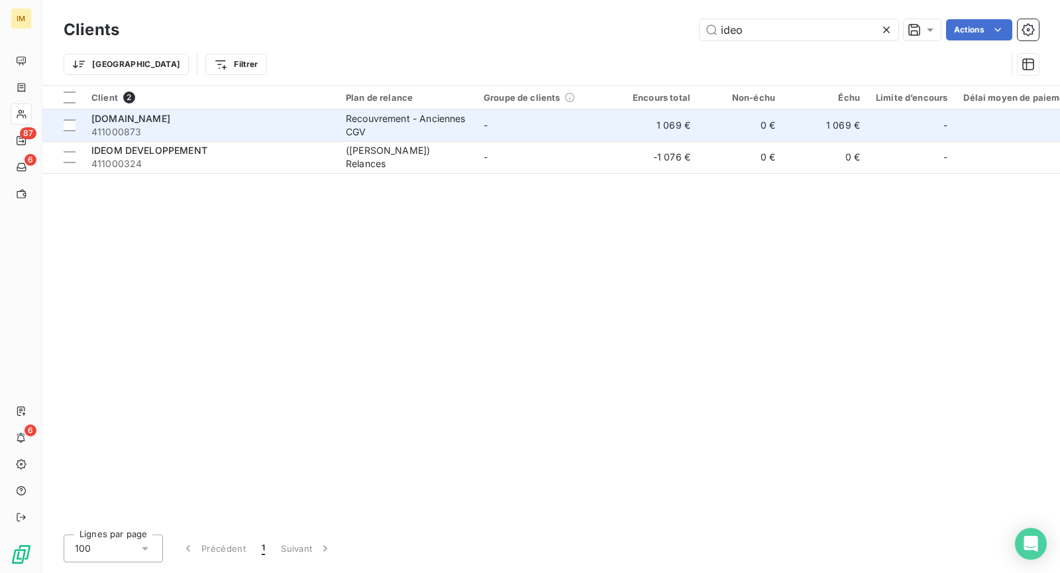
type input "ideo"
click at [256, 123] on div "[DOMAIN_NAME]" at bounding box center [210, 118] width 239 height 13
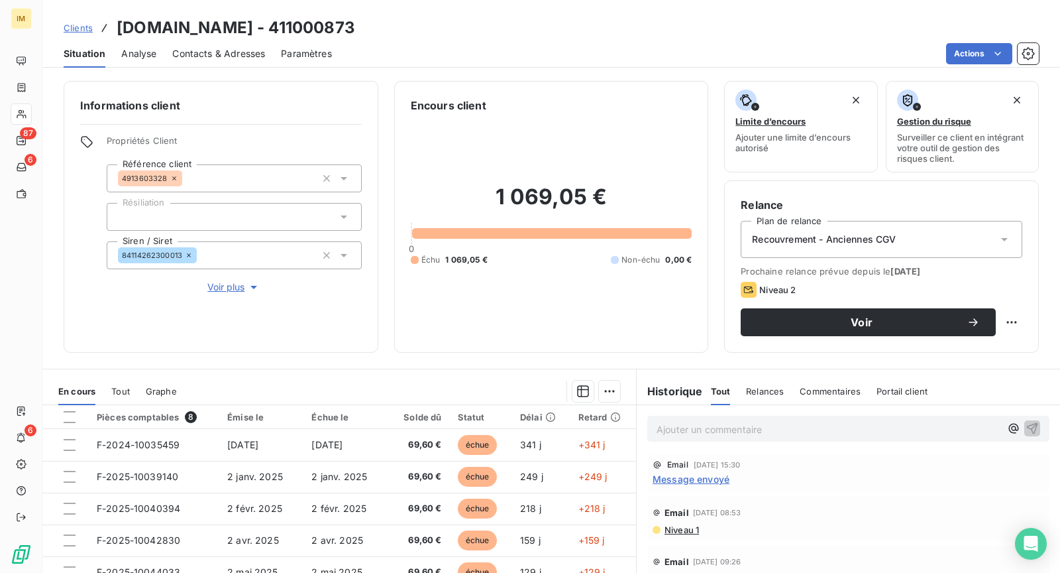
click at [25, 114] on icon at bounding box center [21, 114] width 11 height 11
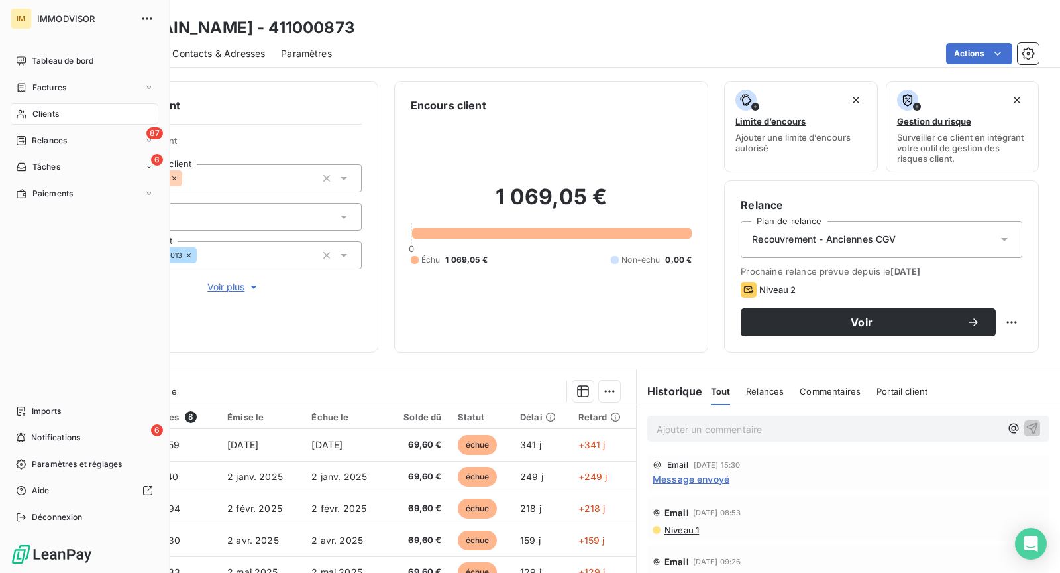
click at [25, 113] on icon at bounding box center [21, 114] width 11 height 11
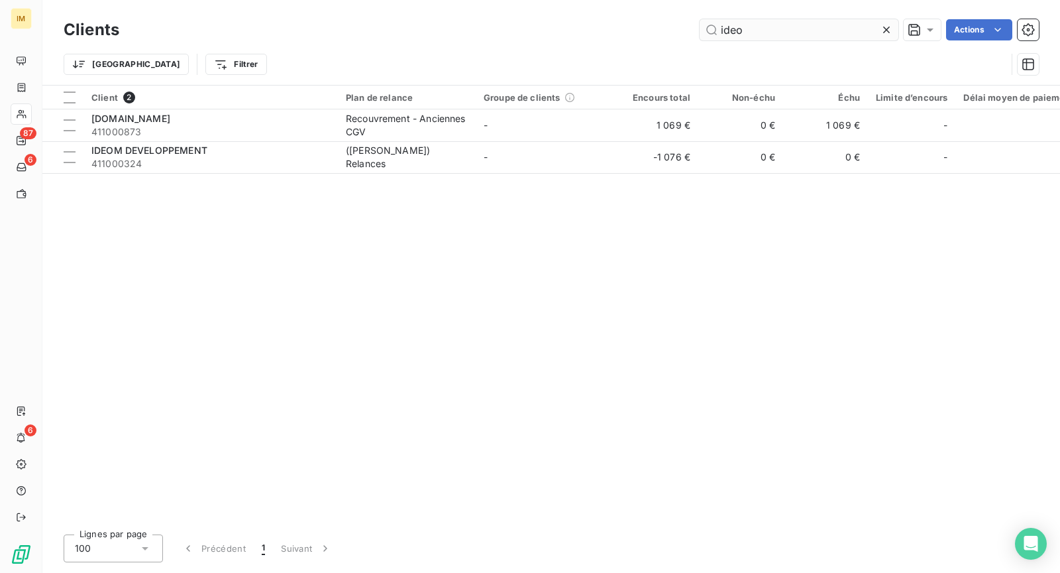
click at [765, 30] on input "ideo" at bounding box center [799, 29] width 199 height 21
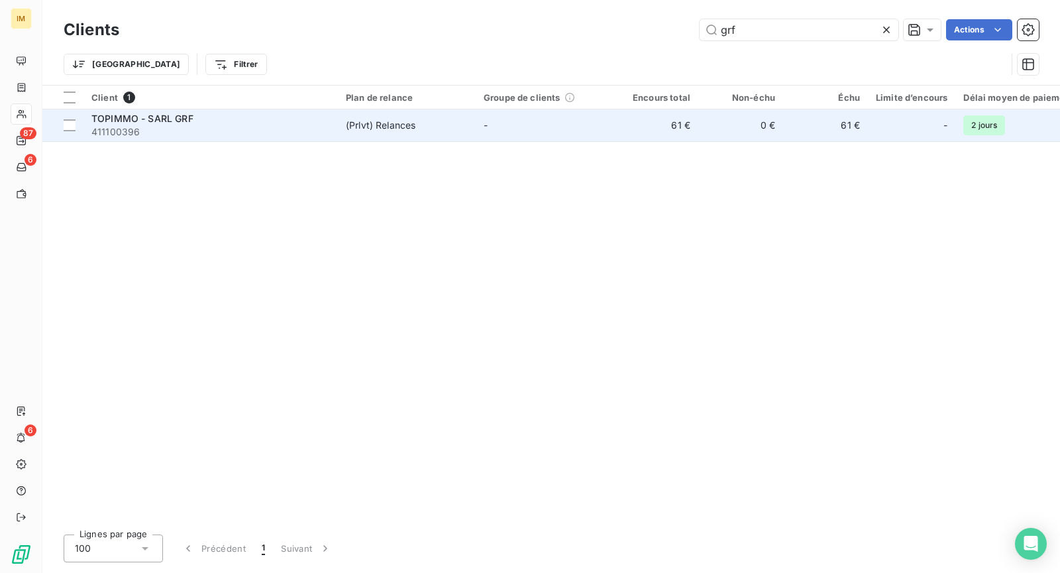
type input "grf"
click at [239, 126] on span "411100396" at bounding box center [210, 131] width 239 height 13
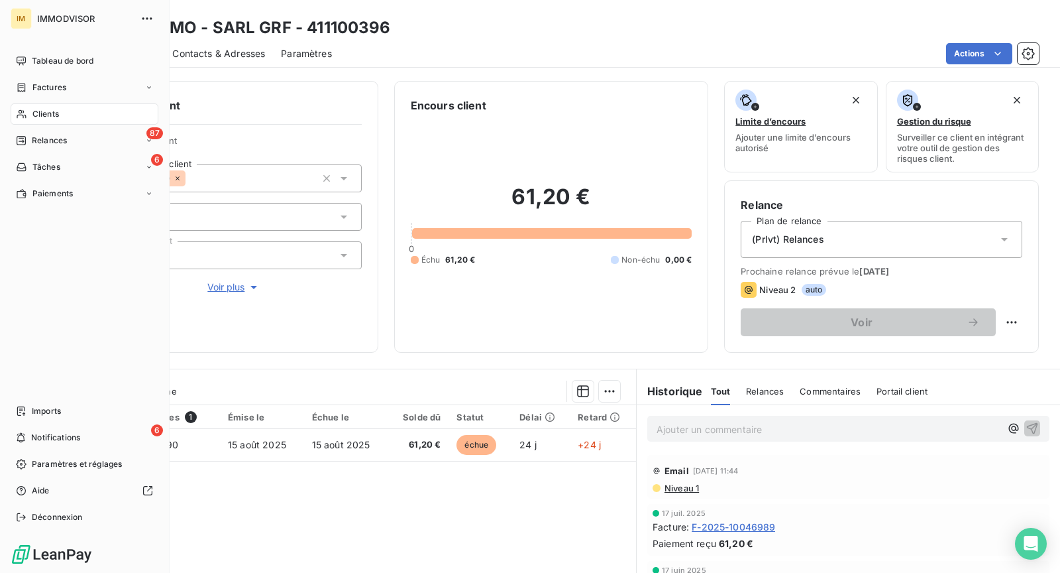
click at [25, 117] on icon at bounding box center [21, 114] width 11 height 11
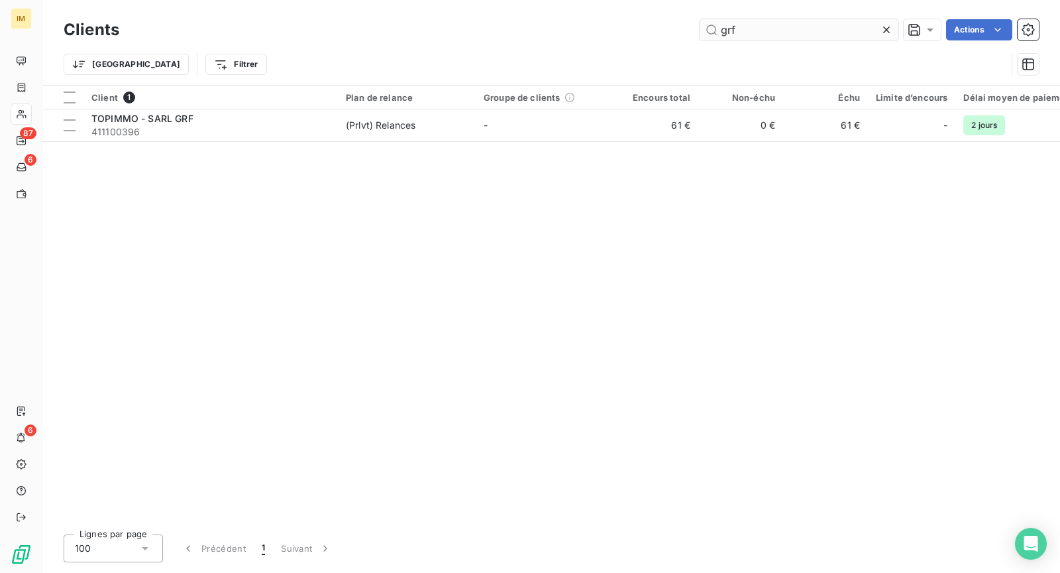
click at [736, 26] on input "grf" at bounding box center [799, 29] width 199 height 21
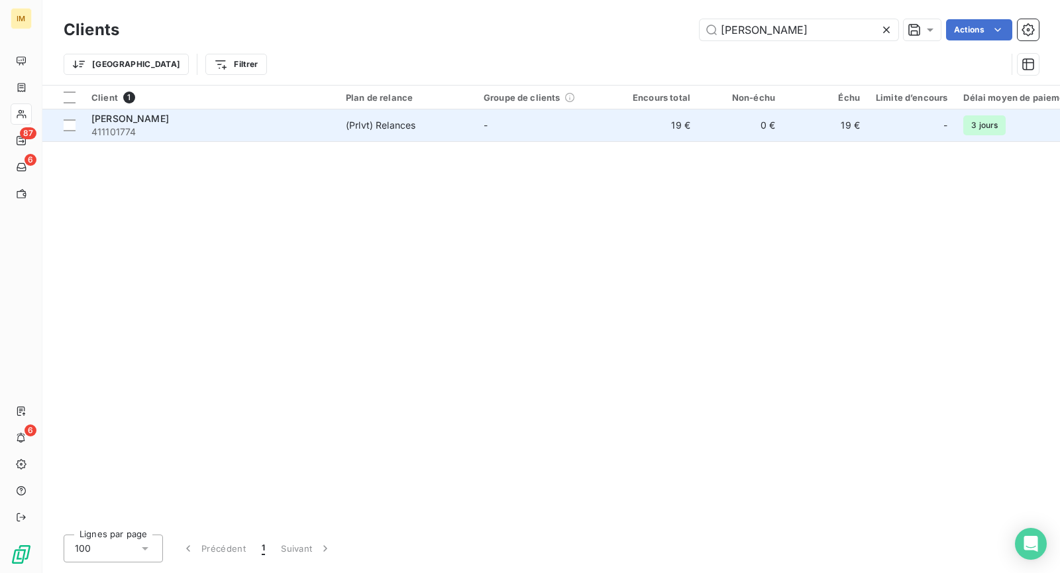
type input "[PERSON_NAME]"
click at [212, 126] on span "411101774" at bounding box center [210, 131] width 239 height 13
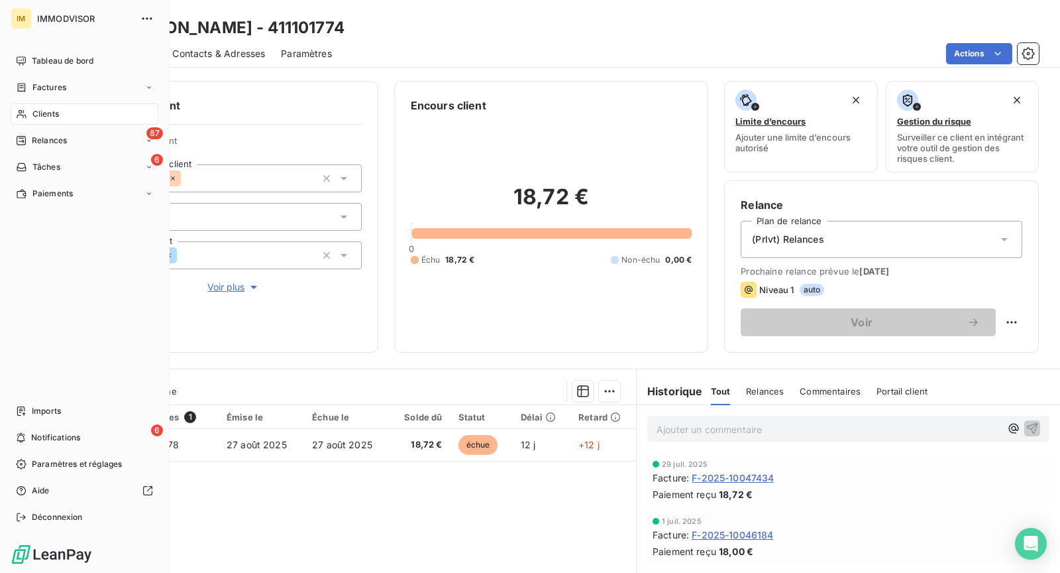
click at [30, 113] on div "Clients" at bounding box center [85, 113] width 148 height 21
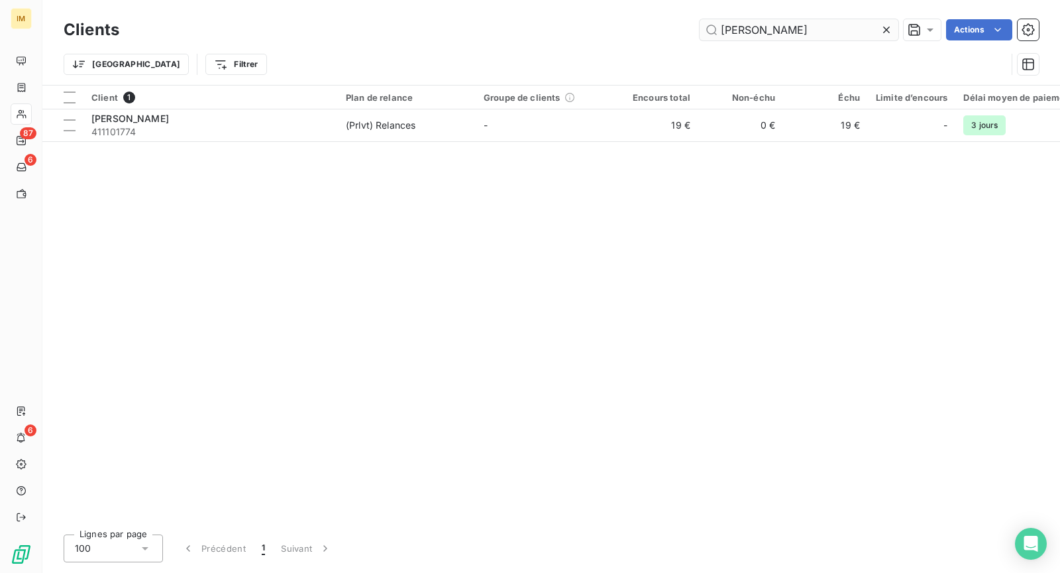
click at [761, 28] on input "[PERSON_NAME]" at bounding box center [799, 29] width 199 height 21
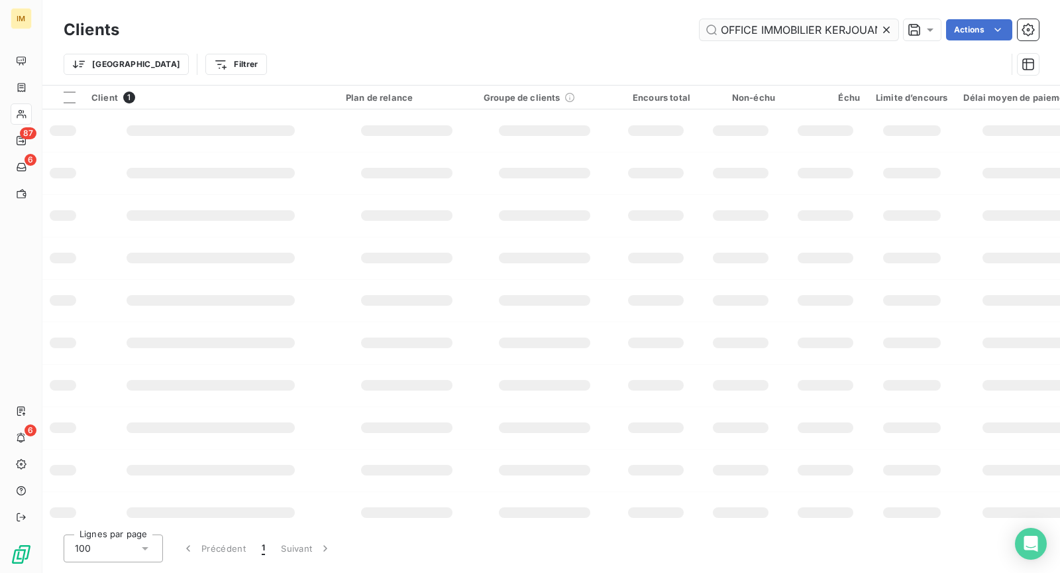
scroll to position [0, 99]
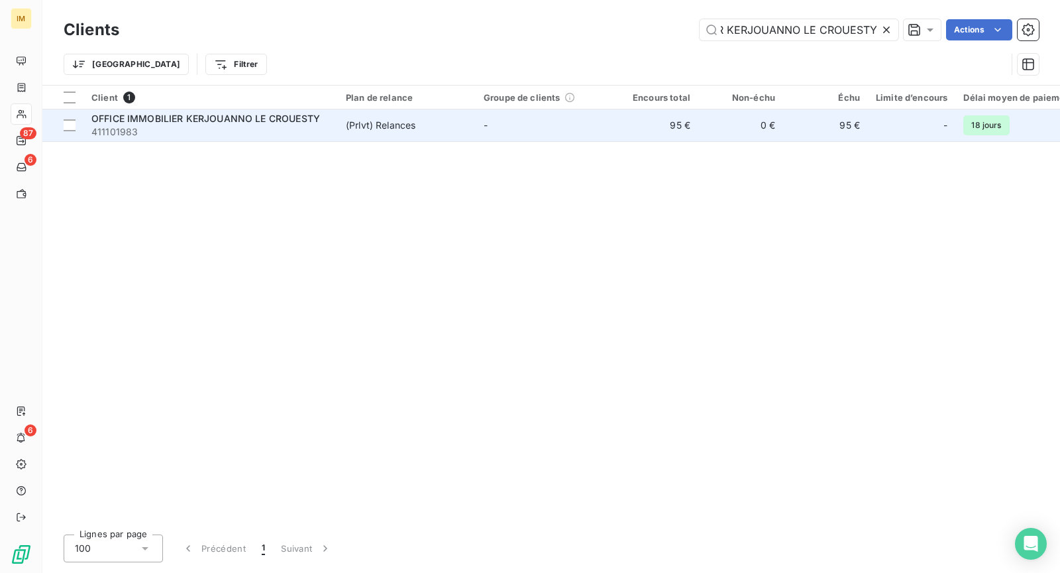
type input "OFFICE IMMOBILIER KERJOUANNO LE CROUESTY"
click at [351, 137] on td "(Prlvt) Relances" at bounding box center [407, 125] width 138 height 32
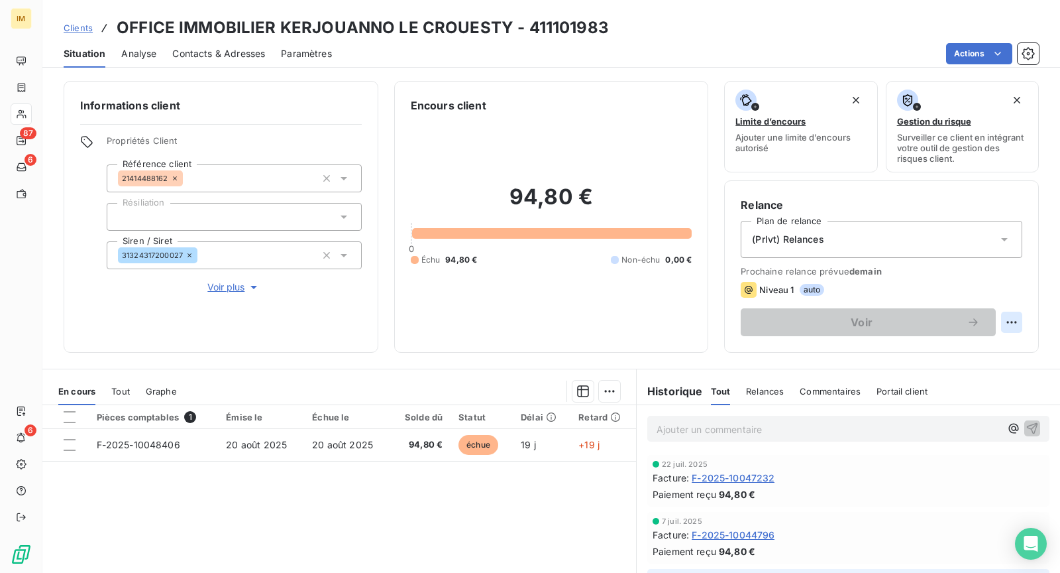
click at [1001, 327] on html "IM 87 6 6 Clients OFFICE IMMOBILIER KERJOUANNO LE CROUESTY - 411101983 Situatio…" at bounding box center [530, 286] width 1060 height 573
click at [988, 346] on div "Replanifier cette action" at bounding box center [946, 349] width 119 height 21
select select "8"
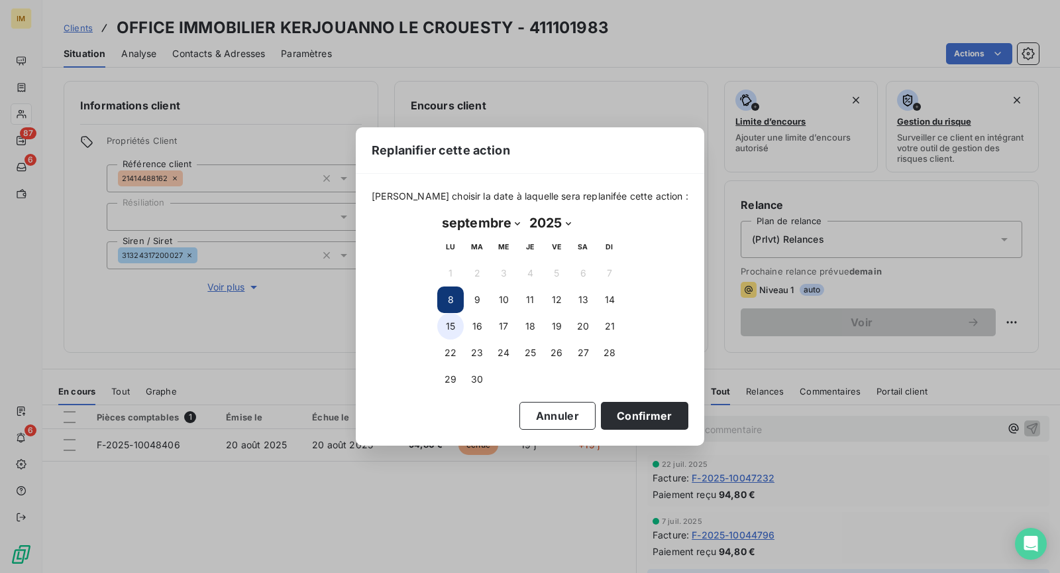
click at [455, 327] on button "15" at bounding box center [450, 326] width 27 height 27
click at [629, 413] on button "Confirmer" at bounding box center [644, 416] width 87 height 28
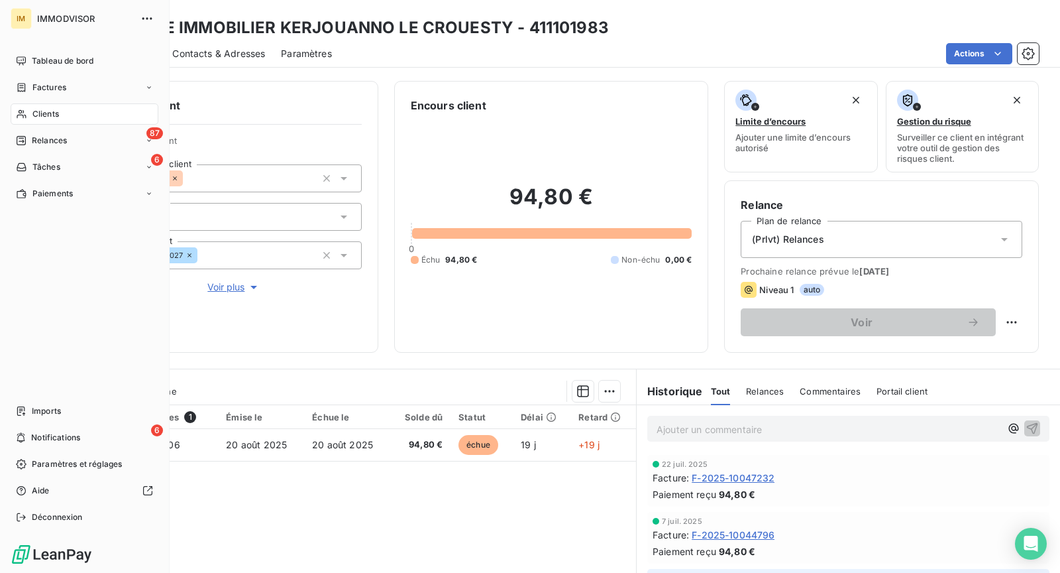
click at [36, 108] on span "Clients" at bounding box center [45, 114] width 27 height 12
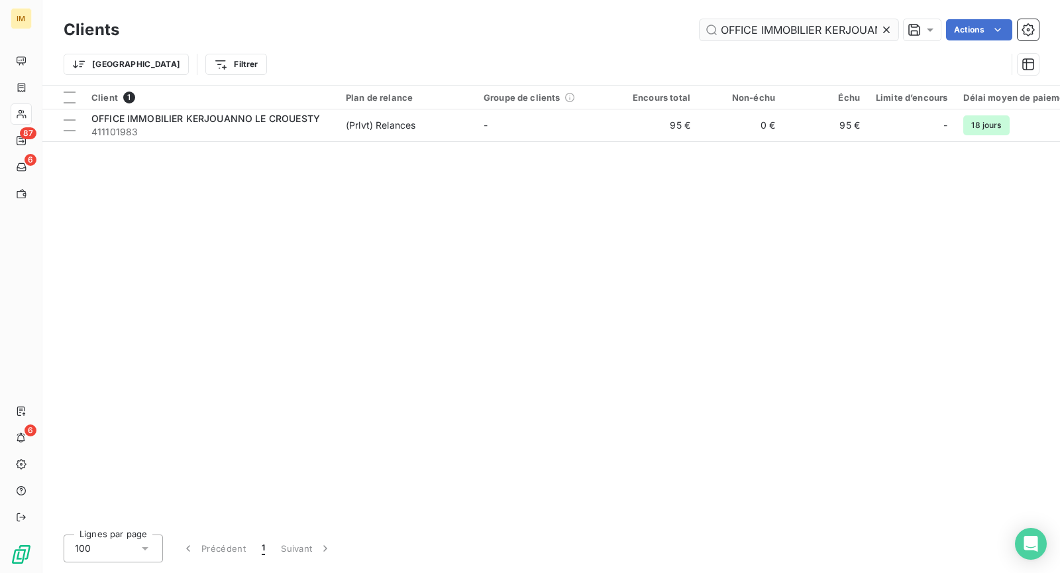
scroll to position [0, 99]
click at [744, 22] on input "OFFICE IMMOBILIER KERJOUANNO LE CROUESTY" at bounding box center [799, 29] width 199 height 21
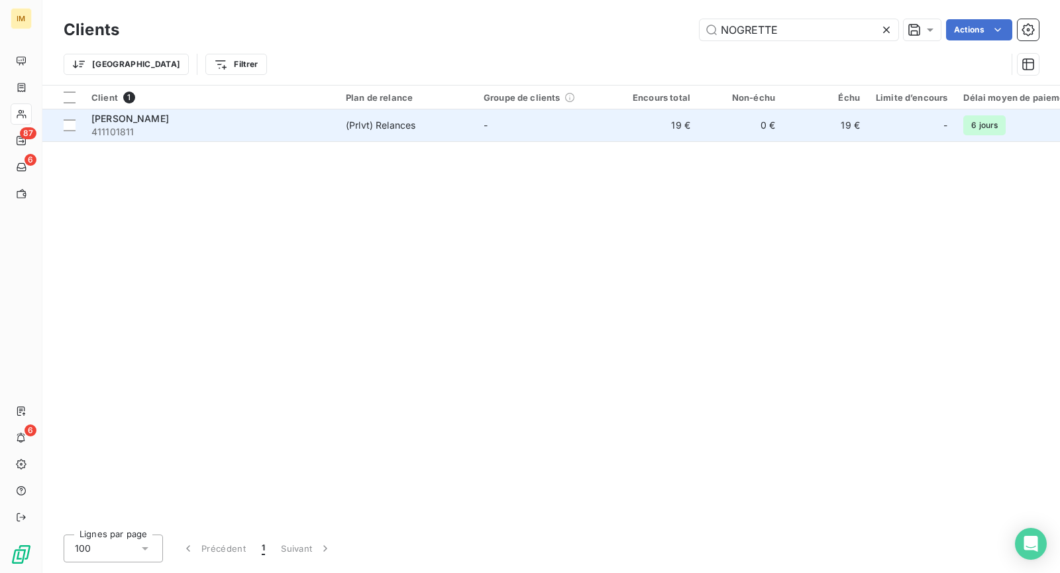
type input "NOGRETTE"
click at [220, 133] on span "411101811" at bounding box center [210, 131] width 239 height 13
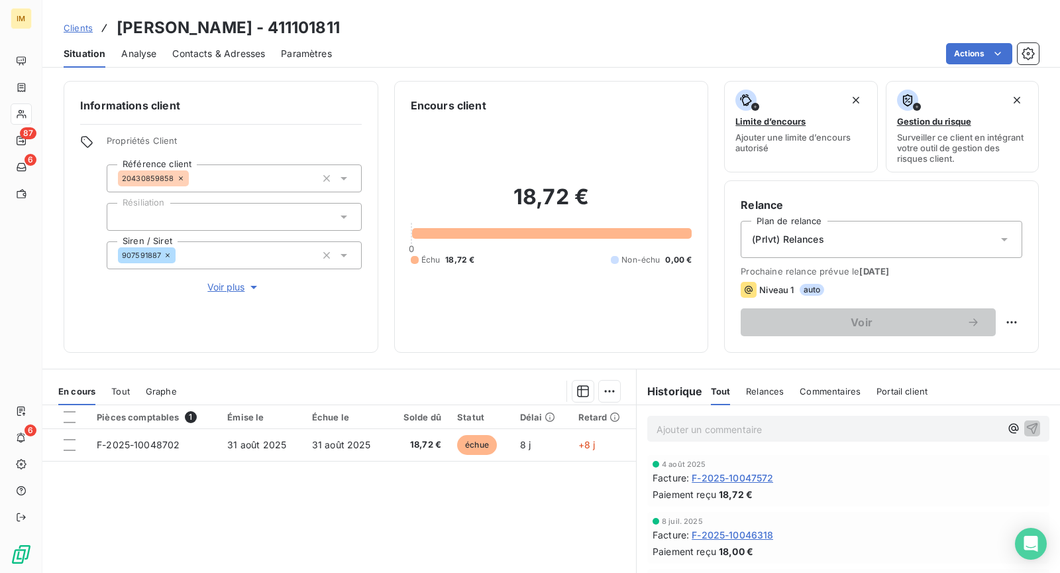
click at [26, 116] on icon at bounding box center [21, 114] width 11 height 11
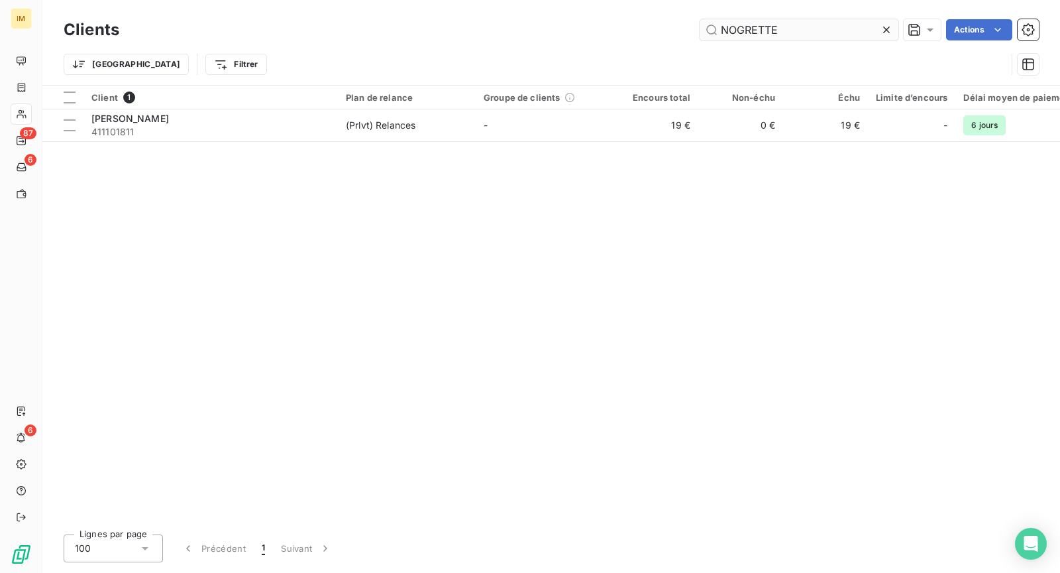
click at [775, 33] on input "NOGRETTE" at bounding box center [799, 29] width 199 height 21
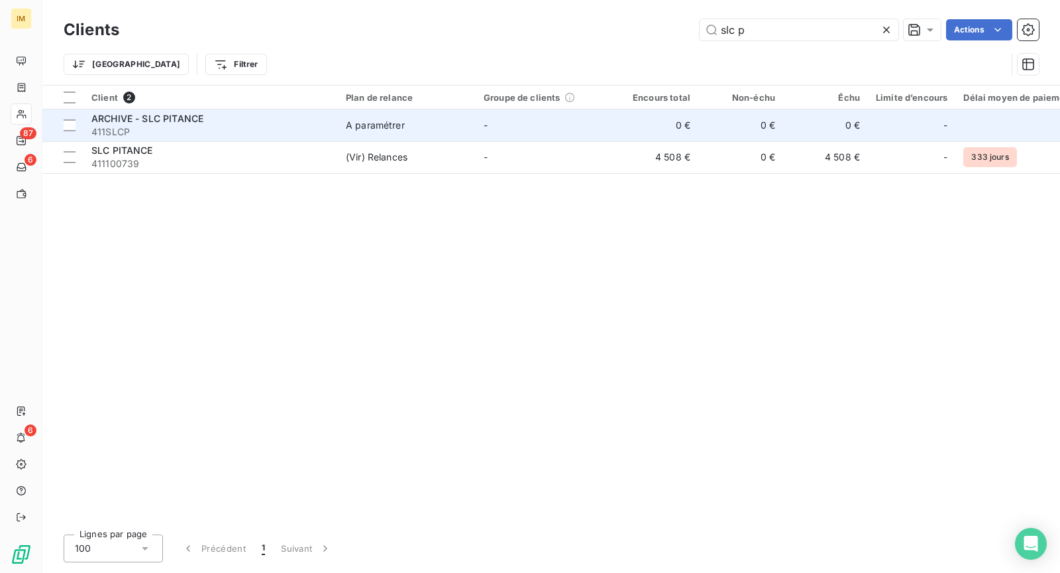
type input "slc p"
click at [158, 125] on span "411SLCP" at bounding box center [210, 131] width 239 height 13
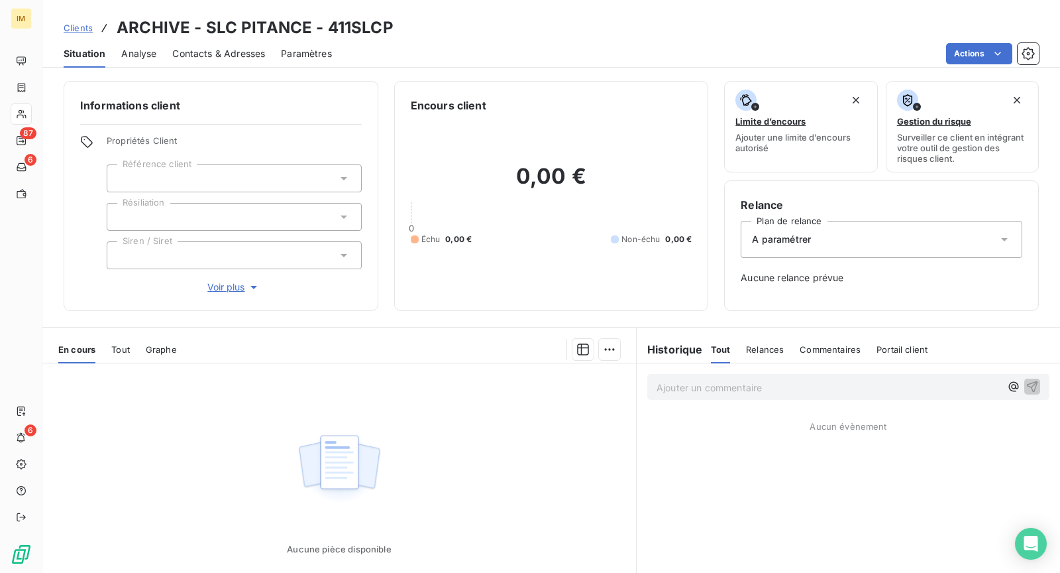
click at [75, 22] on link "Clients" at bounding box center [78, 27] width 29 height 13
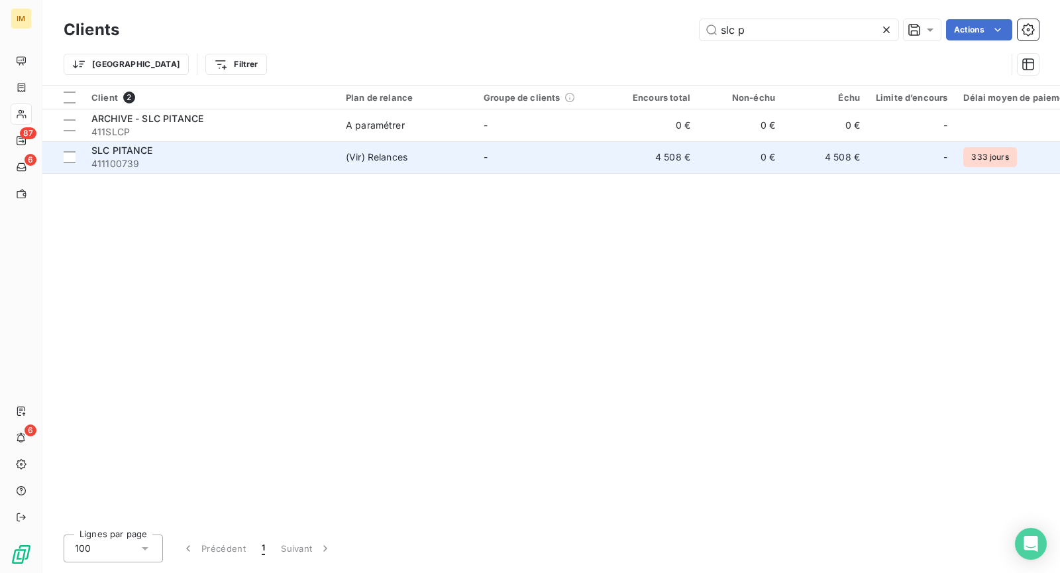
click at [174, 149] on div "SLC PITANCE" at bounding box center [210, 150] width 239 height 13
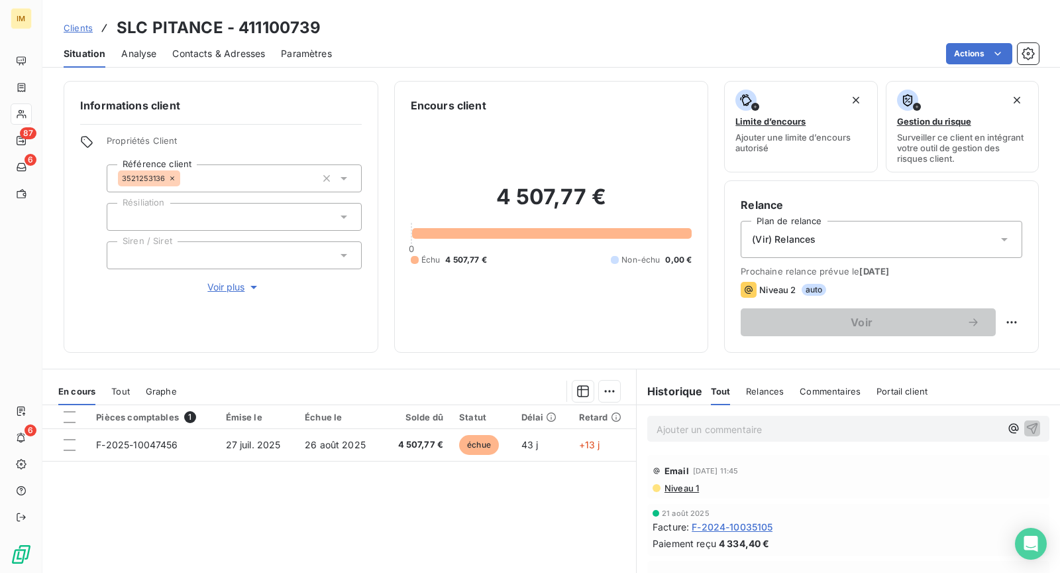
click at [759, 432] on p "Ajouter un commentaire ﻿" at bounding box center [829, 429] width 344 height 17
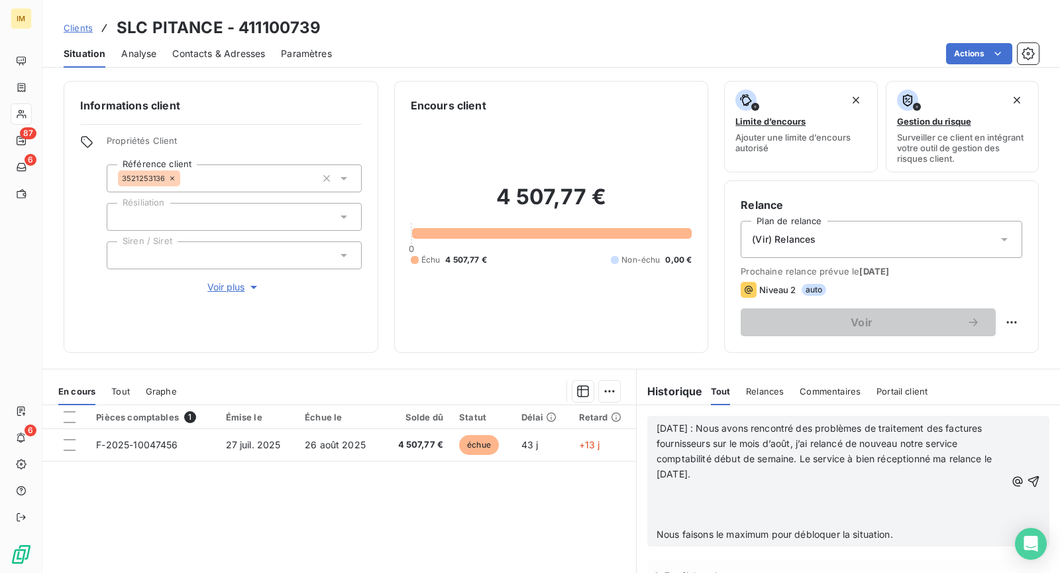
click at [736, 508] on p at bounding box center [831, 503] width 349 height 15
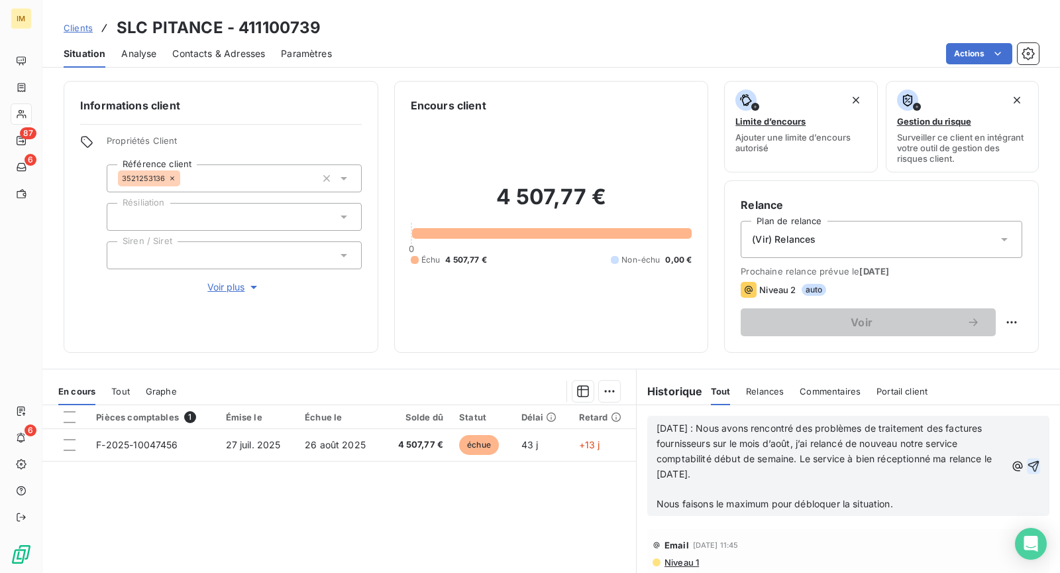
click at [1027, 464] on icon "button" at bounding box center [1033, 465] width 13 height 13
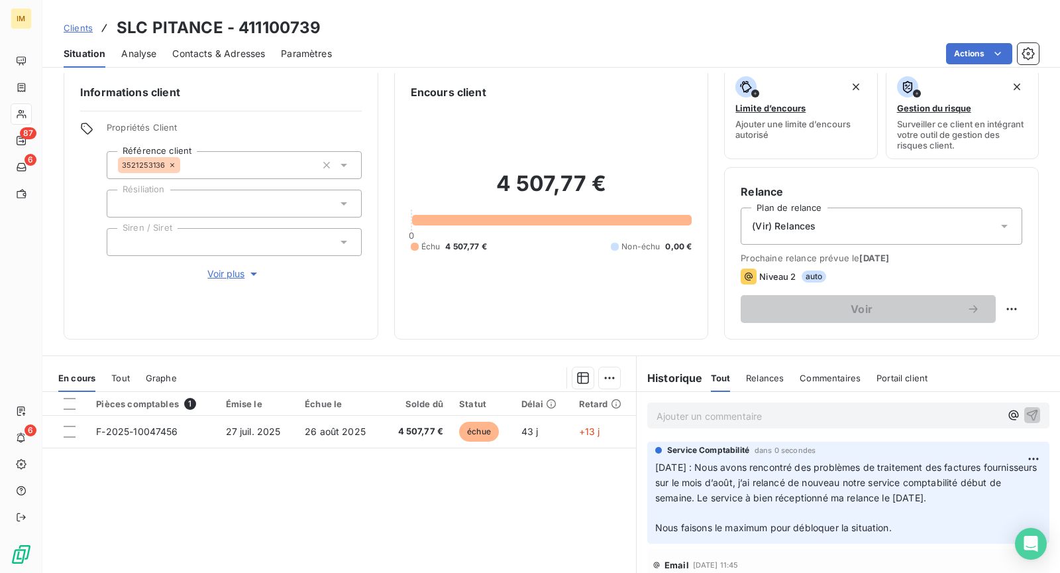
scroll to position [30, 0]
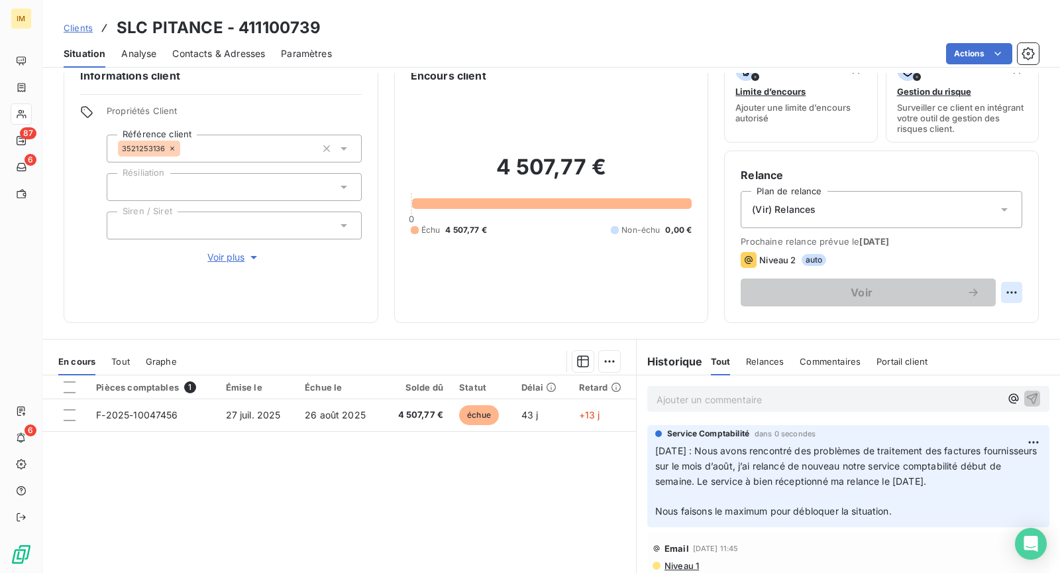
click at [1005, 287] on html "IM 87 6 6 Clients SLC PITANCE - 411100739 Situation Analyse Contacts & Adresses…" at bounding box center [530, 286] width 1060 height 573
click at [980, 323] on div "Replanifier cette action" at bounding box center [946, 319] width 119 height 21
select select "8"
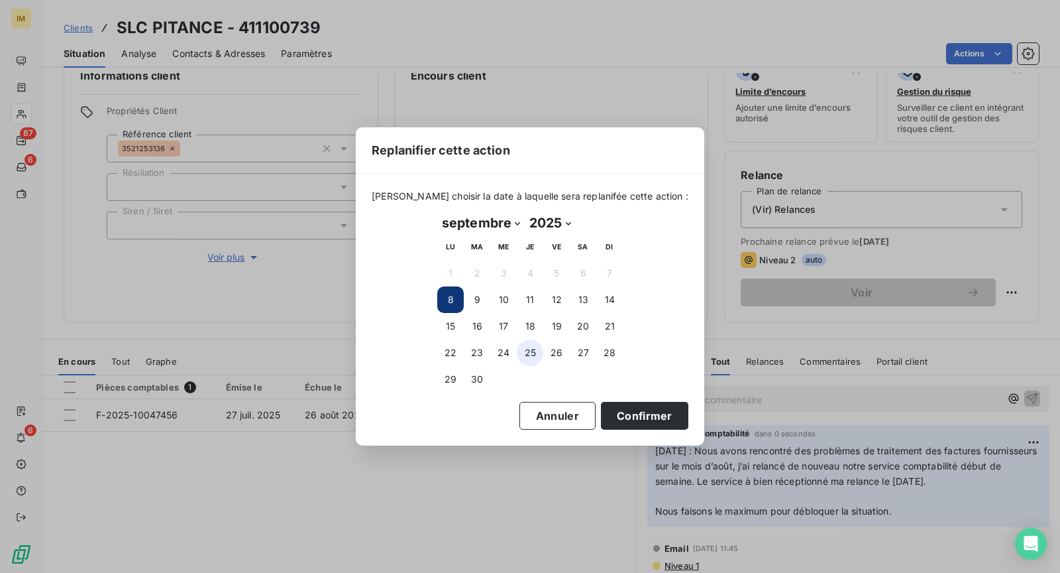
click at [537, 359] on button "25" at bounding box center [530, 352] width 27 height 27
click at [608, 416] on button "Confirmer" at bounding box center [644, 416] width 87 height 28
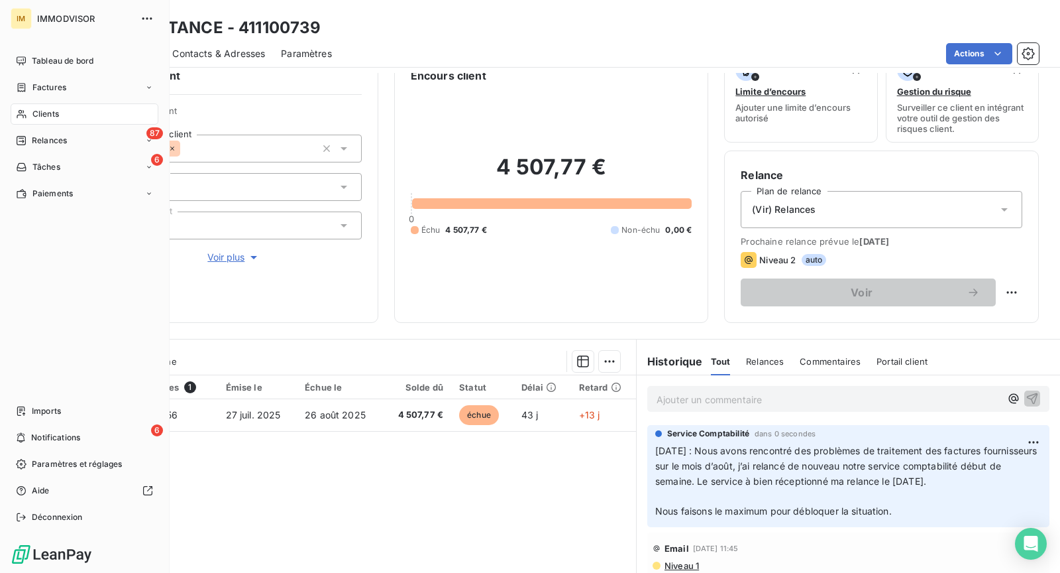
click at [25, 121] on div "Clients" at bounding box center [85, 113] width 148 height 21
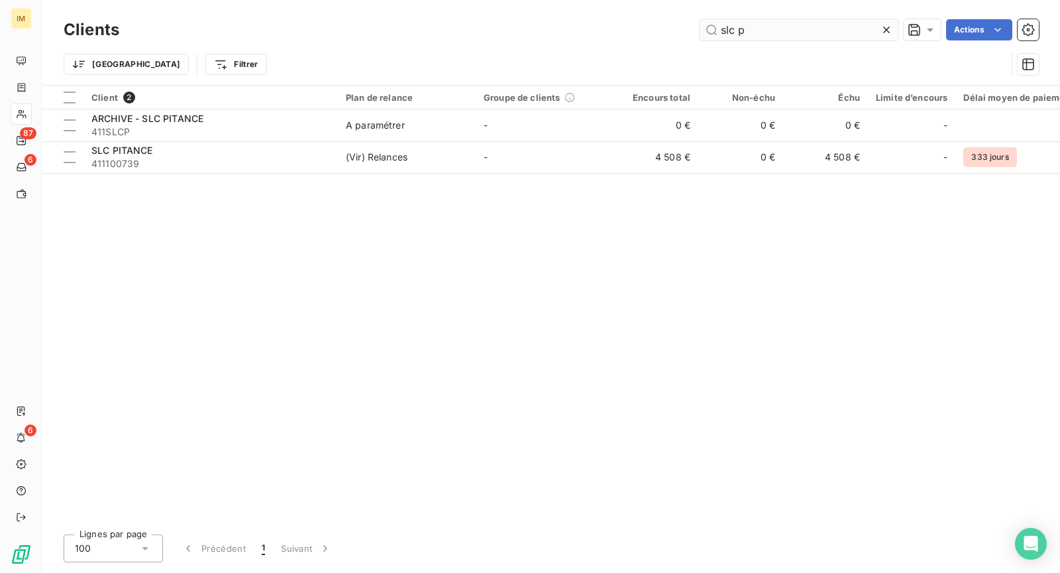
click at [736, 24] on input "slc p" at bounding box center [799, 29] width 199 height 21
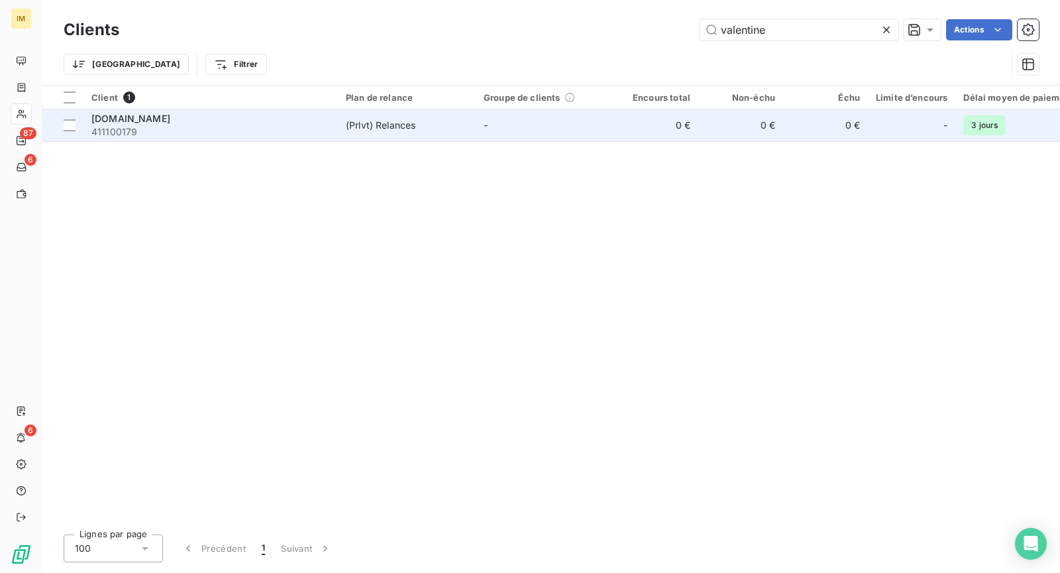
type input "valentine"
click at [197, 119] on div "[DOMAIN_NAME]" at bounding box center [210, 118] width 239 height 13
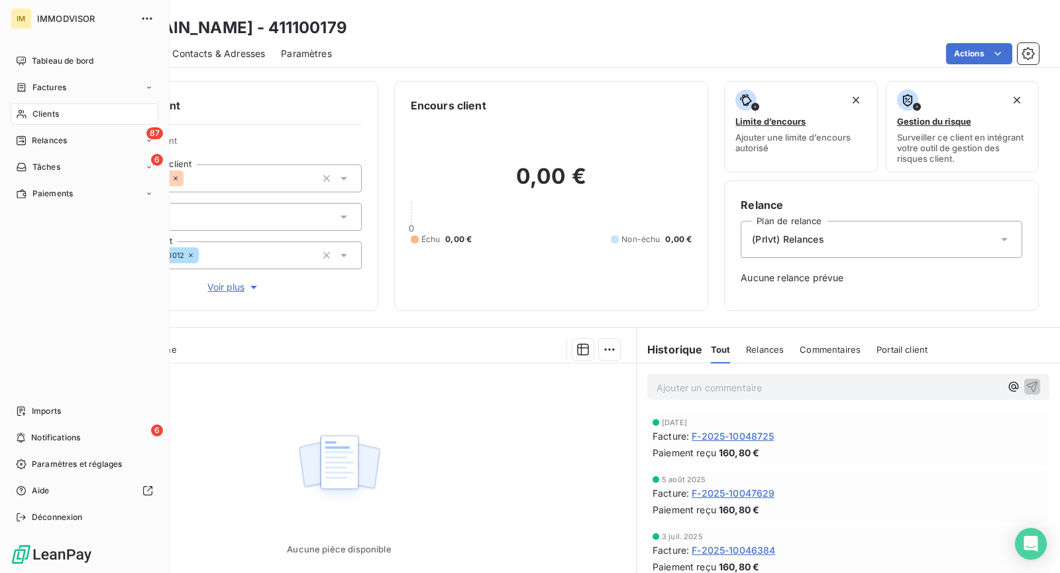
click at [30, 109] on div "Clients" at bounding box center [85, 113] width 148 height 21
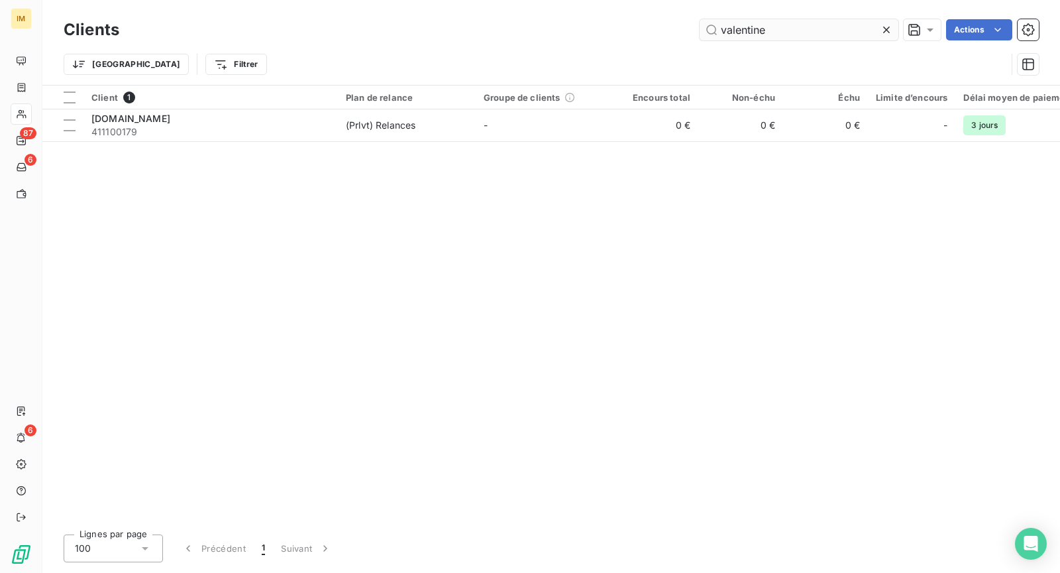
click at [751, 19] on input "valentine" at bounding box center [799, 29] width 199 height 21
click at [752, 23] on input "valentine" at bounding box center [799, 29] width 199 height 21
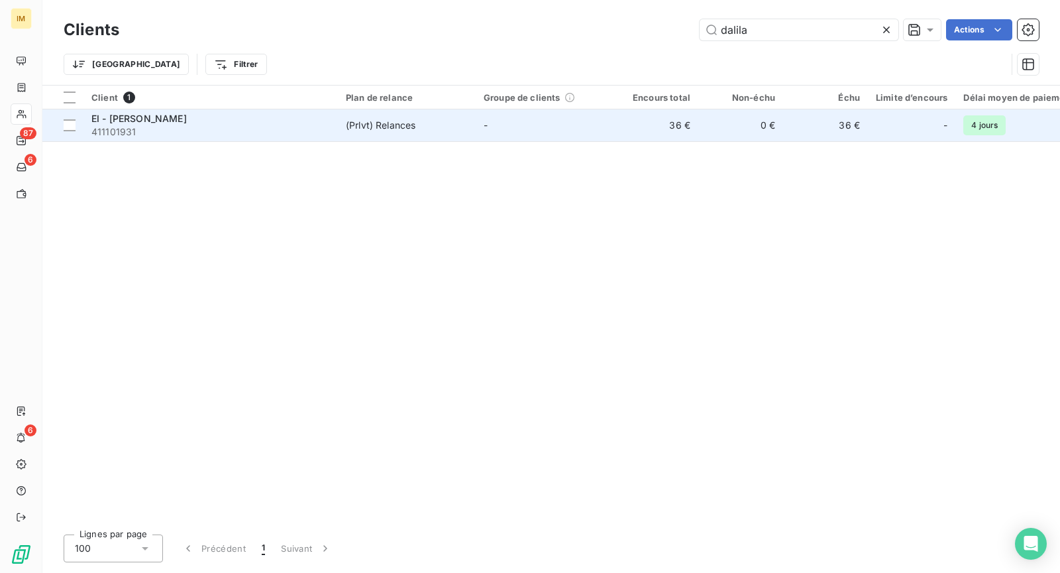
type input "dalila"
click at [266, 123] on div "EI - [PERSON_NAME]" at bounding box center [210, 118] width 239 height 13
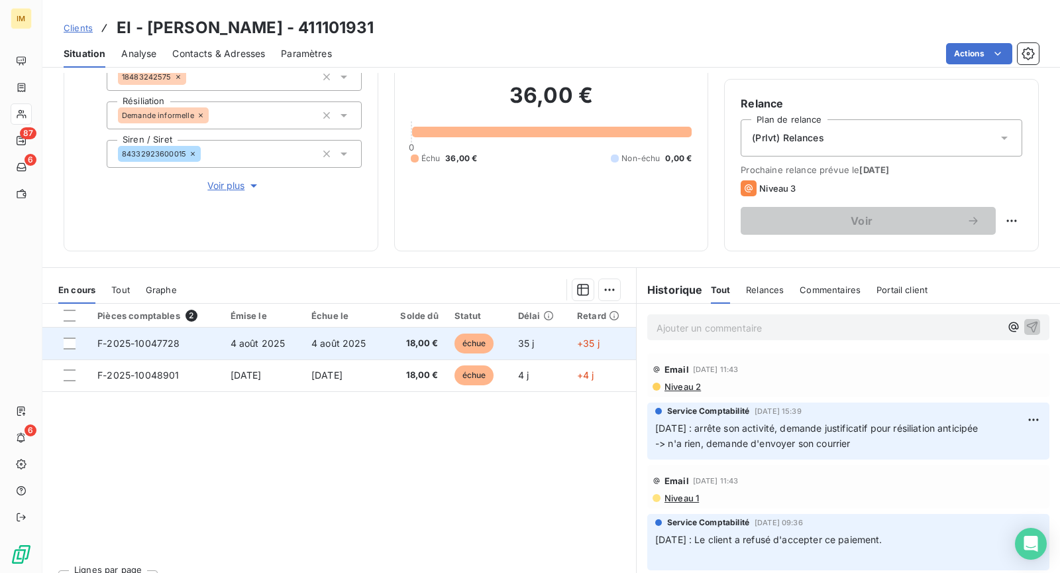
scroll to position [125, 0]
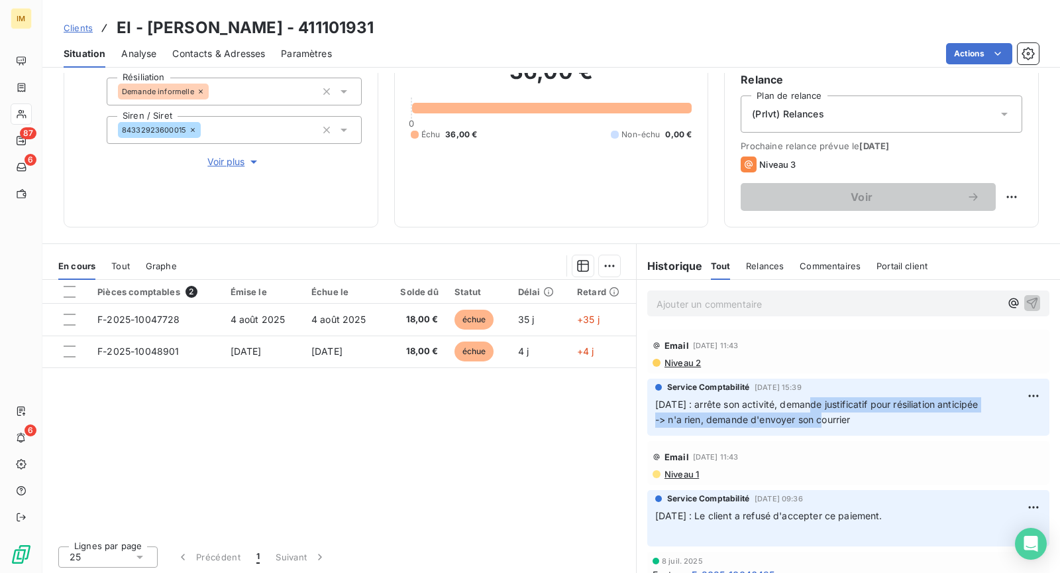
click at [808, 413] on span "[DATE] : arrête son activité, demande justificatif pour résiliation anticipée -…" at bounding box center [816, 411] width 323 height 27
click at [777, 403] on span "[DATE] : arrête son activité, demande justificatif pour résiliation anticipée -…" at bounding box center [816, 411] width 323 height 27
drag, startPoint x: 777, startPoint y: 404, endPoint x: 804, endPoint y: 413, distance: 29.3
click at [793, 413] on span "[DATE] : arrête son activité, demande justificatif pour résiliation anticipée -…" at bounding box center [816, 411] width 323 height 27
click at [783, 419] on span "[DATE] : arrête son activité, demande justificatif pour résiliation anticipée -…" at bounding box center [816, 411] width 323 height 27
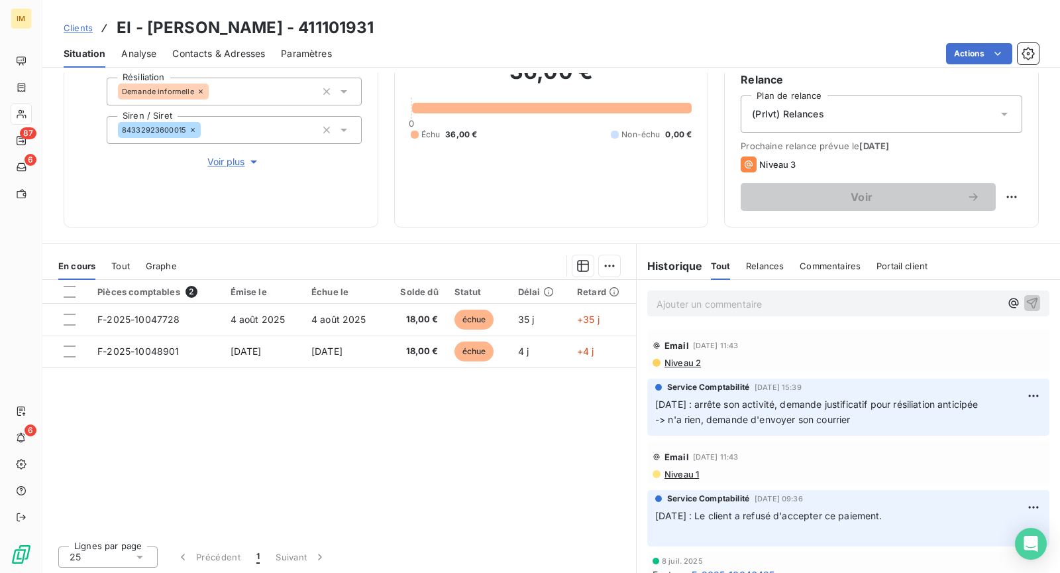
click at [831, 419] on span "[DATE] : arrête son activité, demande justificatif pour résiliation anticipée -…" at bounding box center [816, 411] width 323 height 27
click at [761, 304] on p "Ajouter un commentaire ﻿" at bounding box center [829, 304] width 344 height 17
click at [781, 300] on p "Ajouter un commentaire ﻿" at bounding box center [829, 304] width 344 height 17
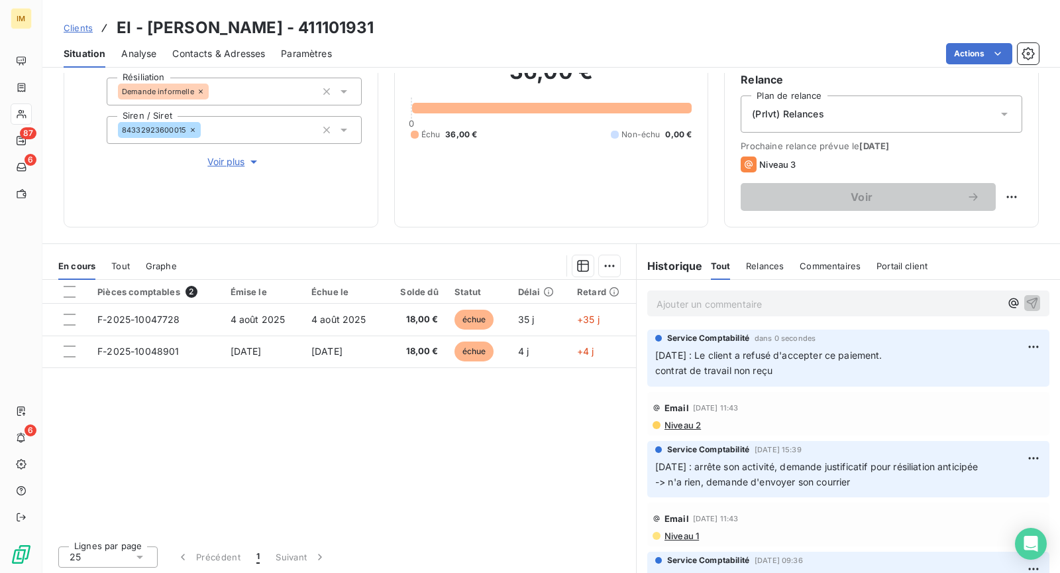
click at [989, 205] on div "Relance Plan de relance (Prlvt) Relances Prochaine relance prévue le [DATE] Niv…" at bounding box center [881, 141] width 315 height 172
click at [992, 197] on html "IM 87 6 6 Clients EI - [PERSON_NAME] - 411101931 Situation Analyse Contacts & A…" at bounding box center [530, 286] width 1060 height 573
click at [981, 217] on div "Replanifier cette action" at bounding box center [946, 224] width 119 height 21
select select "8"
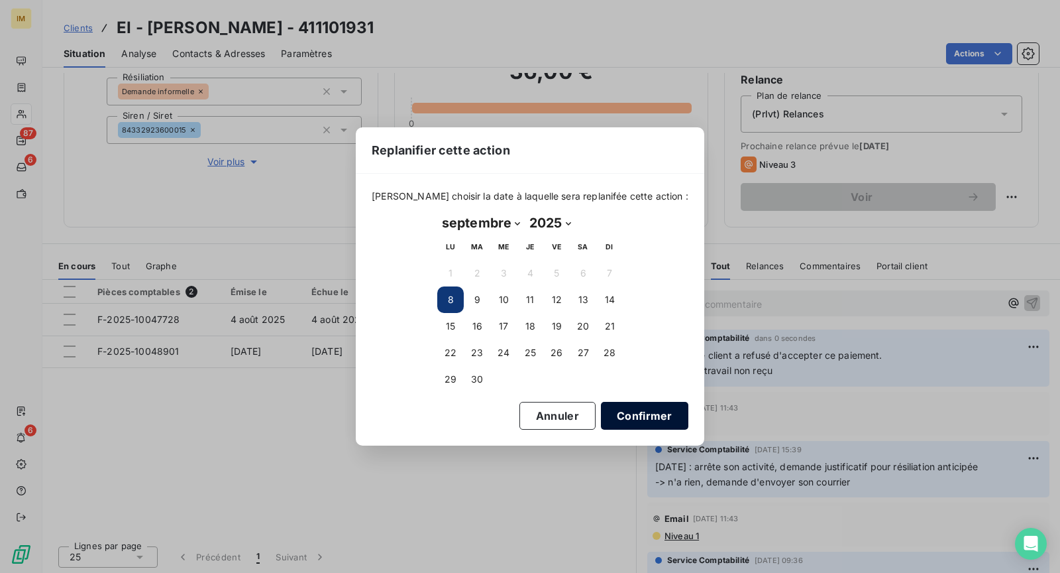
click at [621, 422] on button "Confirmer" at bounding box center [644, 416] width 87 height 28
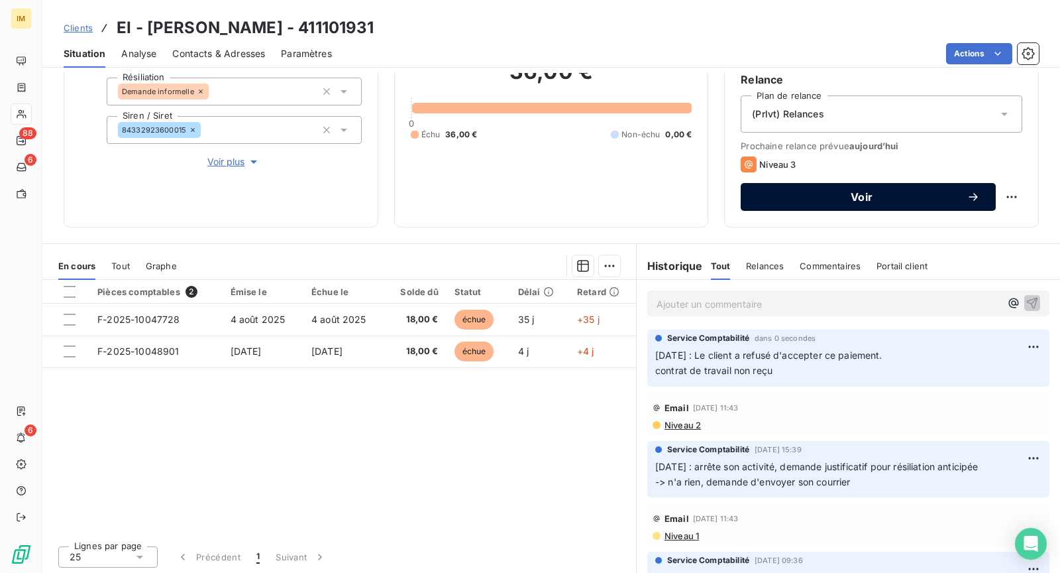
click at [857, 202] on button "Voir" at bounding box center [868, 197] width 255 height 28
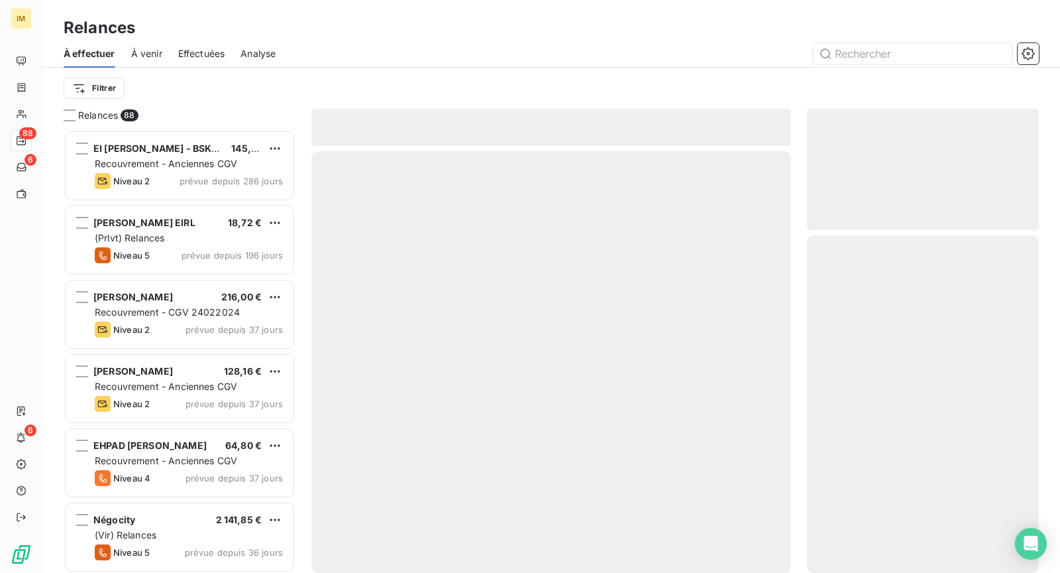
scroll to position [432, 221]
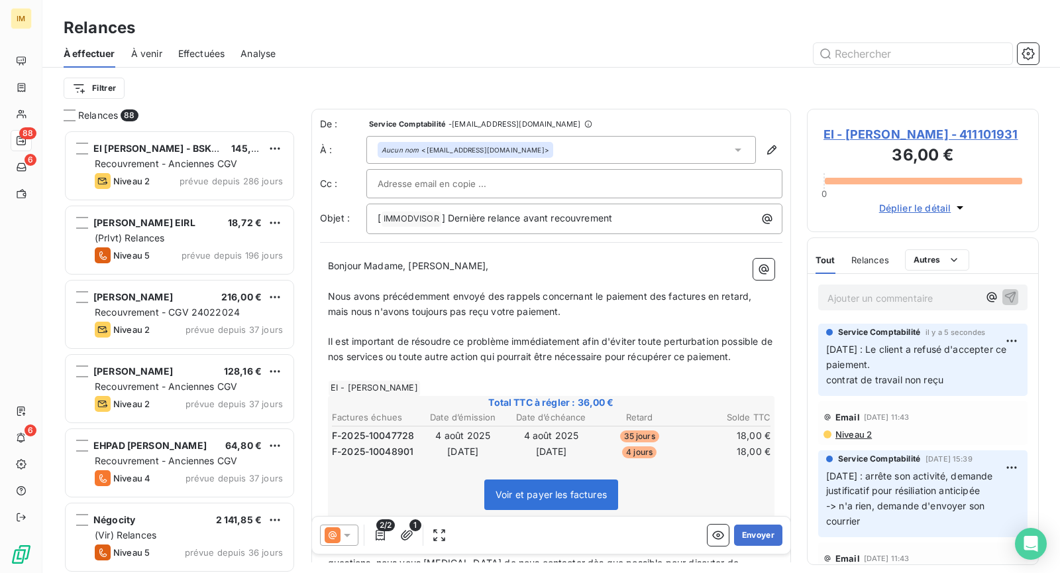
click at [630, 309] on p "Nous avons précédemment envoyé des rappels concernant le paiement des factures …" at bounding box center [551, 304] width 447 height 30
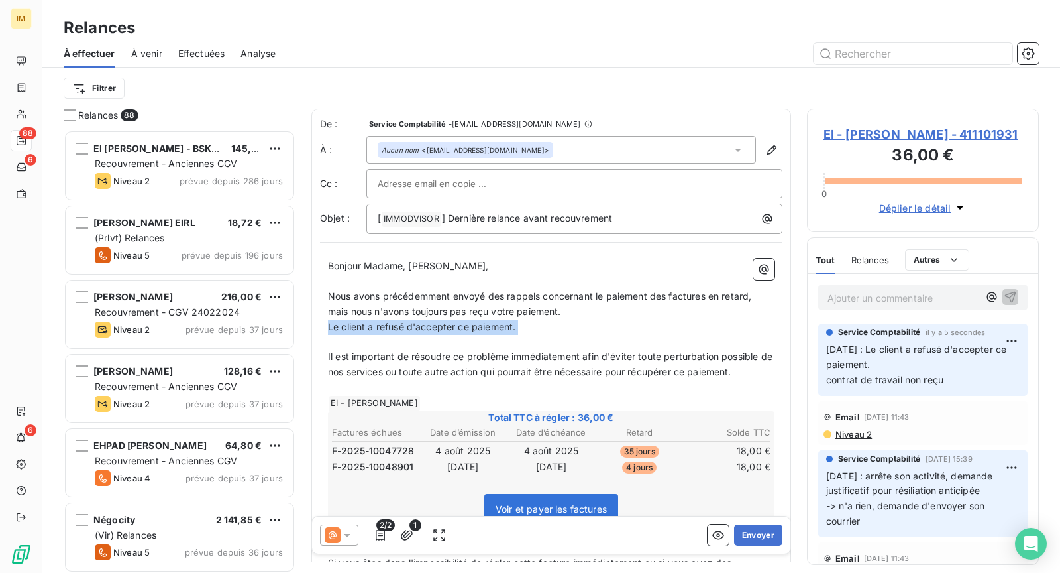
drag, startPoint x: 569, startPoint y: 337, endPoint x: 309, endPoint y: 324, distance: 259.4
click at [309, 324] on div "Relances 88 EI [PERSON_NAME] - BSK Immobilier 145,44 € Recouvrement - Anciennes…" at bounding box center [551, 341] width 1018 height 464
click at [610, 300] on span "Nous avons précédemment envoyé des rappels concernant le paiement des factures …" at bounding box center [541, 303] width 427 height 27
drag, startPoint x: 579, startPoint y: 317, endPoint x: 553, endPoint y: 315, distance: 26.6
click at [525, 310] on div "Bonjour Madame, Monsieur, ﻿ Nous avons précédemment envoyé des rappels concerna…" at bounding box center [551, 571] width 447 height 626
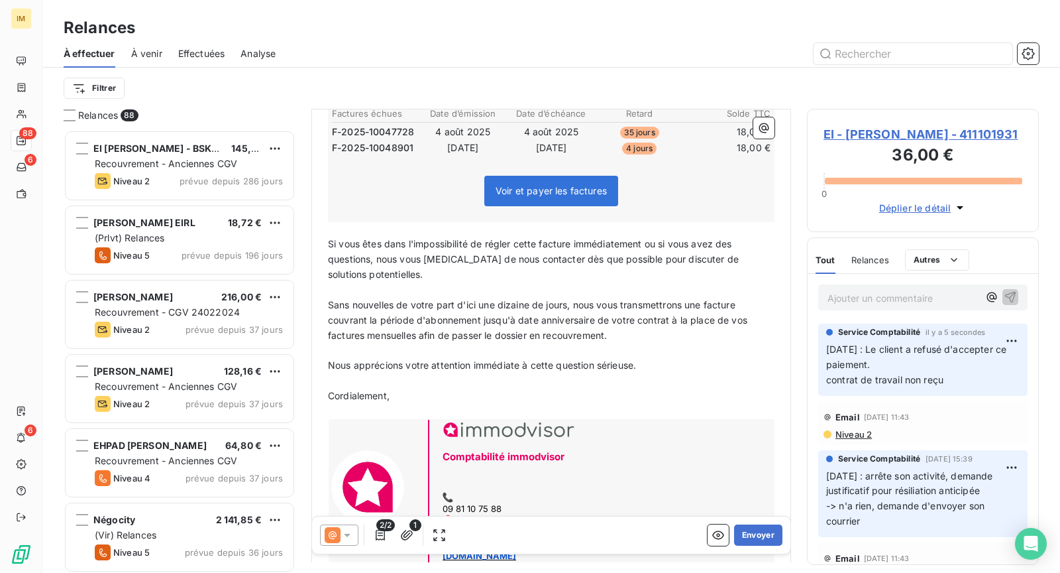
scroll to position [305, 0]
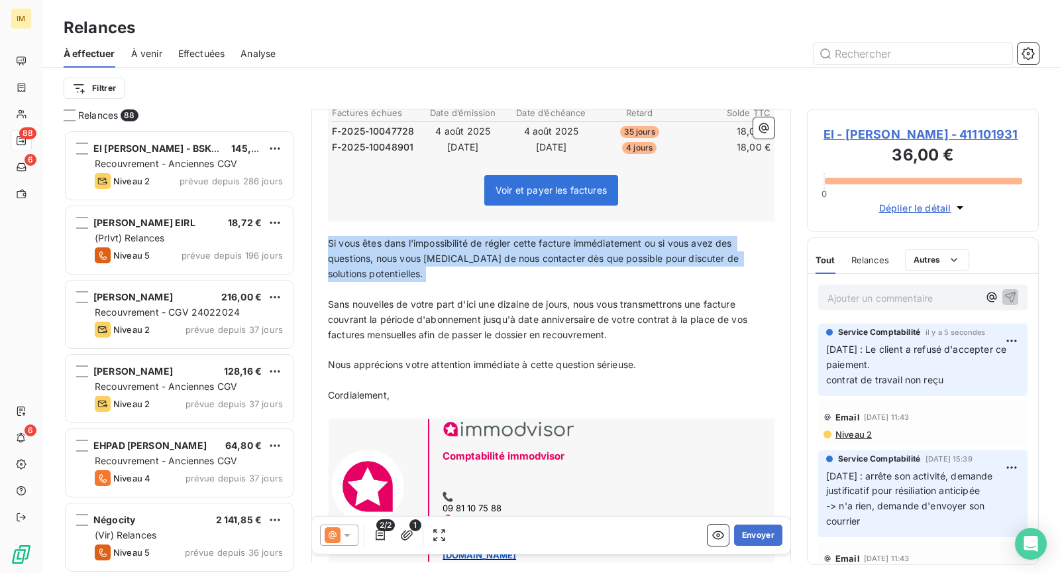
drag, startPoint x: 421, startPoint y: 284, endPoint x: 317, endPoint y: 240, distance: 112.9
click at [317, 240] on div "De : Service Comptabilité - [EMAIL_ADDRESS][DOMAIN_NAME] À : Aucun nom <[EMAIL_…" at bounding box center [551, 193] width 480 height 777
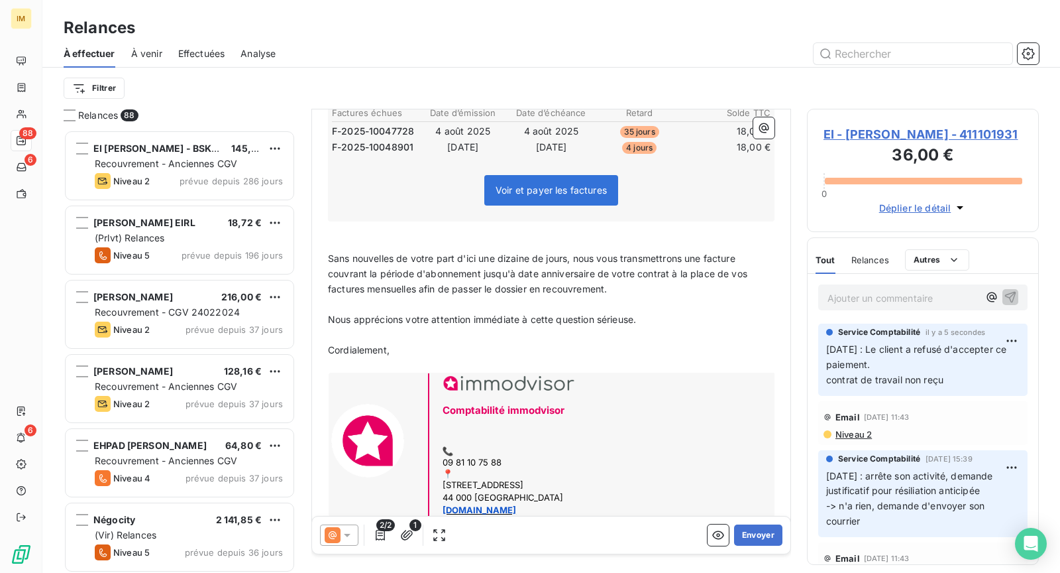
scroll to position [329, 0]
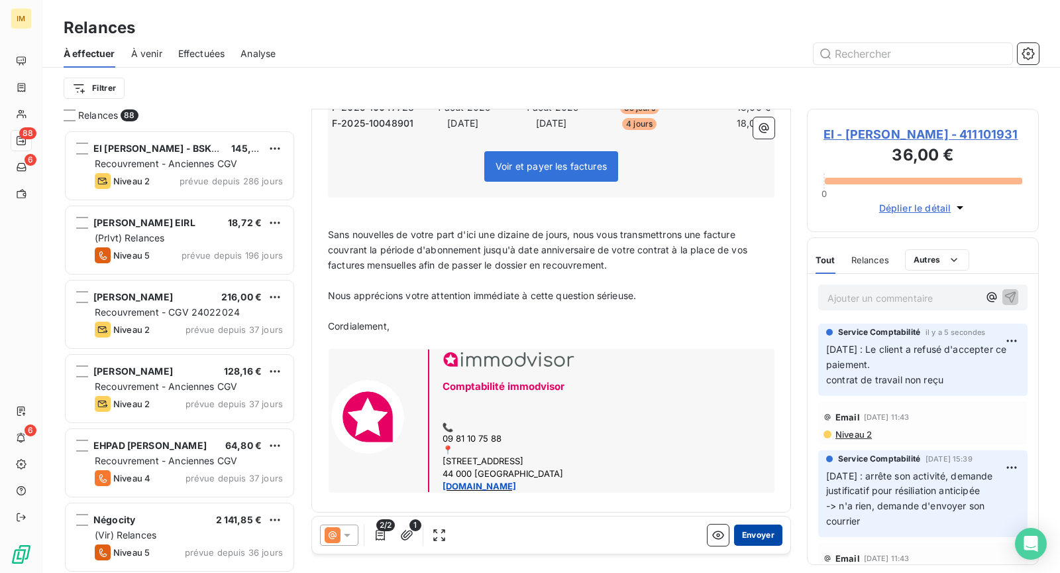
click at [757, 535] on button "Envoyer" at bounding box center [758, 534] width 48 height 21
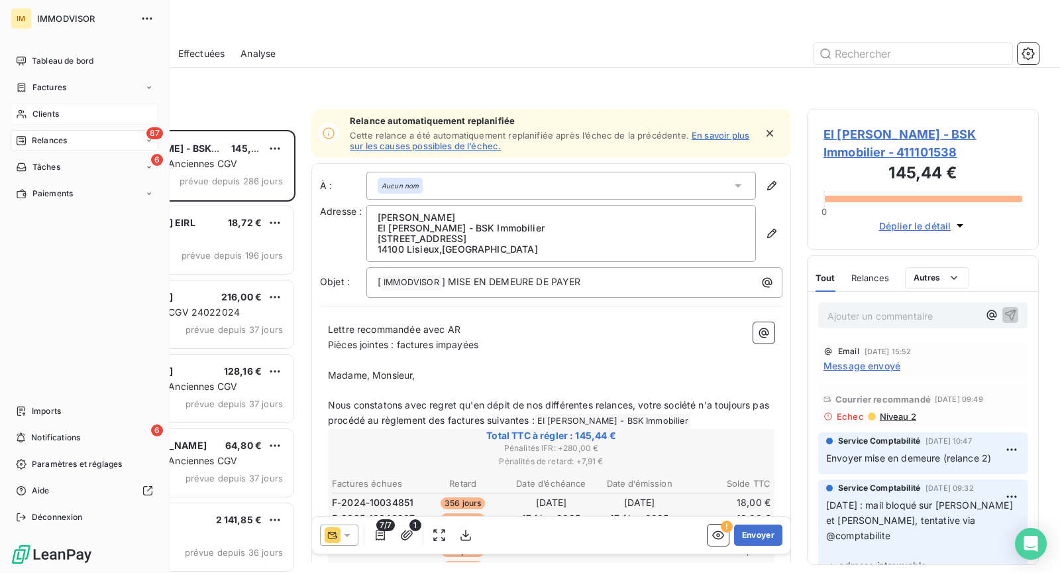
click at [81, 113] on div "Clients" at bounding box center [85, 113] width 148 height 21
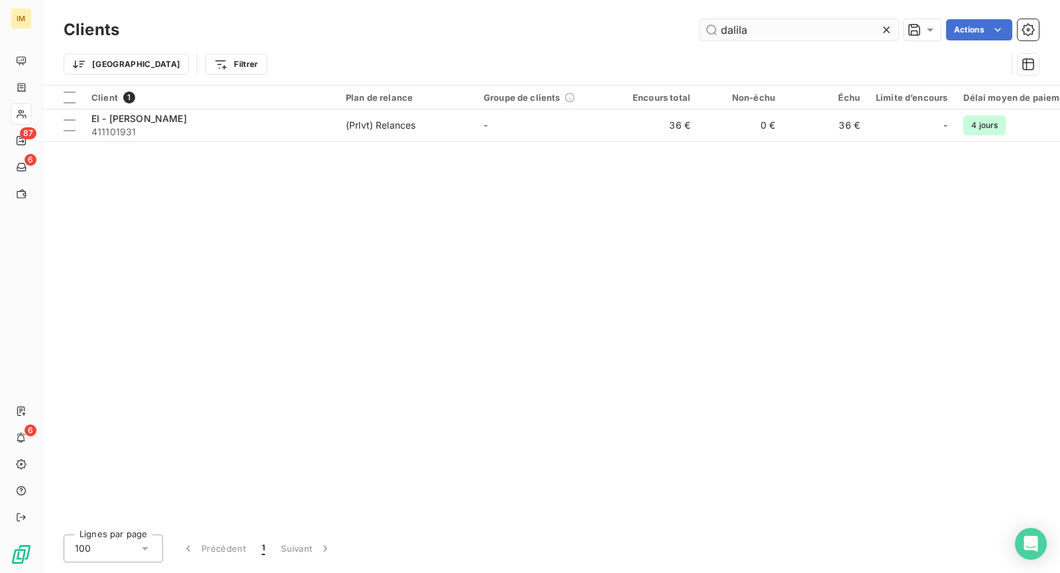
click at [836, 38] on input "dalila" at bounding box center [799, 29] width 199 height 21
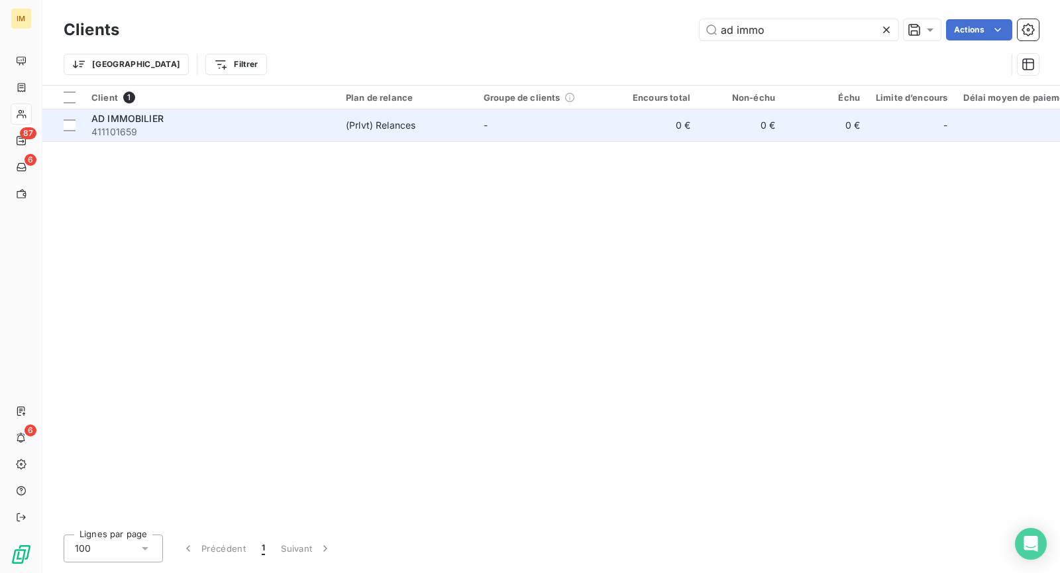
type input "ad immo"
click at [378, 119] on td "(Prlvt) Relances" at bounding box center [407, 125] width 138 height 32
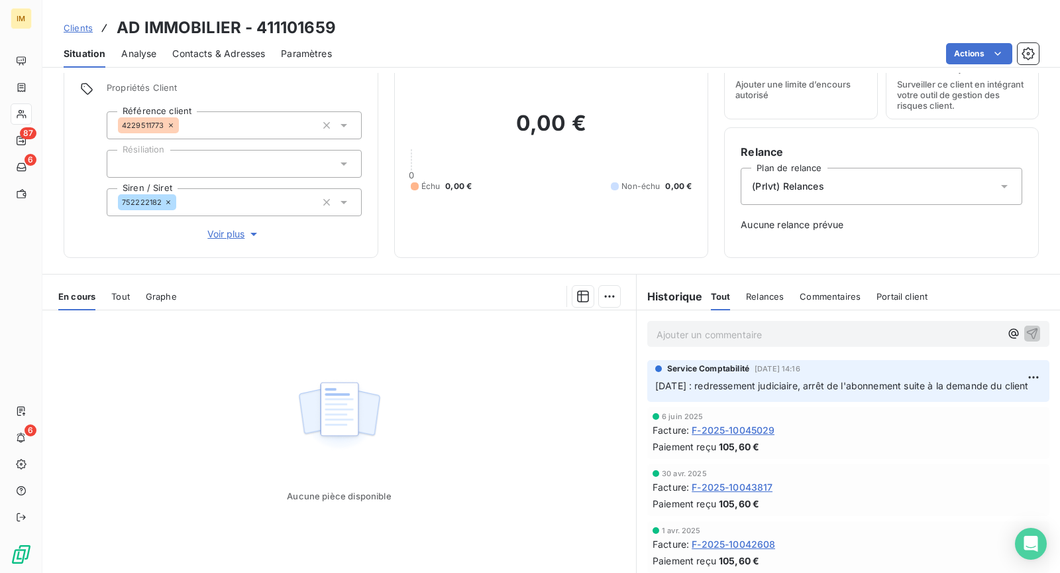
scroll to position [84, 0]
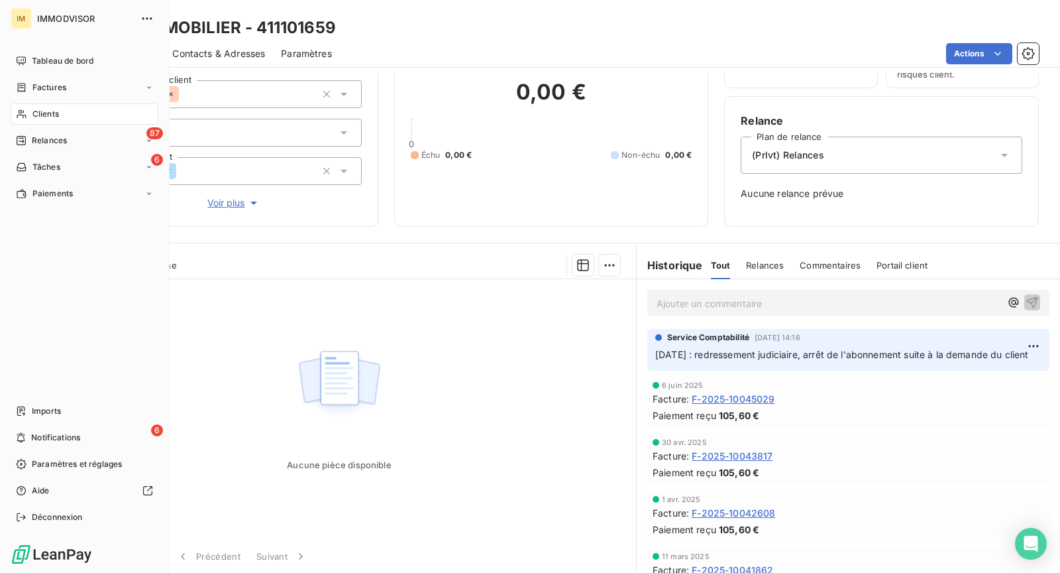
drag, startPoint x: 36, startPoint y: 106, endPoint x: 101, endPoint y: 105, distance: 65.6
click at [36, 106] on div "Clients" at bounding box center [85, 113] width 148 height 21
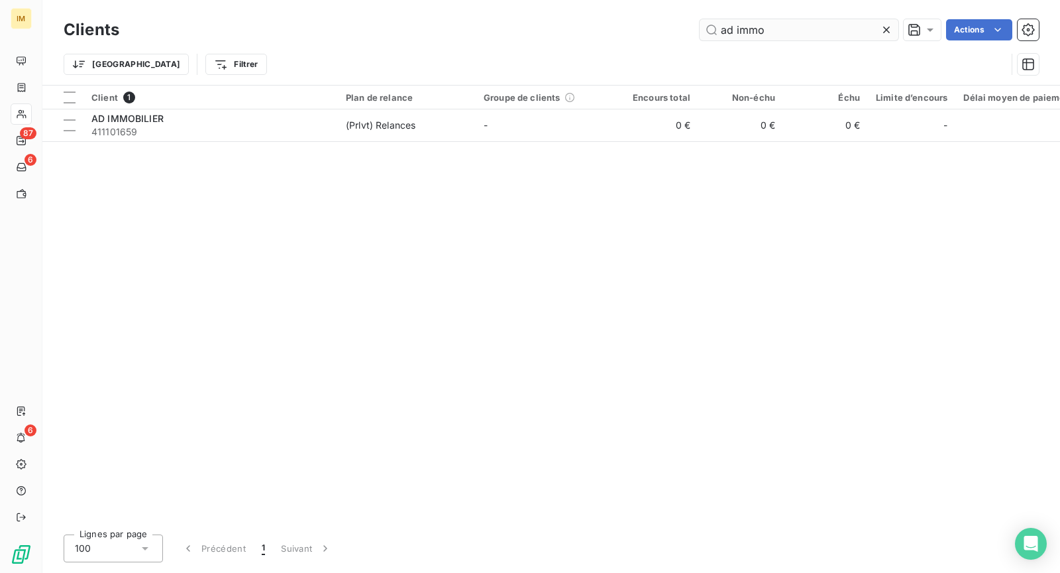
click at [759, 31] on input "ad immo" at bounding box center [799, 29] width 199 height 21
click at [759, 30] on input "ad immo" at bounding box center [799, 29] width 199 height 21
type input "PHILIA PROMOTION IMMOBILIERE"
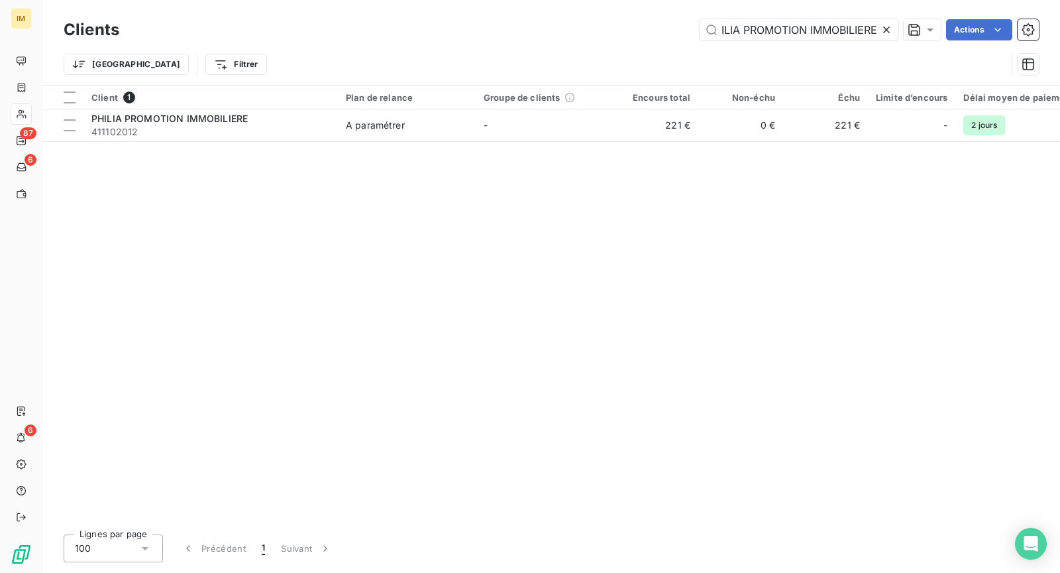
click at [316, 142] on div "Client 1 Plan de relance Groupe de clients Encours total Non-échu Échu Limite d…" at bounding box center [551, 304] width 1018 height 438
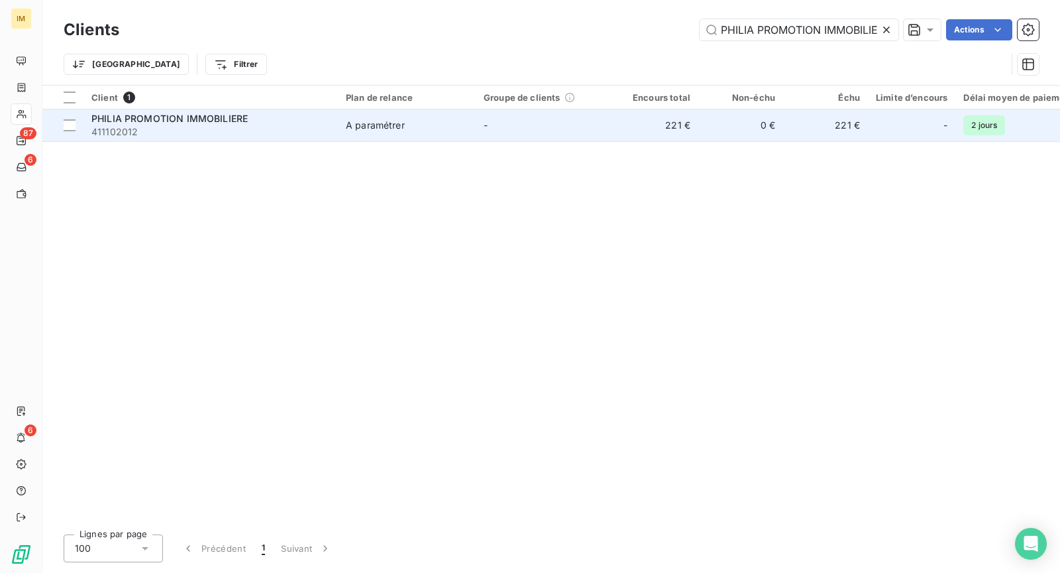
click at [280, 132] on span "411102012" at bounding box center [210, 131] width 239 height 13
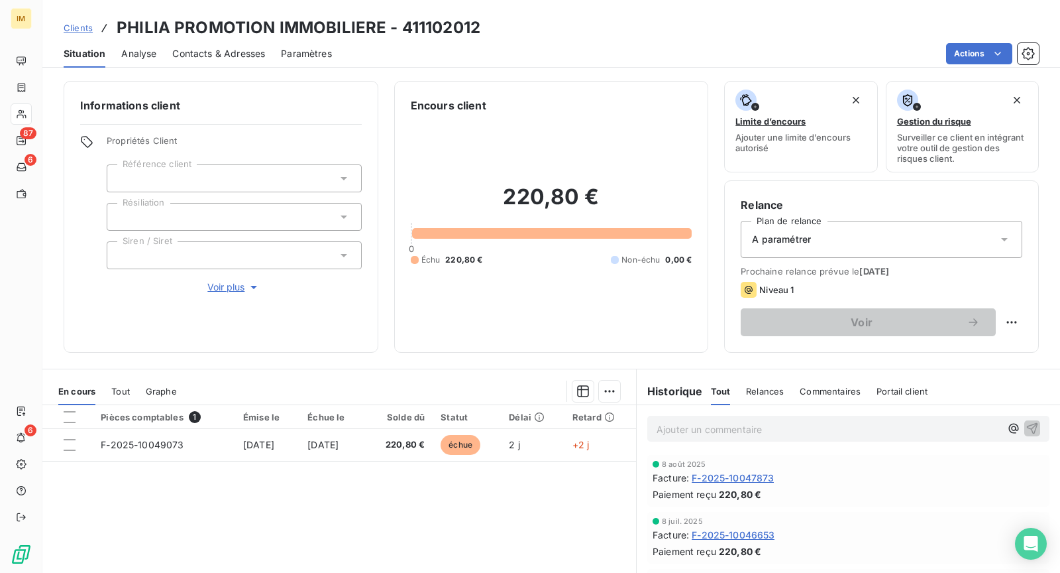
click at [217, 57] on span "Contacts & Adresses" at bounding box center [218, 53] width 93 height 13
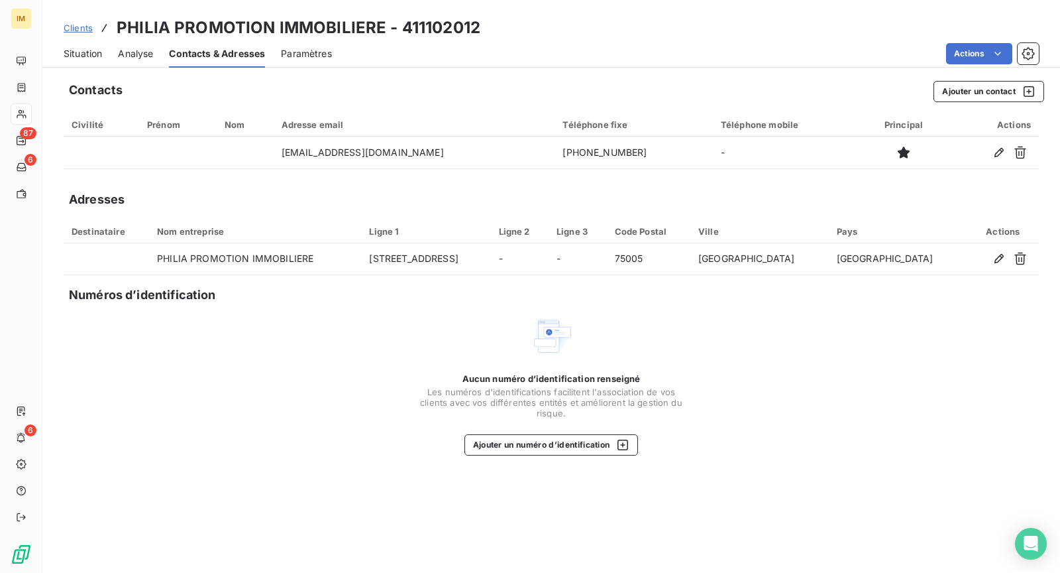
click at [86, 57] on span "Situation" at bounding box center [83, 53] width 38 height 13
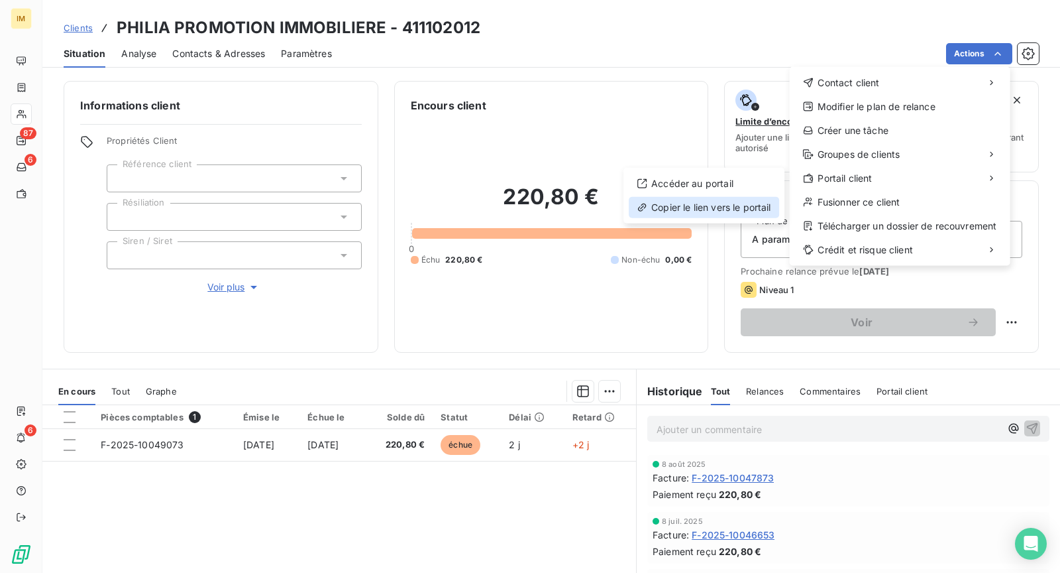
click at [694, 211] on div "Copier le lien vers le portail" at bounding box center [704, 207] width 150 height 21
